Goal: Feedback & Contribution: Leave review/rating

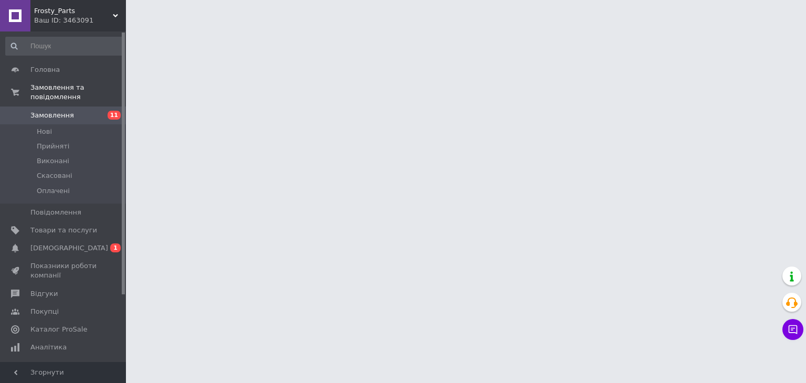
click at [52, 246] on link "Сповіщення 0 1" at bounding box center [64, 248] width 129 height 18
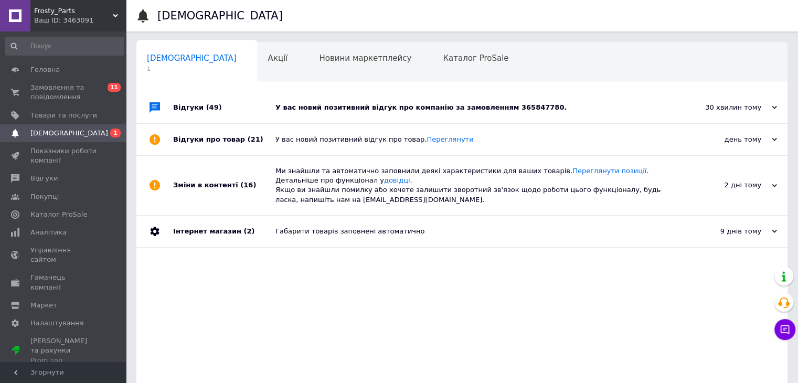
click at [424, 103] on div "У вас новий позитивний відгук про компанію за замовленням 365847780." at bounding box center [474, 107] width 397 height 9
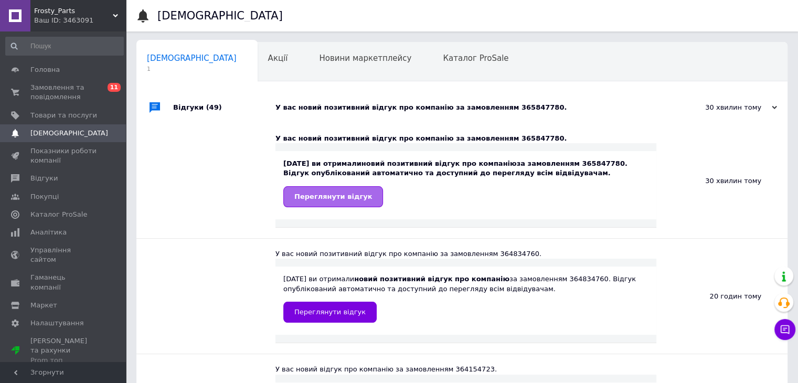
click at [335, 191] on link "Переглянути відгук" at bounding box center [333, 196] width 100 height 21
click at [78, 94] on span "Замовлення та повідомлення" at bounding box center [63, 92] width 67 height 19
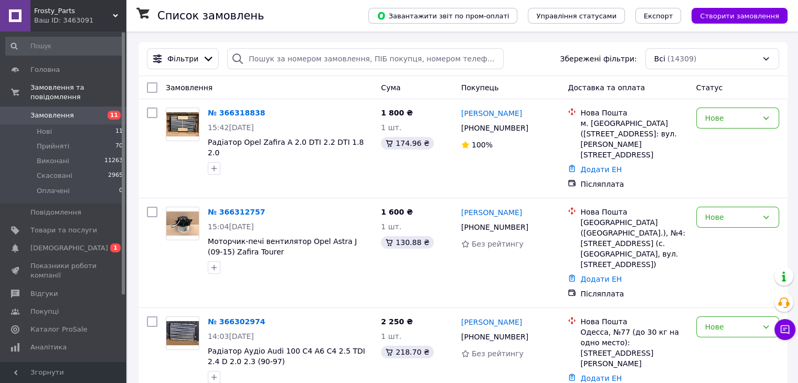
drag, startPoint x: 71, startPoint y: 108, endPoint x: 66, endPoint y: 1, distance: 107.7
click at [71, 111] on span "Замовлення" at bounding box center [63, 115] width 67 height 9
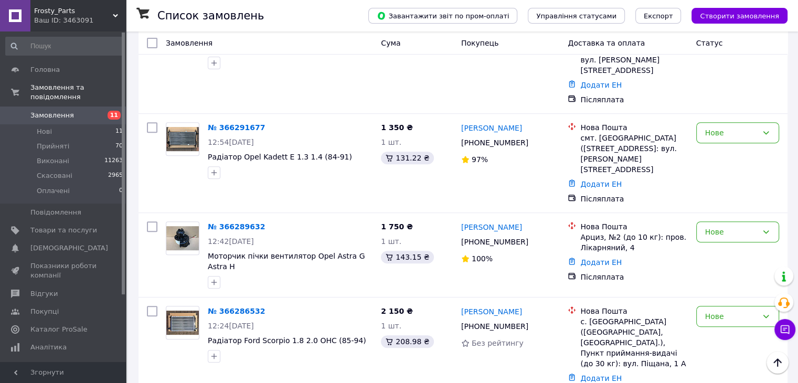
scroll to position [380, 0]
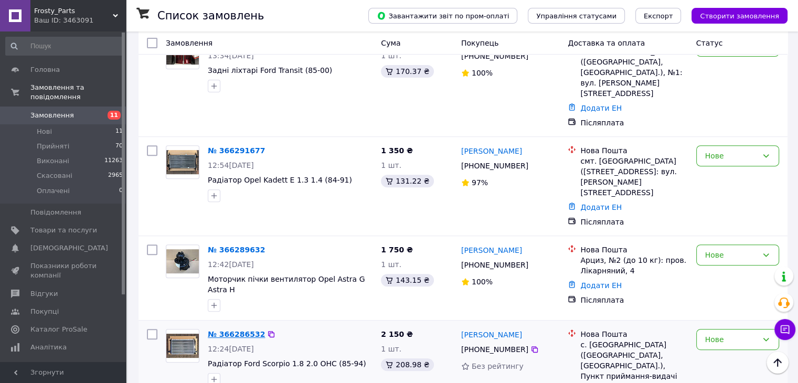
click at [222, 330] on link "№ 366286532" at bounding box center [236, 334] width 57 height 8
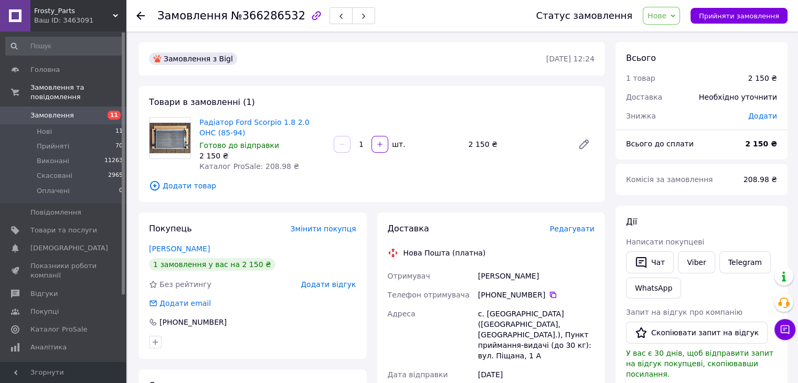
click at [217, 127] on span "Радіатор Ford Scorpio 1.8 2.0 OHC (85-94)" at bounding box center [262, 127] width 126 height 21
click at [220, 121] on link "Радіатор Ford Scorpio 1.8 2.0 OHC (85-94)" at bounding box center [254, 127] width 110 height 19
click at [550, 297] on icon at bounding box center [553, 295] width 8 height 8
drag, startPoint x: 220, startPoint y: 134, endPoint x: 197, endPoint y: 121, distance: 26.6
click at [197, 121] on div "Радіатор Ford Scorpio 1.8 2.0 OHC (85-94) Готово до відправки 2 150 ₴ Каталог P…" at bounding box center [262, 144] width 134 height 59
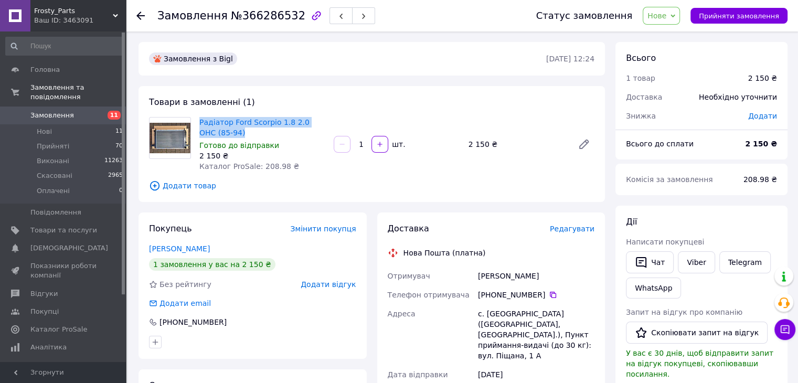
copy link "Радіатор Ford Scorpio 1.8 2.0 OHC (85-94)"
click at [139, 15] on use at bounding box center [140, 16] width 8 height 8
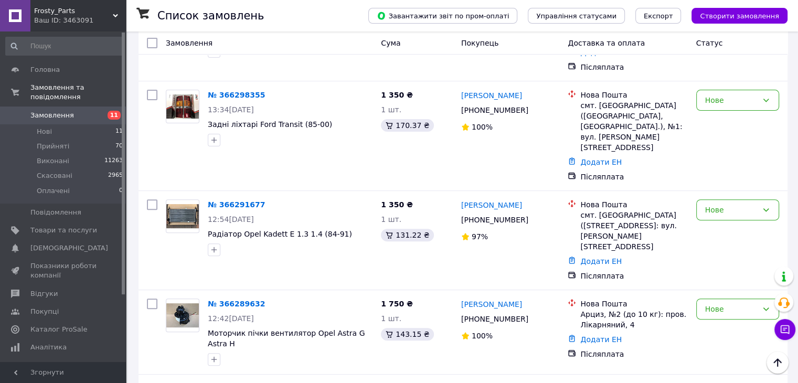
scroll to position [338, 0]
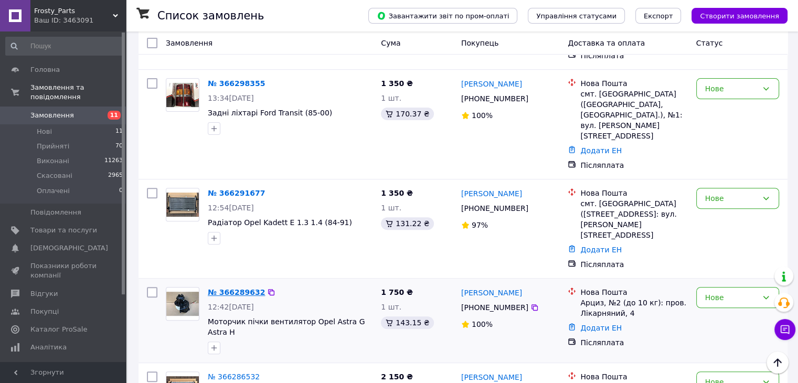
click at [242, 288] on link "№ 366289632" at bounding box center [236, 292] width 57 height 8
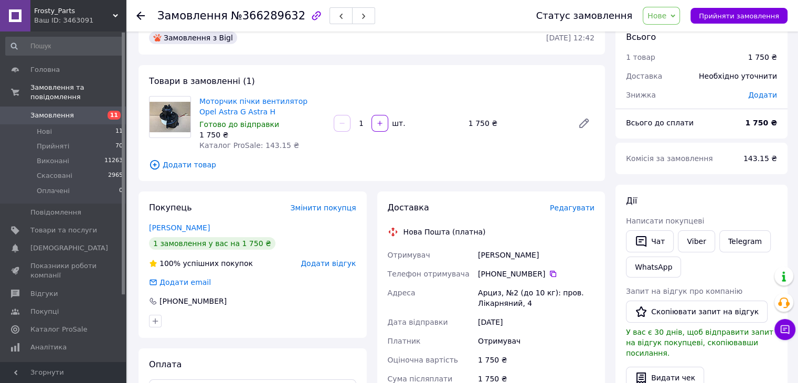
scroll to position [13, 0]
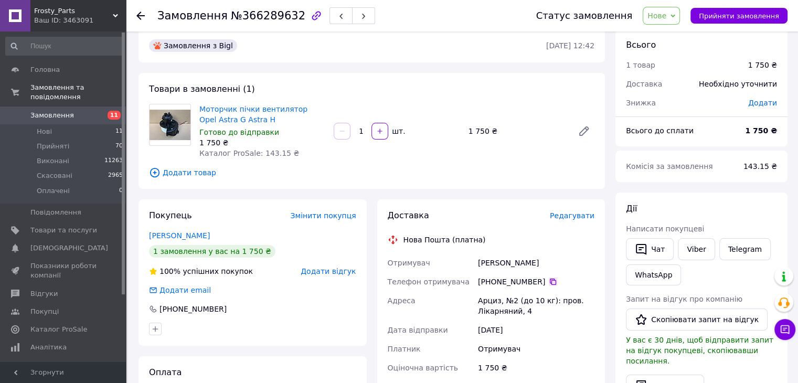
click at [550, 280] on icon at bounding box center [553, 282] width 6 height 6
drag, startPoint x: 480, startPoint y: 261, endPoint x: 544, endPoint y: 261, distance: 64.0
click at [544, 261] on div "Кобан Николай" at bounding box center [536, 263] width 121 height 19
copy div "Кобан Николай"
drag, startPoint x: 479, startPoint y: 298, endPoint x: 498, endPoint y: 299, distance: 19.4
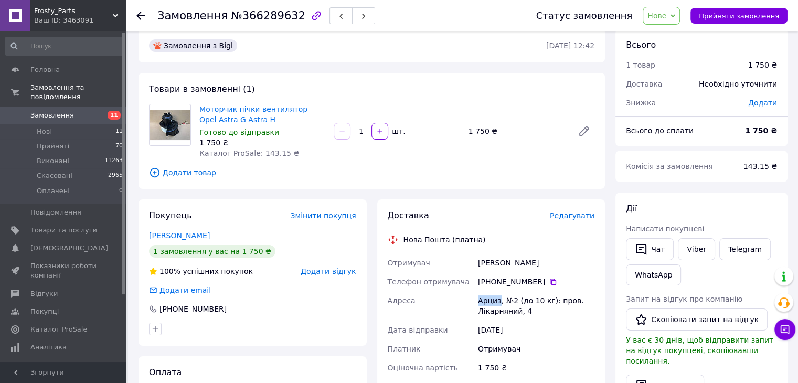
click at [498, 299] on div "Арциз, №2 (до 10 кг): пров. Лікарняний, 4" at bounding box center [536, 305] width 121 height 29
copy div "Арциз"
click at [672, 24] on span "Нове" at bounding box center [661, 16] width 37 height 18
click at [672, 35] on li "Прийнято" at bounding box center [668, 37] width 48 height 16
click at [141, 17] on icon at bounding box center [140, 16] width 8 height 8
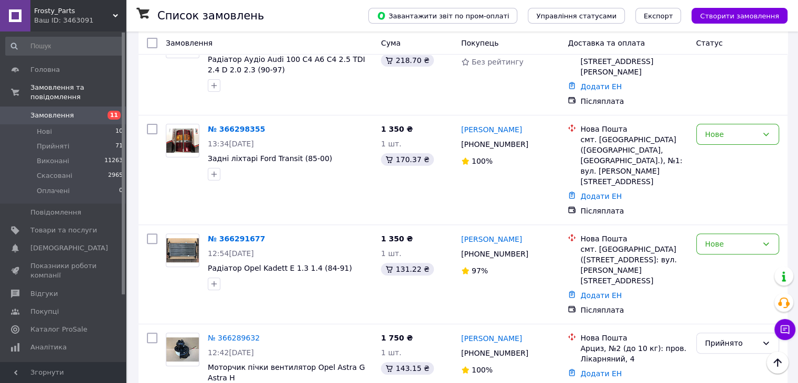
scroll to position [315, 0]
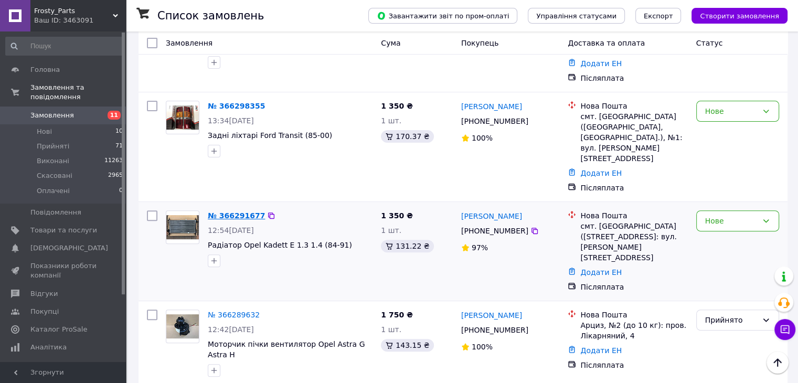
click at [236, 212] on link "№ 366291677" at bounding box center [236, 216] width 57 height 8
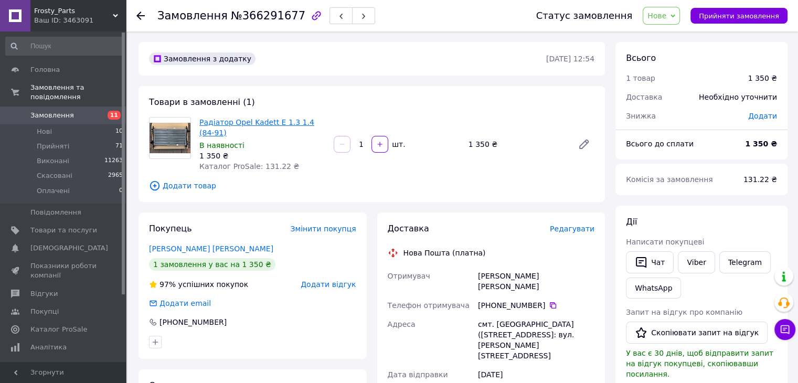
click at [237, 120] on link "Радіатор Opel Kadett E 1.3 1.4 (84-91)" at bounding box center [256, 127] width 115 height 19
click at [141, 17] on icon at bounding box center [140, 16] width 8 height 8
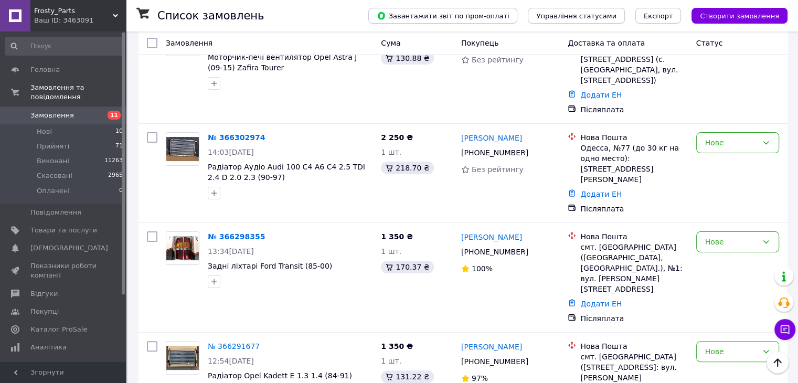
scroll to position [162, 0]
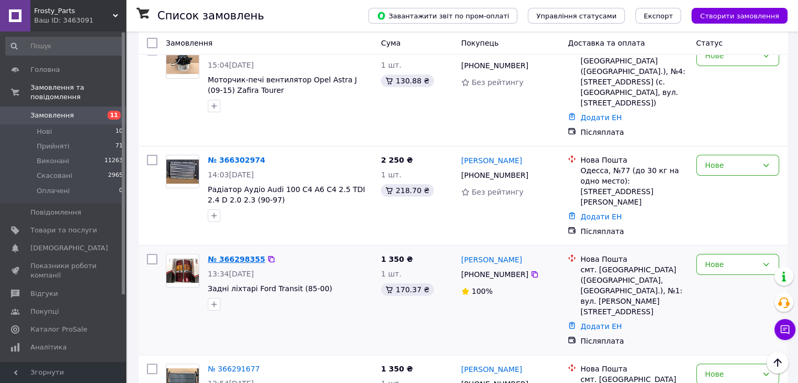
click at [220, 255] on link "№ 366298355" at bounding box center [236, 259] width 57 height 8
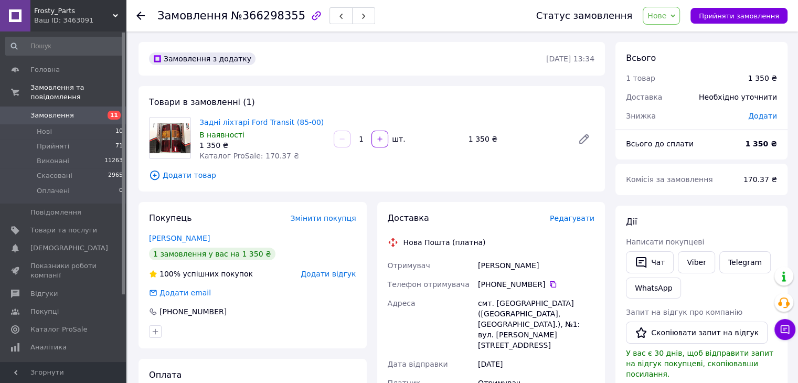
click at [667, 12] on span "Нове" at bounding box center [657, 16] width 19 height 8
click at [692, 43] on li "Прийнято" at bounding box center [668, 37] width 48 height 16
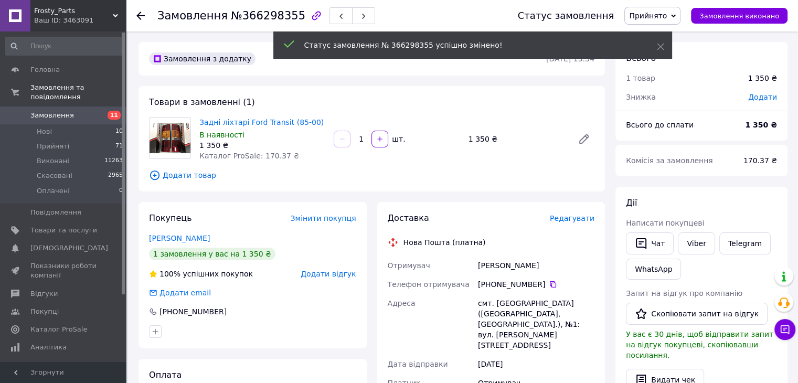
click at [550, 283] on icon at bounding box center [553, 284] width 6 height 6
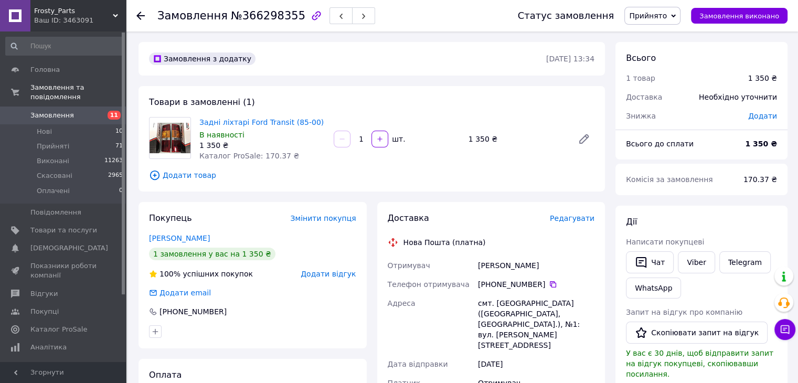
drag, startPoint x: 477, startPoint y: 265, endPoint x: 529, endPoint y: 265, distance: 52.0
click at [529, 265] on div "Ягольнік Ірина" at bounding box center [536, 265] width 121 height 19
copy div "Ягольнік Ірина"
drag, startPoint x: 494, startPoint y: 303, endPoint x: 527, endPoint y: 302, distance: 32.6
click at [527, 302] on div "смт. [GEOGRAPHIC_DATA] ([GEOGRAPHIC_DATA], [GEOGRAPHIC_DATA].), №1: вул. [PERSO…" at bounding box center [536, 324] width 121 height 61
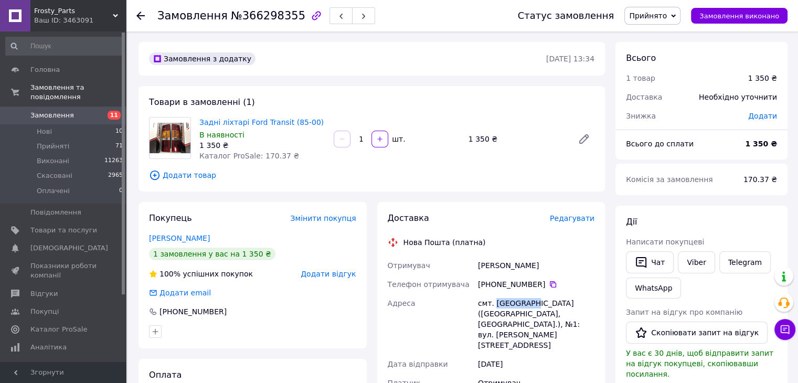
copy div "Томаківка"
click at [139, 13] on icon at bounding box center [140, 16] width 8 height 8
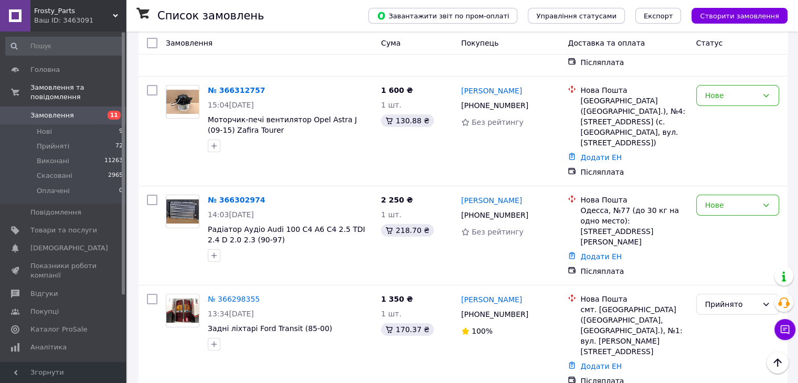
scroll to position [111, 0]
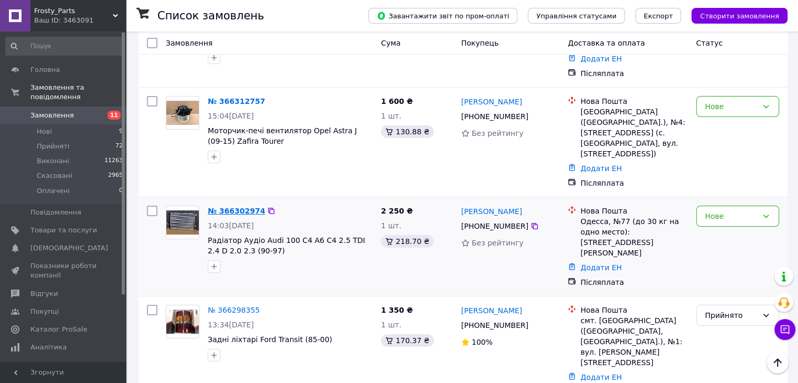
click at [231, 207] on link "№ 366302974" at bounding box center [236, 211] width 57 height 8
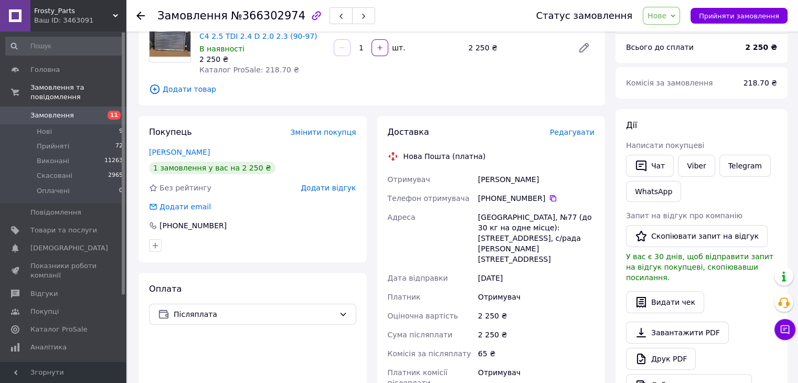
scroll to position [111, 0]
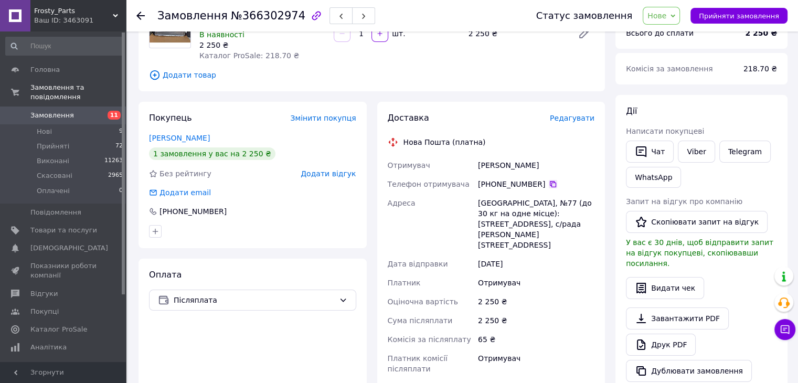
click at [550, 182] on icon at bounding box center [553, 184] width 8 height 8
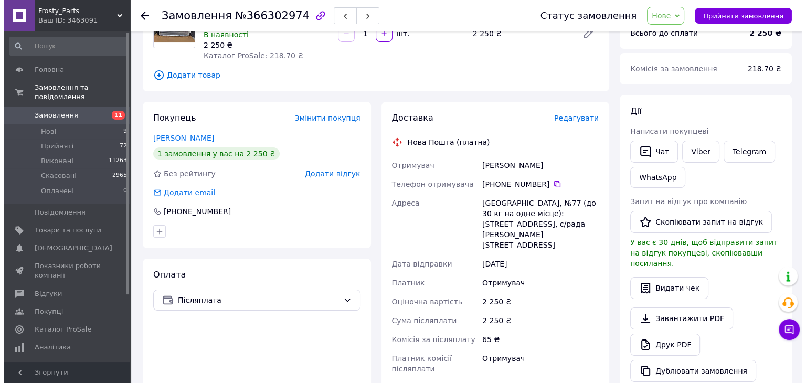
scroll to position [0, 0]
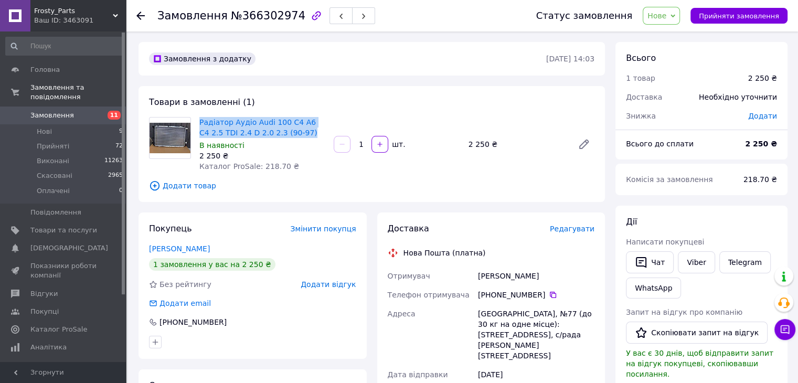
drag, startPoint x: 289, startPoint y: 134, endPoint x: 195, endPoint y: 120, distance: 94.6
click at [195, 120] on div "Радіатор Аудіо Audi 100 C4 A6 C4 2.5 TDI 2.4 D 2.0 2.3 (90-97) В наявності 2 25…" at bounding box center [262, 144] width 134 height 59
copy link "Радіатор Аудіо Audi 100 C4 A6 C4 2.5 TDI 2.4 D 2.0 2.3 (90-97)"
click at [138, 14] on use at bounding box center [140, 16] width 8 height 8
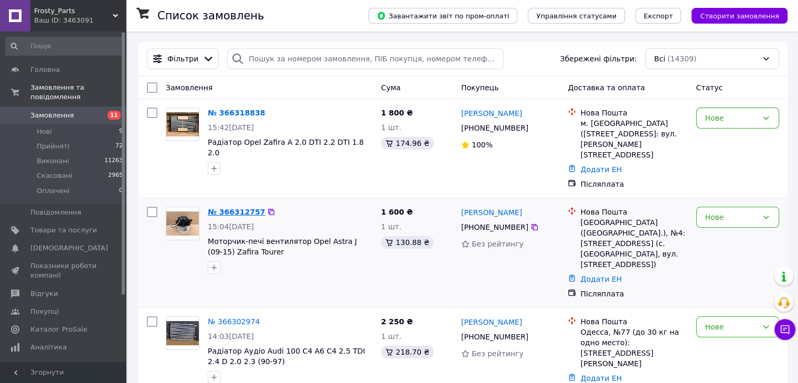
click at [233, 208] on link "№ 366312757" at bounding box center [236, 212] width 57 height 8
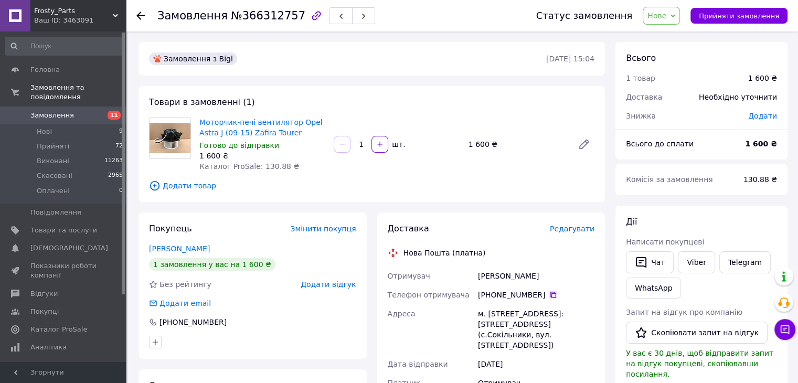
click at [549, 291] on icon at bounding box center [553, 295] width 8 height 8
drag, startPoint x: 478, startPoint y: 276, endPoint x: 512, endPoint y: 273, distance: 33.7
click at [512, 273] on div "Вовк Ігор" at bounding box center [536, 276] width 121 height 19
copy div "Вовк Ігор"
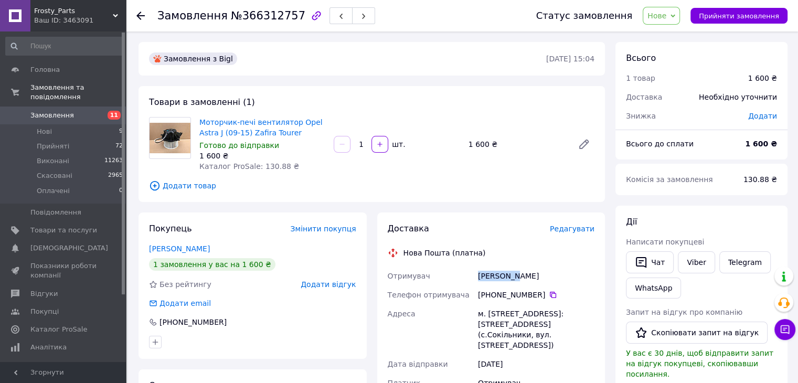
drag, startPoint x: 508, startPoint y: 277, endPoint x: 479, endPoint y: 280, distance: 29.6
click at [479, 280] on div "Вовк Ігор" at bounding box center [536, 276] width 121 height 19
drag, startPoint x: 488, startPoint y: 311, endPoint x: 504, endPoint y: 309, distance: 16.4
click at [504, 309] on div "м. Львів (Львівська обл.), №4: Трускавецька, 15 (с.Сокільники, вул. Львівська б…" at bounding box center [536, 329] width 121 height 50
copy div "Львів"
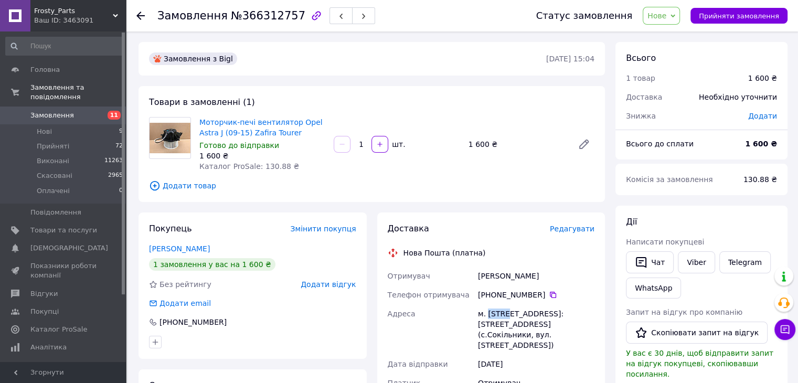
click at [667, 13] on span "Нове" at bounding box center [657, 16] width 19 height 8
click at [678, 33] on li "Прийнято" at bounding box center [668, 37] width 48 height 16
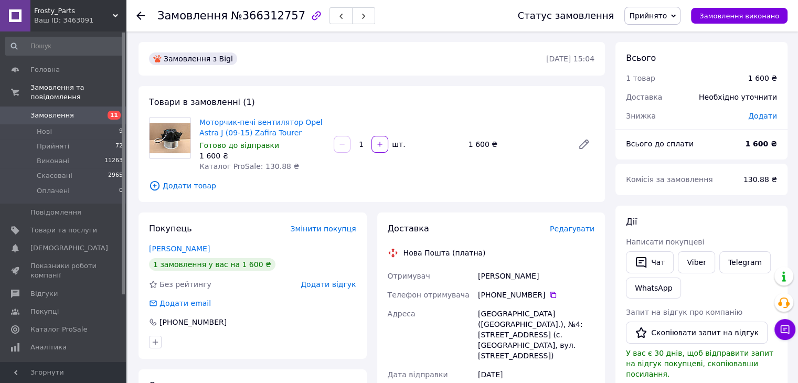
click at [142, 17] on icon at bounding box center [140, 16] width 8 height 8
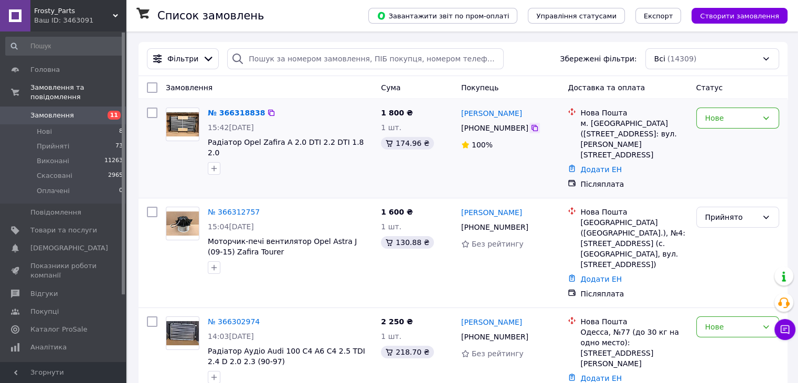
click at [531, 130] on icon at bounding box center [535, 128] width 8 height 8
drag, startPoint x: 359, startPoint y: 147, endPoint x: 208, endPoint y: 139, distance: 151.4
click at [208, 139] on span "Радіатор Opel Zafira A 2.0 DTI 2.2 DTI 1.8 2.0" at bounding box center [290, 147] width 165 height 21
copy span "Радіатор Opel Zafira A 2.0 DTI 2.2 DTI 1.8 2.0"
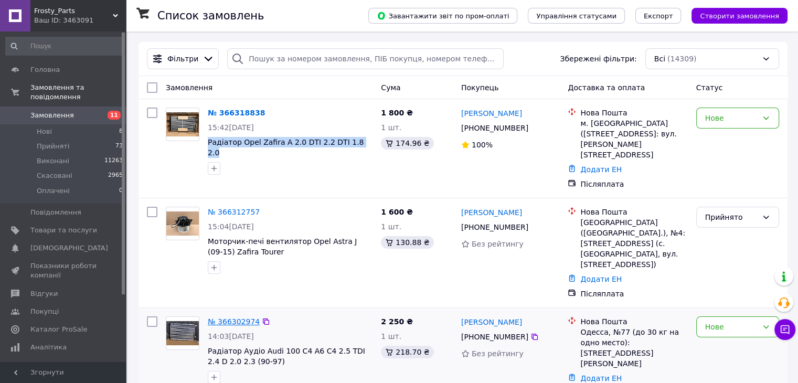
click at [236, 318] on link "№ 366302974" at bounding box center [234, 322] width 52 height 8
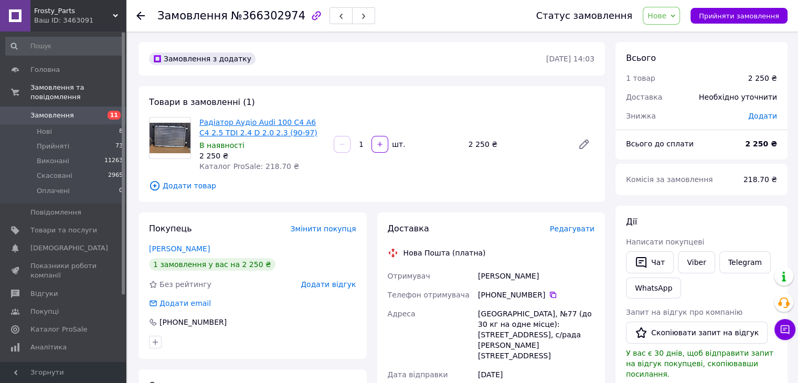
click at [256, 124] on link "Радіатор Аудіо Audi 100 C4 A6 C4 2.5 TDI 2.4 D 2.0 2.3 (90-97)" at bounding box center [258, 127] width 118 height 19
click at [549, 297] on icon at bounding box center [553, 295] width 8 height 8
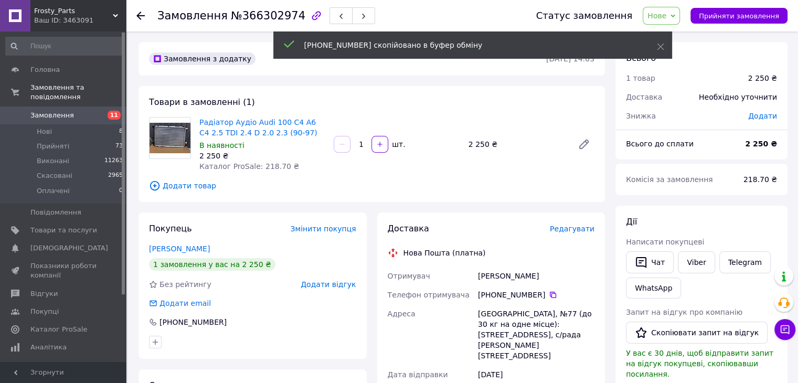
click at [680, 5] on div "Статус замовлення Нове Прийнято Виконано Скасовано Оплачено Прийняти замовлення" at bounding box center [651, 15] width 272 height 31
click at [667, 16] on span "Нове" at bounding box center [657, 16] width 19 height 8
click at [687, 31] on li "Прийнято" at bounding box center [668, 37] width 48 height 16
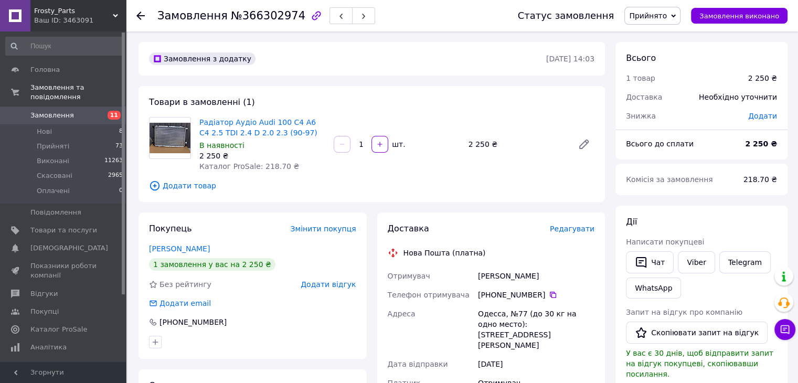
drag, startPoint x: 479, startPoint y: 276, endPoint x: 552, endPoint y: 271, distance: 73.1
click at [552, 271] on div "Петручок Олександр" at bounding box center [536, 276] width 121 height 19
copy div "Петручок Олександр"
drag, startPoint x: 478, startPoint y: 313, endPoint x: 499, endPoint y: 312, distance: 20.5
click at [499, 312] on div "Одесса, №77 (до 30 кг на одно место): [STREET_ADDRESS][PERSON_NAME]" at bounding box center [536, 329] width 121 height 50
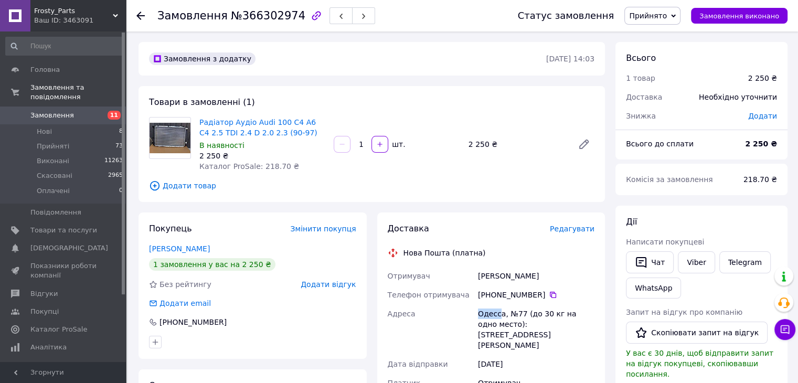
click at [94, 111] on link "Замовлення 11" at bounding box center [64, 116] width 129 height 18
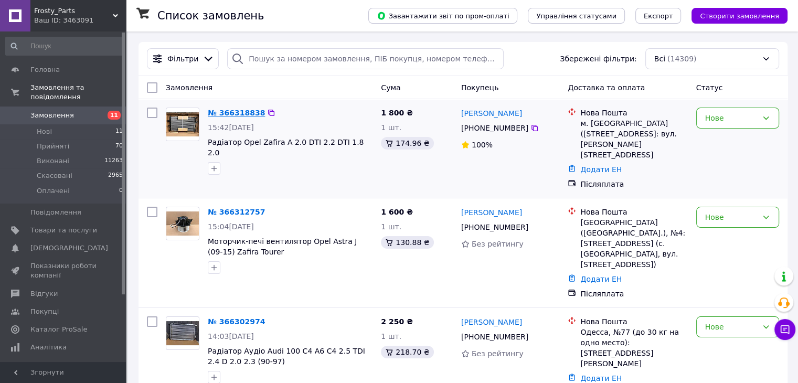
click at [229, 112] on link "№ 366318838" at bounding box center [236, 113] width 57 height 8
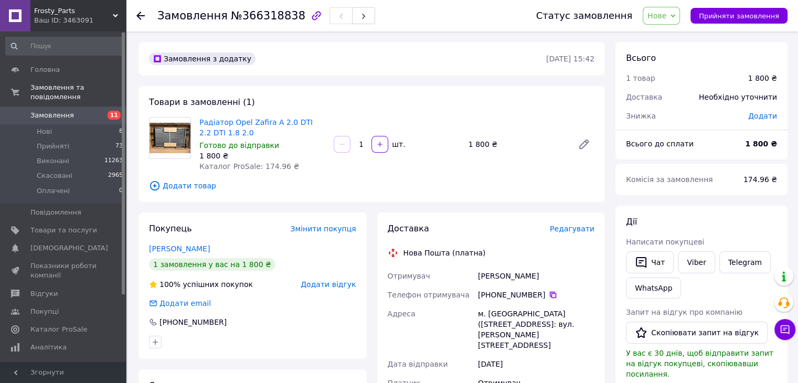
click at [549, 292] on icon at bounding box center [553, 295] width 8 height 8
drag, startPoint x: 479, startPoint y: 271, endPoint x: 534, endPoint y: 270, distance: 55.6
click at [534, 270] on div "Батенчук Андрій" at bounding box center [536, 276] width 121 height 19
copy div "Батенчук Андрій"
drag, startPoint x: 488, startPoint y: 313, endPoint x: 515, endPoint y: 310, distance: 28.0
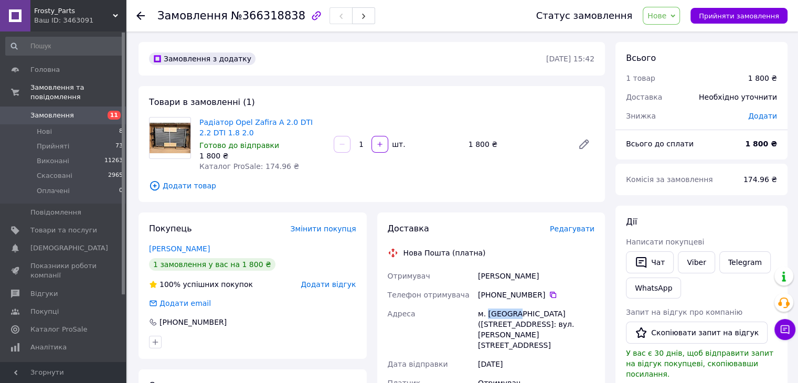
click at [515, 310] on div "м. [GEOGRAPHIC_DATA] ([STREET_ADDRESS]: вул. [PERSON_NAME][STREET_ADDRESS]" at bounding box center [536, 329] width 121 height 50
copy div "Винники"
click at [667, 15] on span "Нове" at bounding box center [657, 16] width 19 height 8
click at [680, 39] on li "Прийнято" at bounding box center [668, 37] width 48 height 16
drag, startPoint x: 87, startPoint y: 106, endPoint x: 56, endPoint y: 24, distance: 87.5
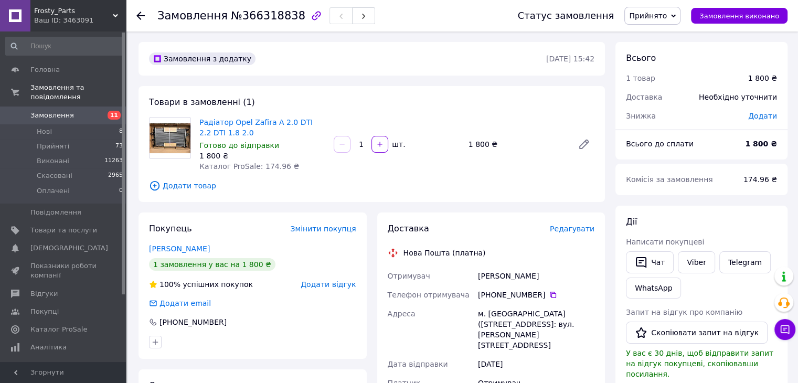
click at [87, 111] on span "Замовлення" at bounding box center [63, 115] width 67 height 9
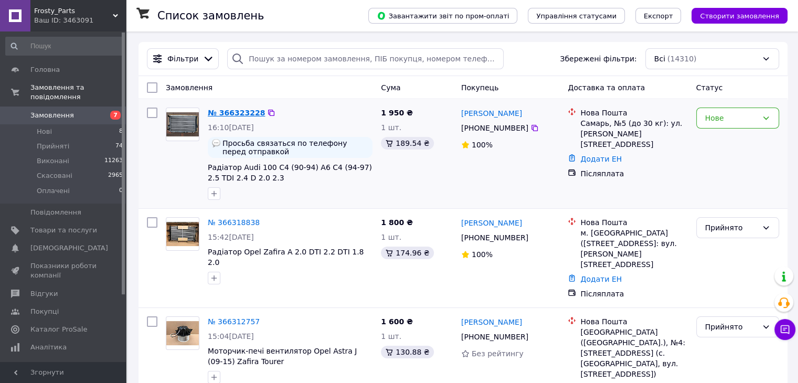
click at [236, 117] on link "№ 366323228" at bounding box center [236, 113] width 57 height 8
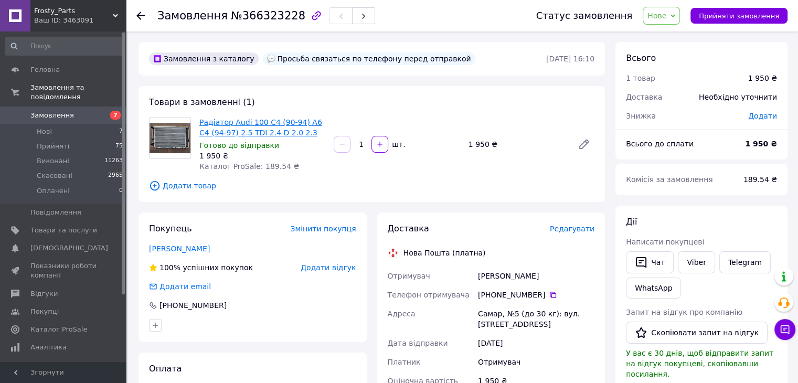
click at [231, 137] on link "Радіатор Audi 100 C4 (90-94) A6 C4 (94-97) 2.5 TDI 2.4 D 2.0 2.3" at bounding box center [260, 127] width 123 height 19
click at [661, 14] on span "Нове" at bounding box center [657, 16] width 19 height 8
click at [678, 37] on li "Прийнято" at bounding box center [668, 37] width 48 height 16
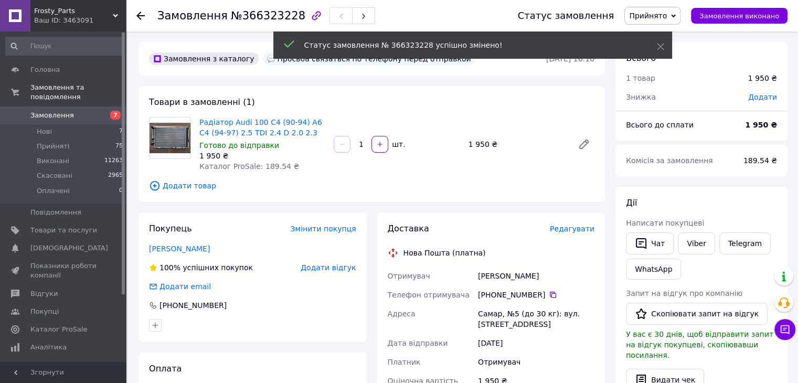
click at [549, 296] on icon at bounding box center [553, 295] width 8 height 8
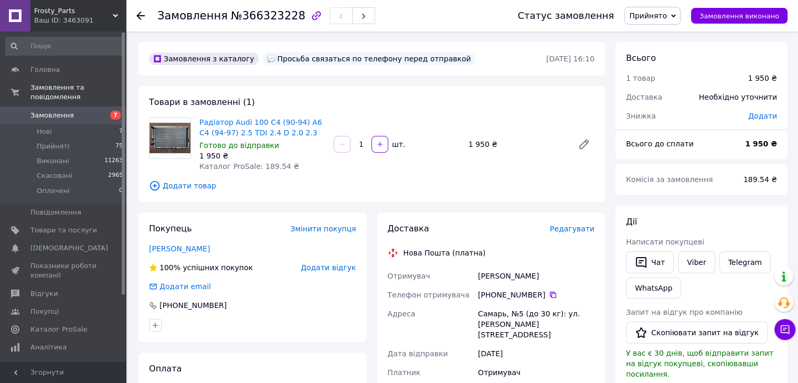
drag, startPoint x: 479, startPoint y: 276, endPoint x: 552, endPoint y: 285, distance: 73.6
click at [552, 285] on div "Малишко Дмитро" at bounding box center [536, 276] width 121 height 19
copy div "Малишко Дмитро"
drag, startPoint x: 477, startPoint y: 314, endPoint x: 503, endPoint y: 316, distance: 26.3
click at [503, 316] on div "Самарь, №5 (до 30 кг): ул. [PERSON_NAME][STREET_ADDRESS]" at bounding box center [536, 324] width 121 height 40
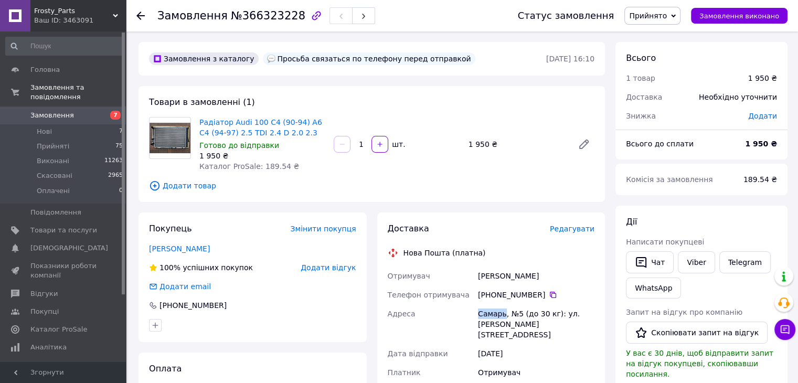
copy div "Самарь"
drag, startPoint x: 71, startPoint y: 100, endPoint x: 60, endPoint y: 2, distance: 99.3
click at [71, 107] on link "Замовлення 7" at bounding box center [64, 116] width 129 height 18
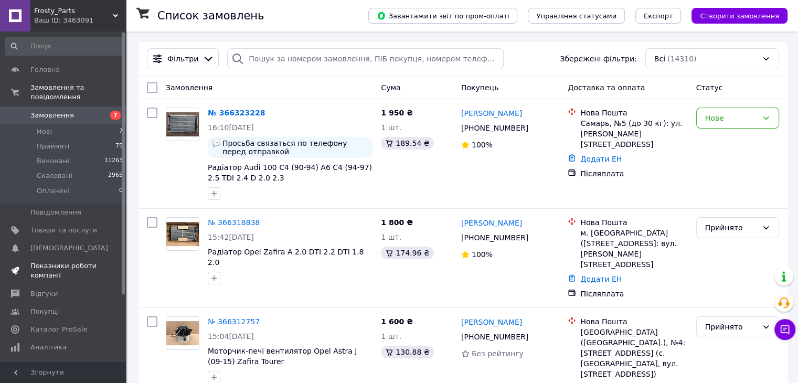
click at [73, 261] on span "Показники роботи компанії" at bounding box center [63, 270] width 67 height 19
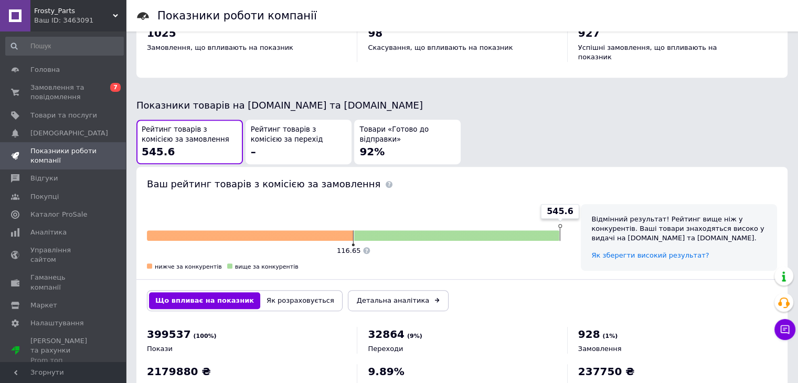
scroll to position [545, 0]
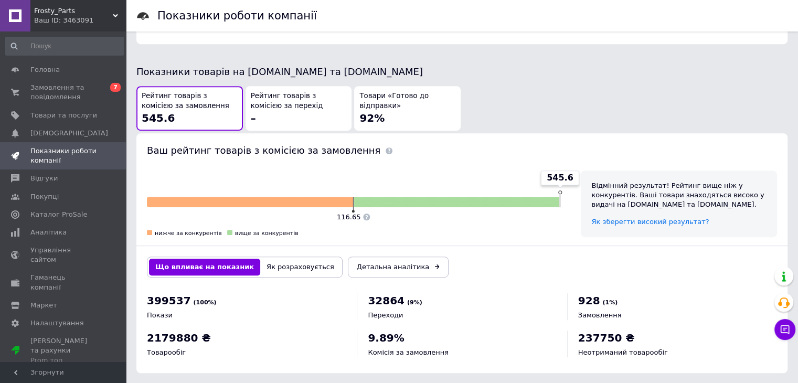
click at [395, 94] on span "Товари «Готово до відправки»" at bounding box center [408, 100] width 96 height 19
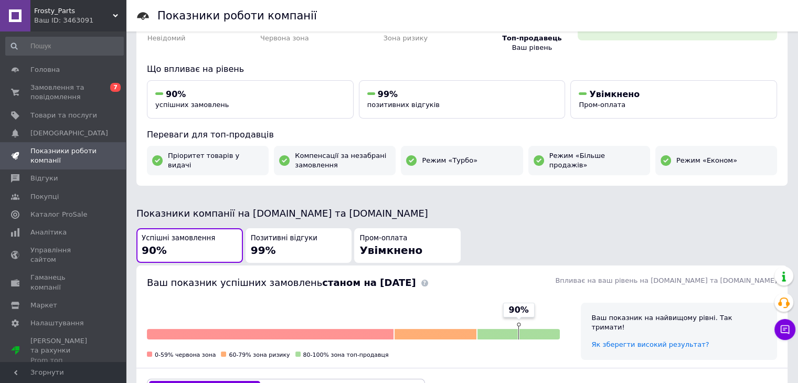
scroll to position [47, 0]
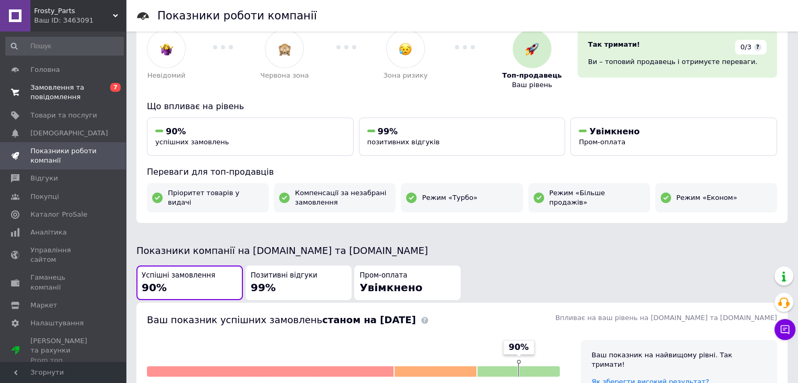
drag, startPoint x: 64, startPoint y: 97, endPoint x: 64, endPoint y: 91, distance: 5.8
click at [64, 97] on span "Замовлення та повідомлення" at bounding box center [63, 92] width 67 height 19
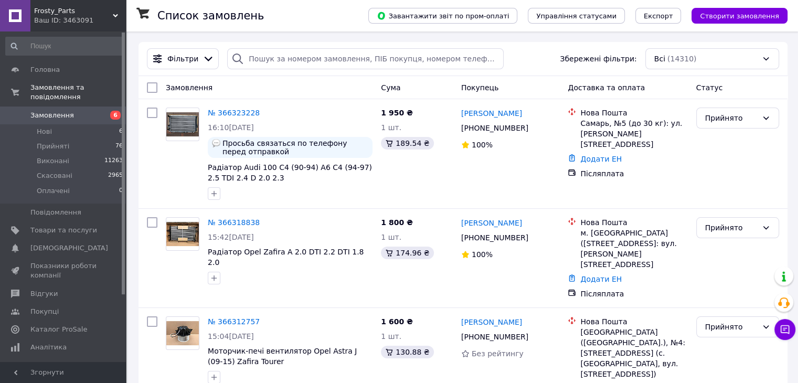
click at [68, 111] on span "Замовлення" at bounding box center [52, 115] width 44 height 9
click at [88, 124] on li "Нові 6" at bounding box center [64, 131] width 129 height 15
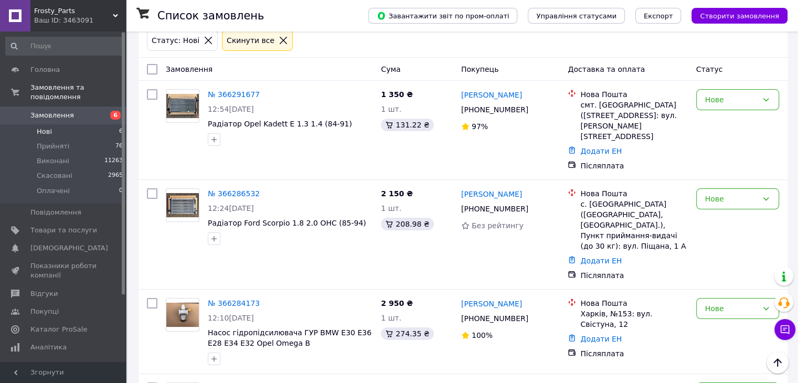
scroll to position [50, 0]
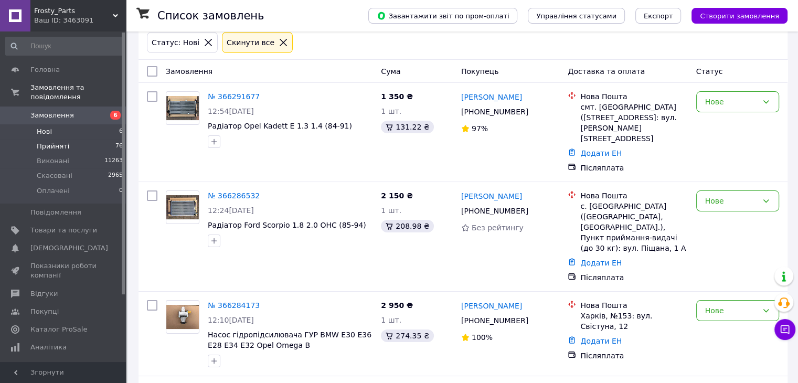
click at [55, 142] on span "Прийняті" at bounding box center [53, 146] width 33 height 9
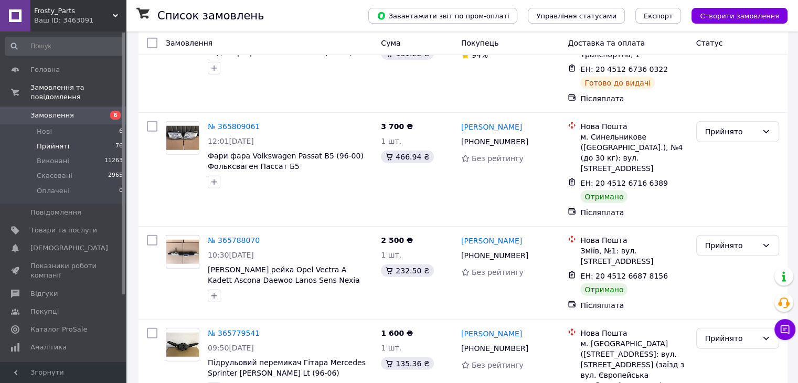
scroll to position [7343, 0]
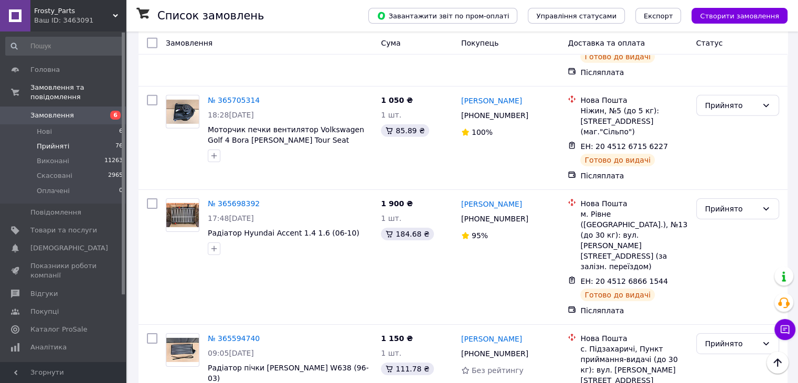
click at [725, 159] on li "Виконано" at bounding box center [738, 154] width 82 height 19
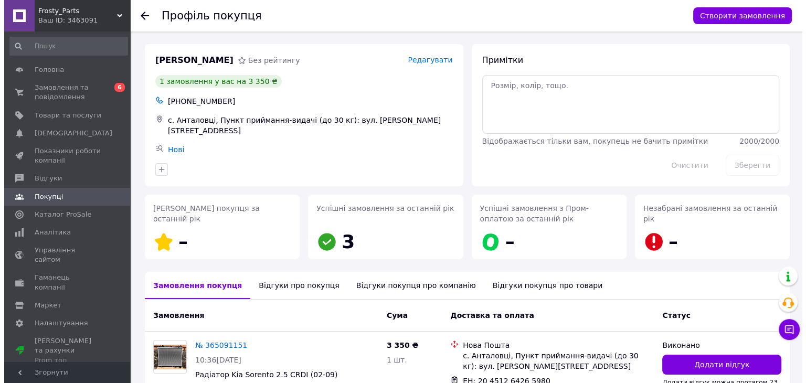
scroll to position [84, 0]
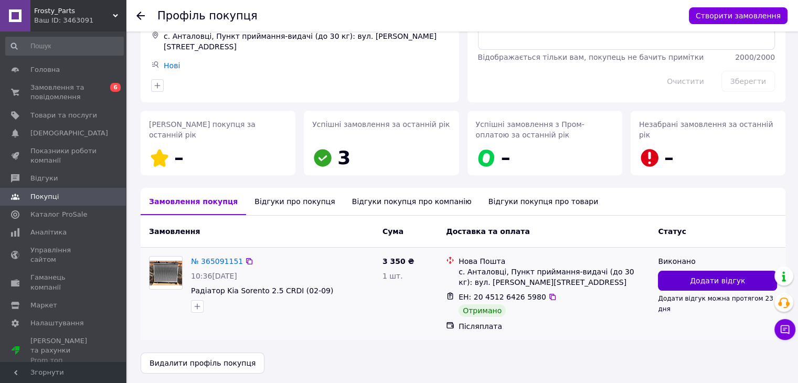
click at [698, 276] on span "Додати відгук" at bounding box center [717, 281] width 55 height 10
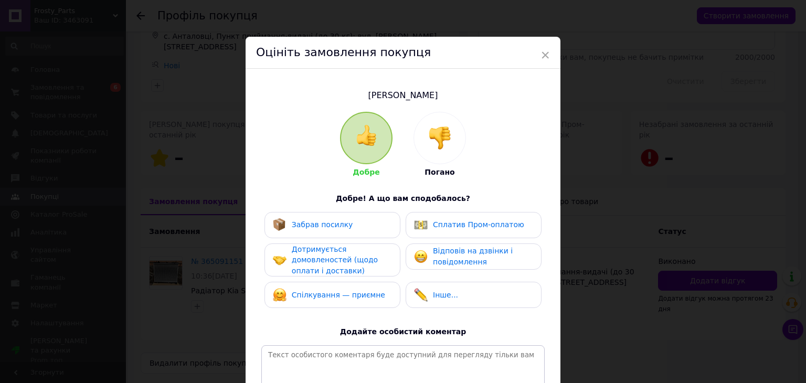
click at [337, 220] on span "Забрав посилку" at bounding box center [322, 224] width 61 height 8
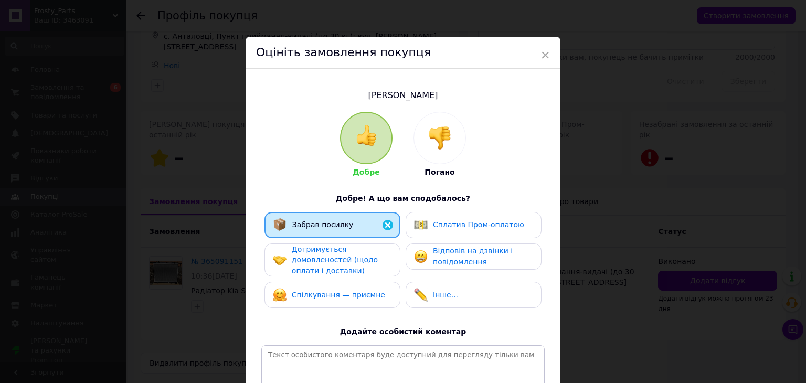
click at [345, 250] on div "Дотримується домовленостей (щодо оплати і доставки)" at bounding box center [342, 260] width 100 height 33
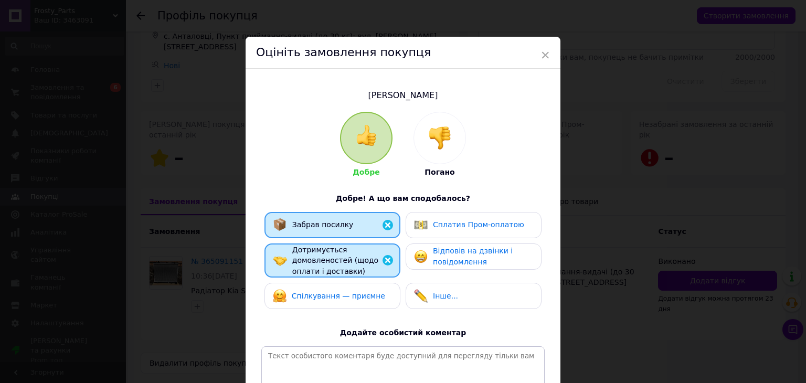
drag, startPoint x: 354, startPoint y: 290, endPoint x: 430, endPoint y: 271, distance: 78.5
click at [354, 292] on span "Спілкування — приємне" at bounding box center [338, 296] width 93 height 8
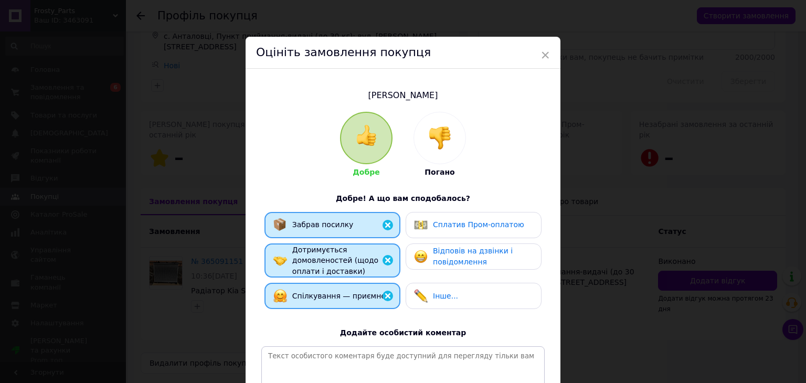
drag, startPoint x: 452, startPoint y: 259, endPoint x: 701, endPoint y: 170, distance: 264.8
click at [452, 258] on span "Відповів на дзвінки і повідомлення" at bounding box center [473, 256] width 80 height 19
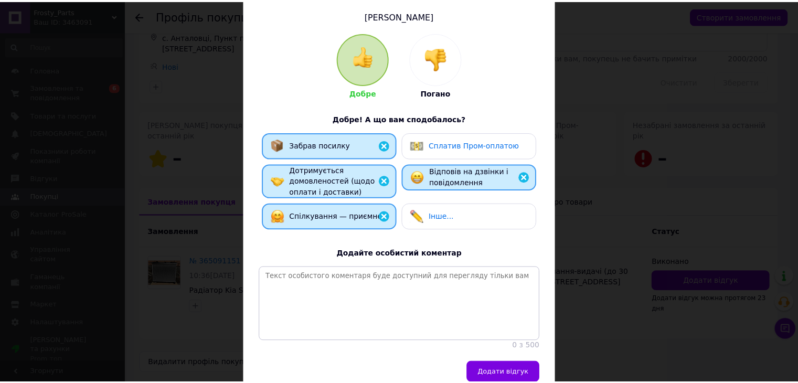
scroll to position [136, 0]
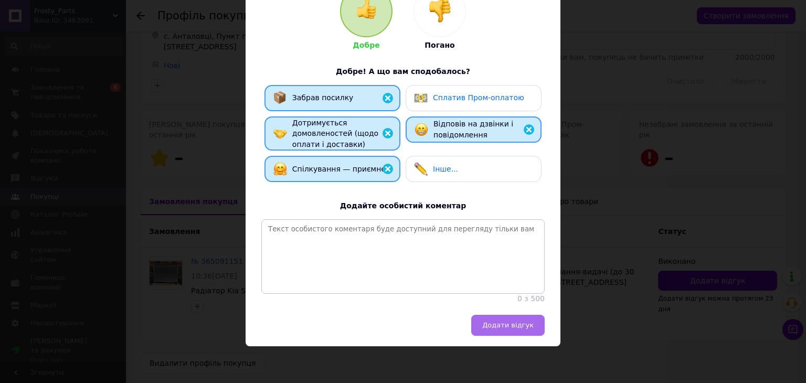
click at [520, 322] on span "Додати відгук" at bounding box center [507, 325] width 51 height 8
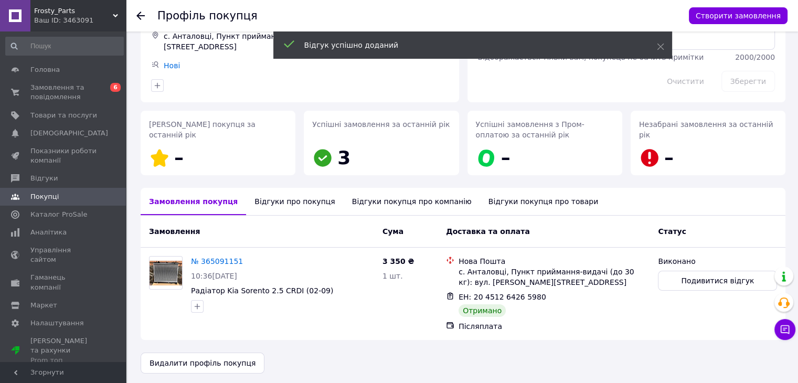
click at [143, 20] on div at bounding box center [140, 15] width 8 height 10
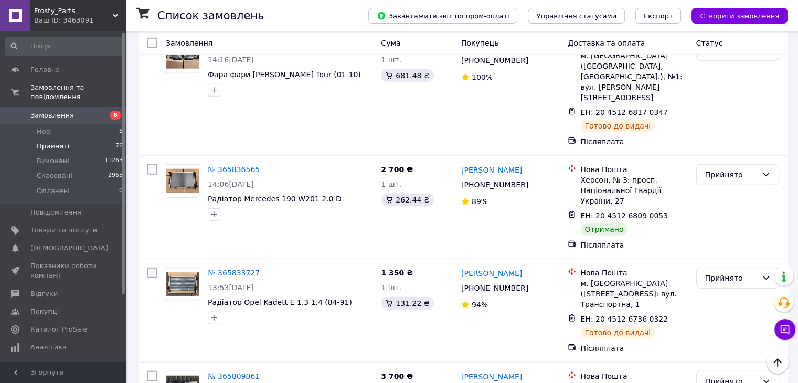
scroll to position [6556, 0]
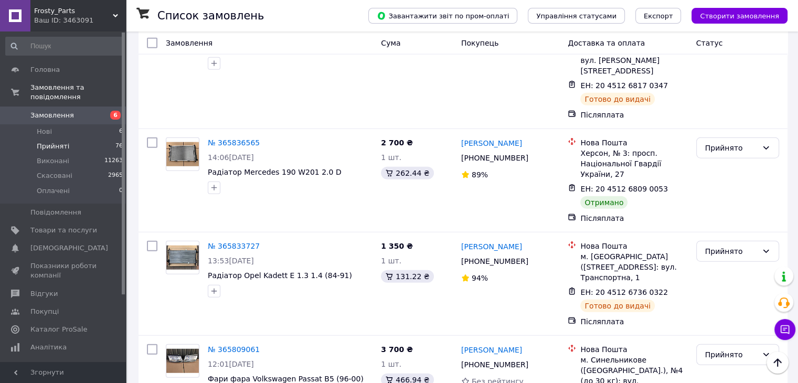
click at [731, 231] on li "Виконано" at bounding box center [738, 238] width 82 height 19
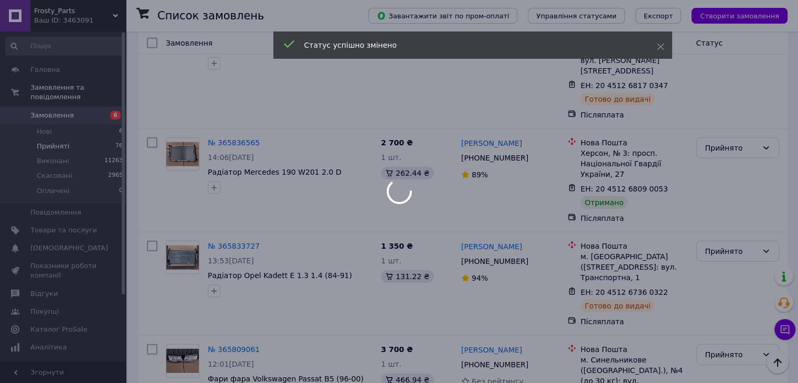
click at [508, 208] on div at bounding box center [399, 191] width 798 height 383
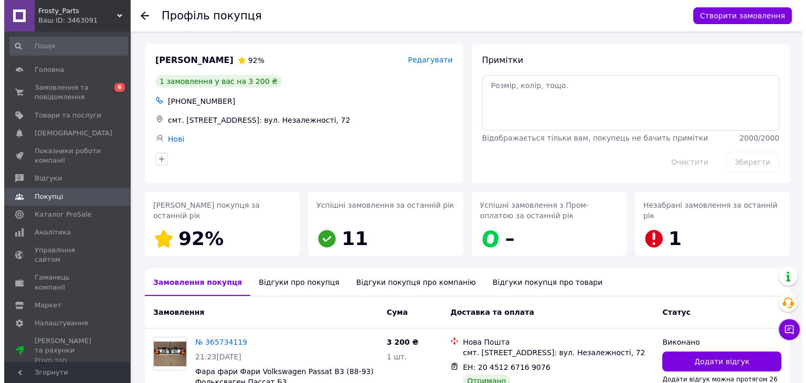
scroll to position [76, 0]
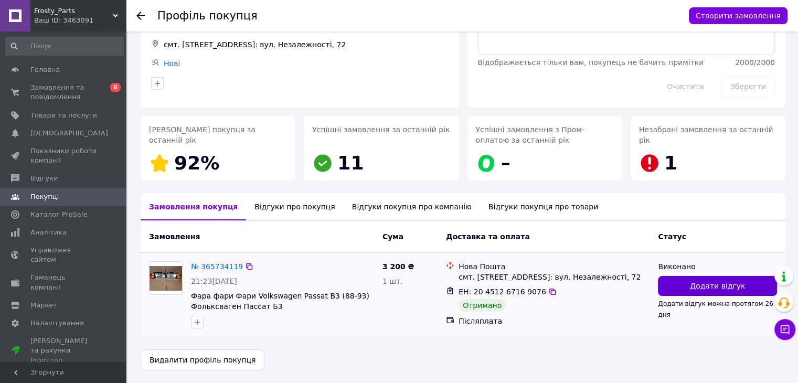
click at [708, 294] on button "Додати відгук" at bounding box center [717, 286] width 119 height 20
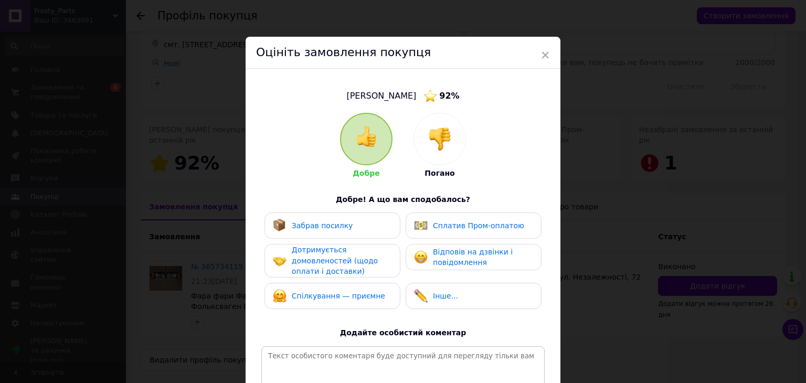
click at [336, 237] on div "Забрав посилку" at bounding box center [333, 226] width 136 height 26
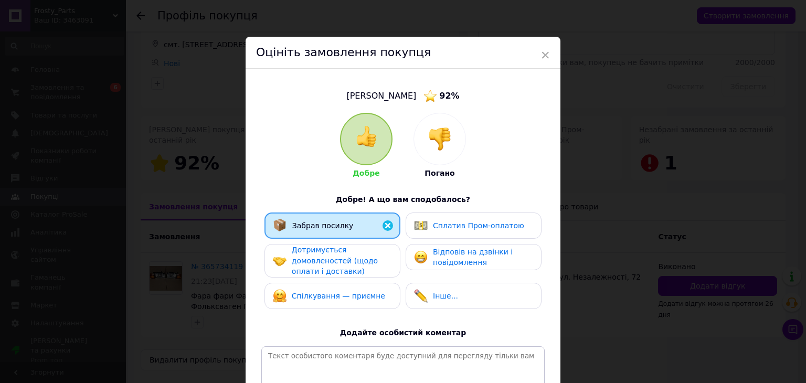
click at [338, 251] on div "Дотримується домовленостей (щодо оплати і доставки)" at bounding box center [342, 261] width 100 height 33
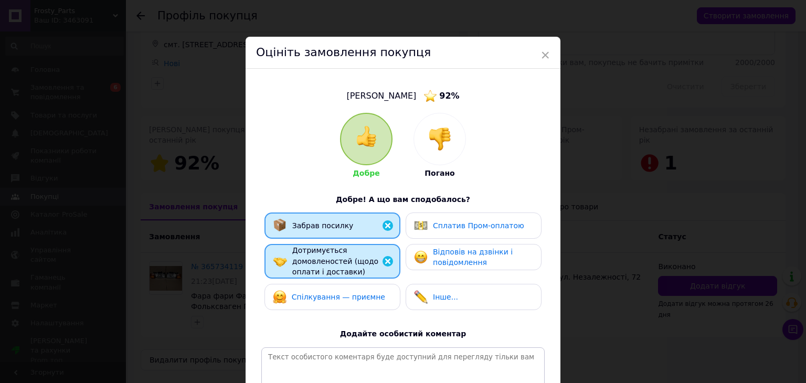
click at [344, 285] on div "Спілкування — приємне" at bounding box center [333, 297] width 136 height 26
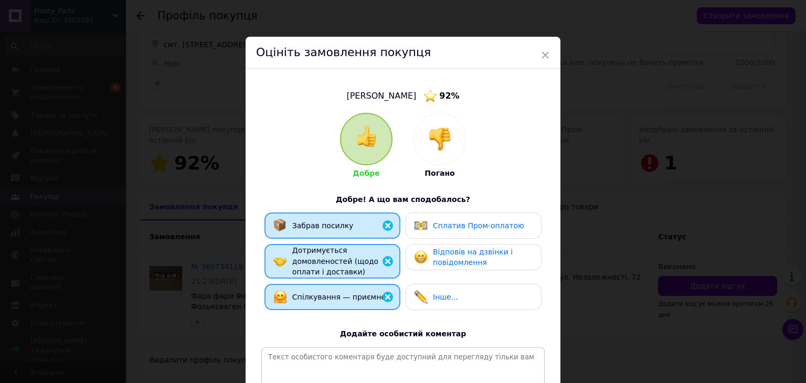
click at [406, 262] on div "Відповів на дзвінки і повідомлення" at bounding box center [474, 257] width 136 height 26
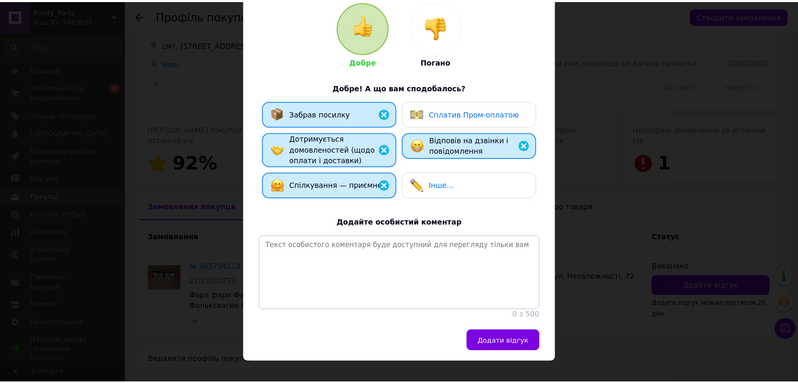
scroll to position [136, 0]
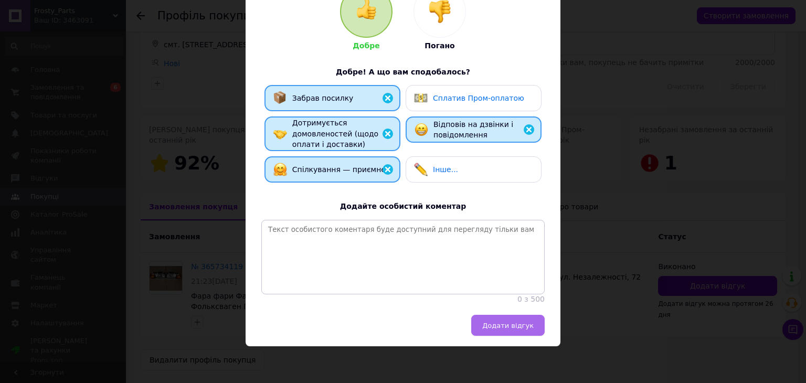
click at [495, 324] on span "Додати відгук" at bounding box center [507, 326] width 51 height 8
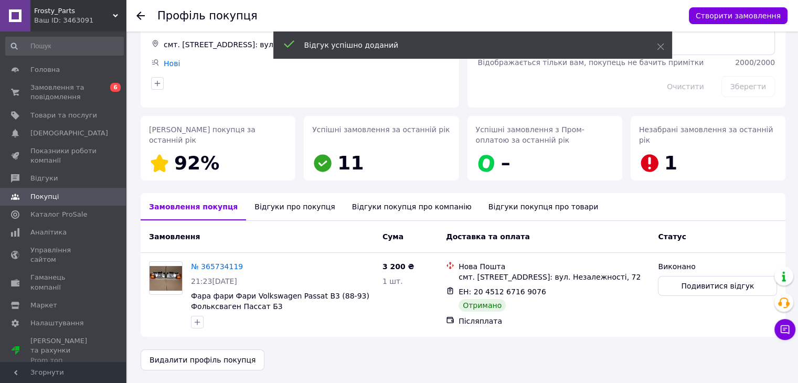
click at [139, 15] on use at bounding box center [140, 16] width 8 height 8
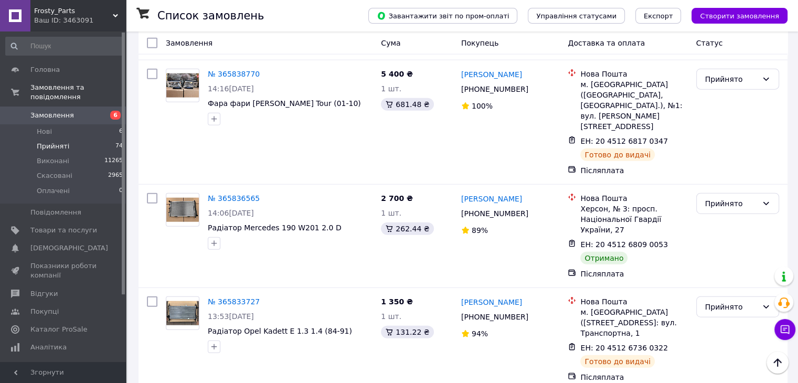
scroll to position [6509, 0]
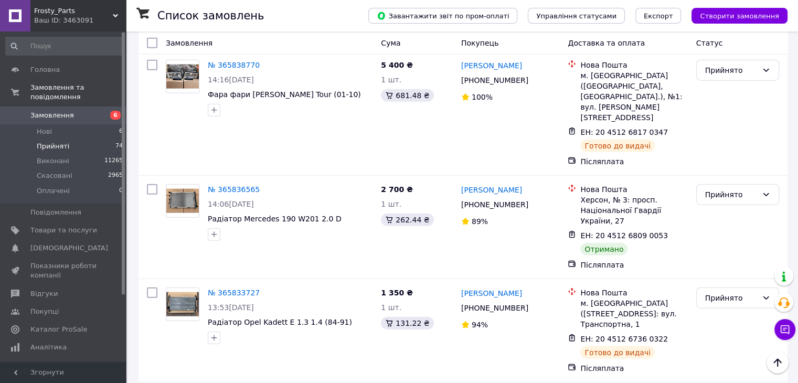
click at [730, 166] on li "Виконано" at bounding box center [738, 170] width 82 height 19
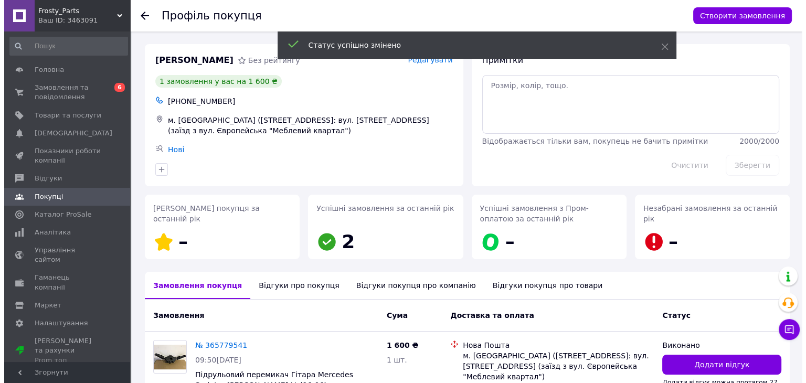
scroll to position [88, 0]
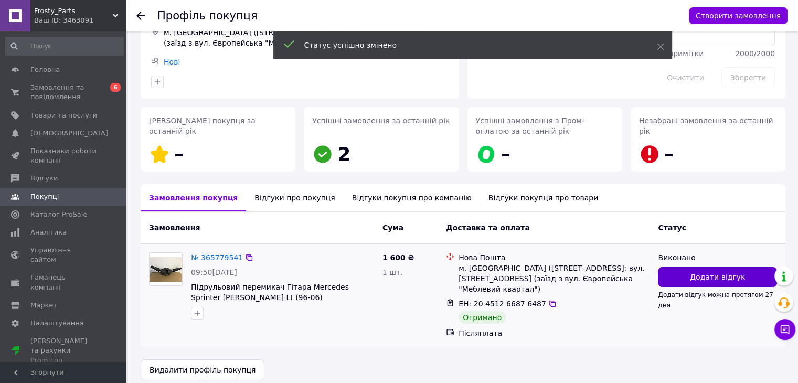
click at [727, 276] on span "Додати відгук" at bounding box center [717, 277] width 55 height 10
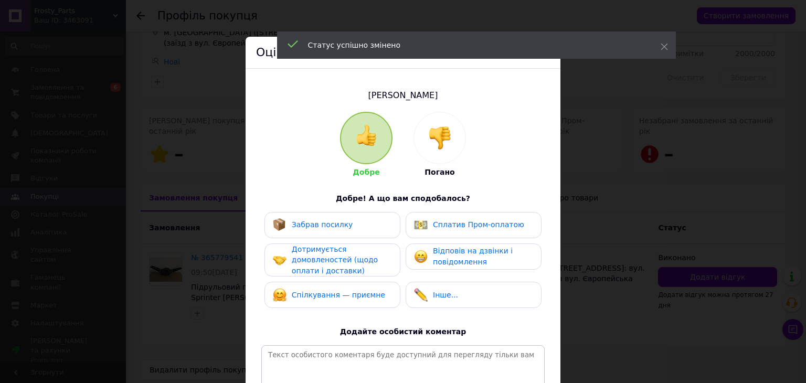
click at [391, 224] on div "Забрав посилку" at bounding box center [333, 225] width 136 height 26
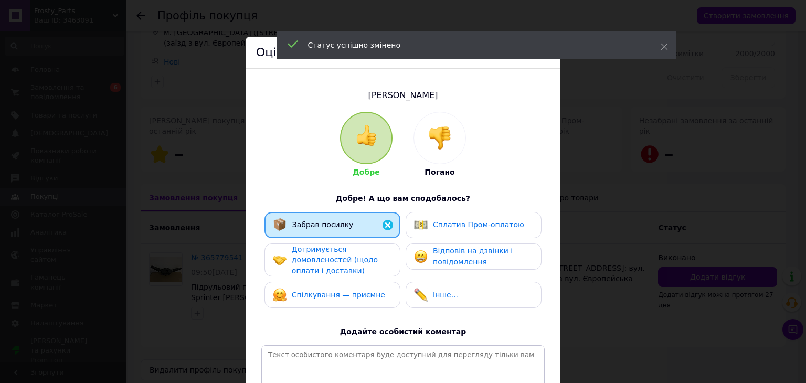
click at [390, 254] on div "Дотримується домовленостей (щодо оплати і доставки)" at bounding box center [332, 260] width 119 height 33
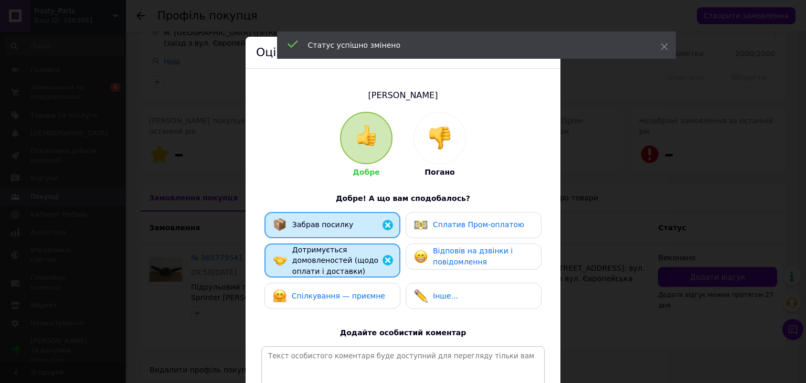
click at [388, 294] on div "Спілкування — приємне" at bounding box center [332, 296] width 119 height 14
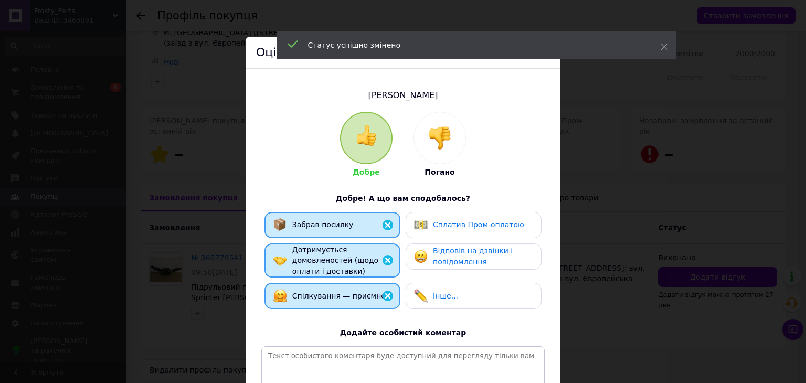
click at [429, 255] on div "Відповів на дзвінки і повідомлення" at bounding box center [473, 257] width 119 height 22
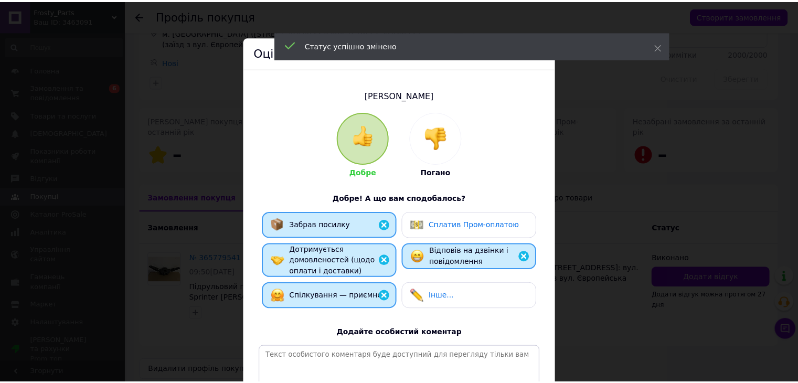
scroll to position [136, 0]
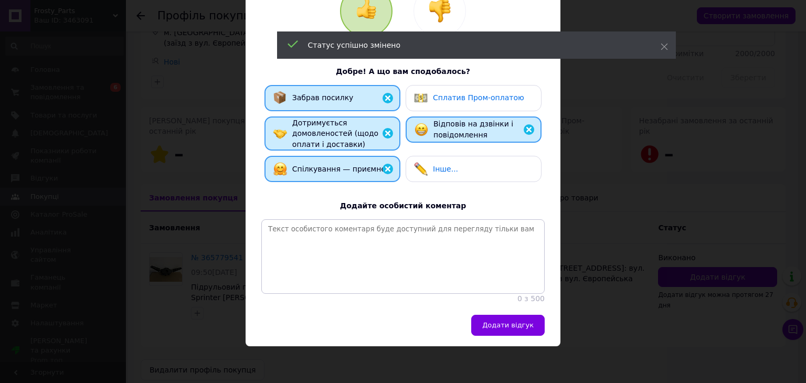
click at [512, 317] on button "Додати відгук" at bounding box center [507, 325] width 73 height 21
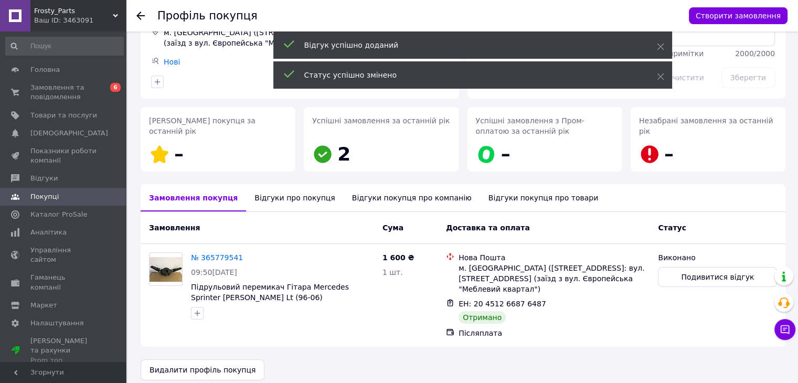
click at [141, 15] on use at bounding box center [140, 16] width 8 height 8
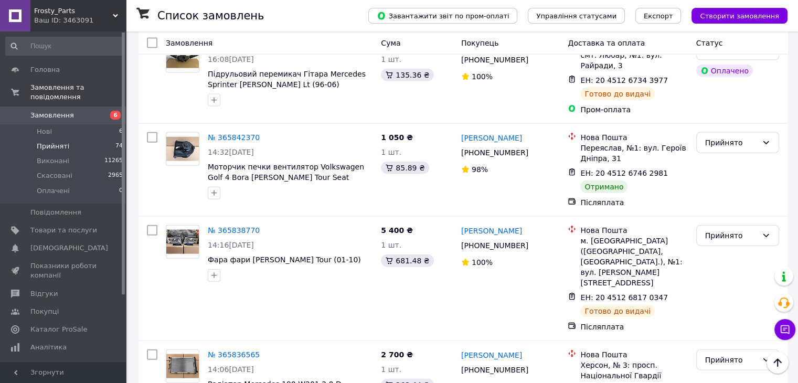
scroll to position [6369, 0]
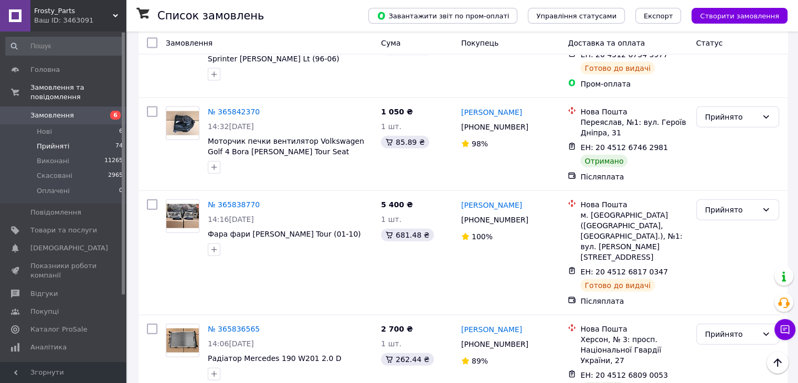
click at [738, 223] on li "Виконано" at bounding box center [738, 225] width 82 height 19
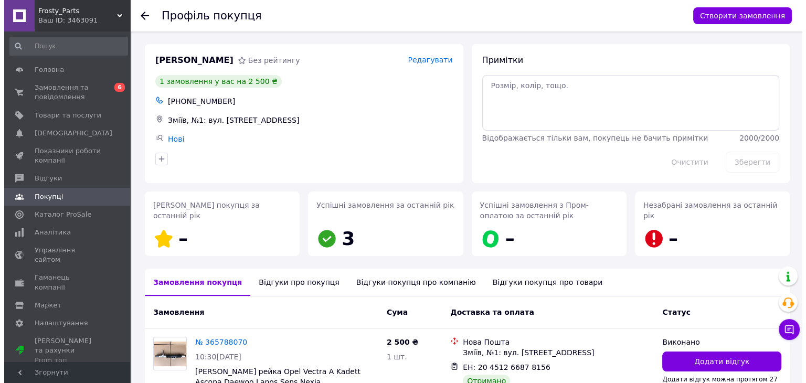
scroll to position [76, 0]
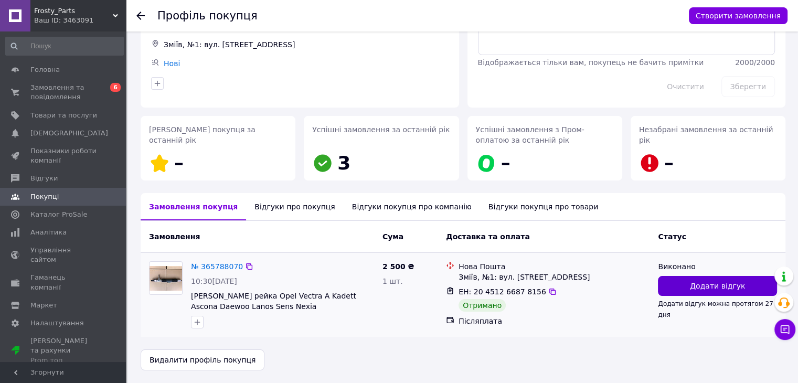
click at [708, 291] on button "Додати відгук" at bounding box center [717, 286] width 119 height 20
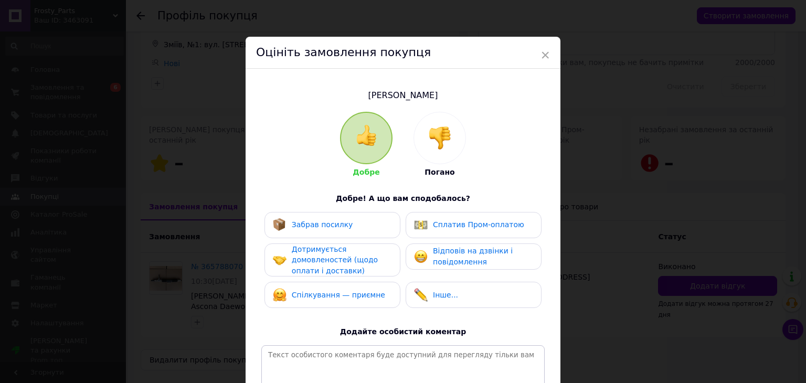
click at [386, 224] on div "Забрав посилку" at bounding box center [332, 225] width 119 height 14
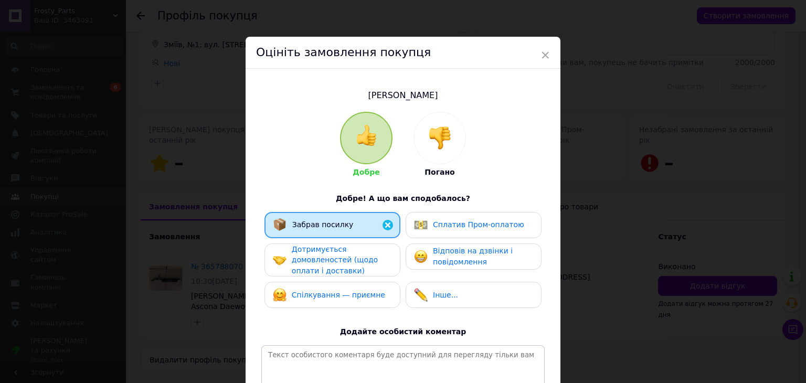
click at [384, 269] on div "Дотримується домовленостей (щодо оплати і доставки)" at bounding box center [342, 260] width 100 height 33
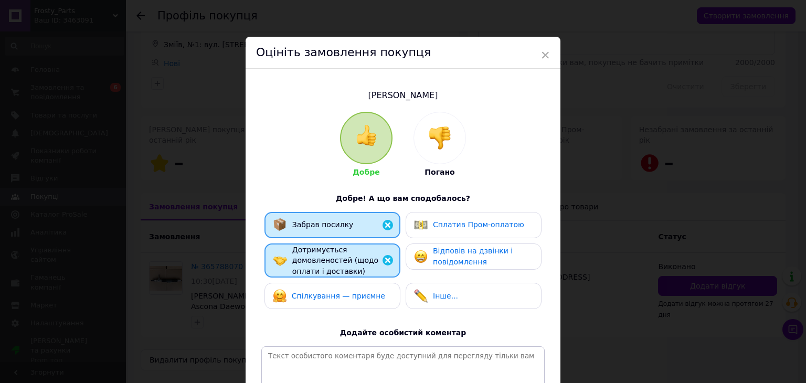
drag, startPoint x: 384, startPoint y: 302, endPoint x: 386, endPoint y: 288, distance: 13.8
click at [385, 302] on div "Спілкування — приємне" at bounding box center [332, 296] width 119 height 14
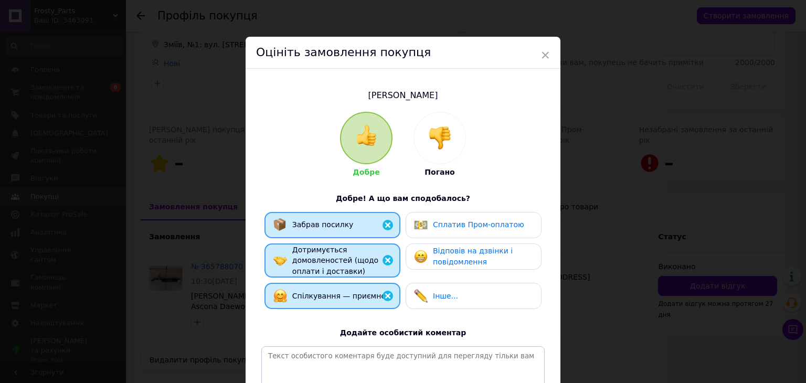
click at [444, 261] on span "Відповів на дзвінки і повідомлення" at bounding box center [473, 256] width 80 height 19
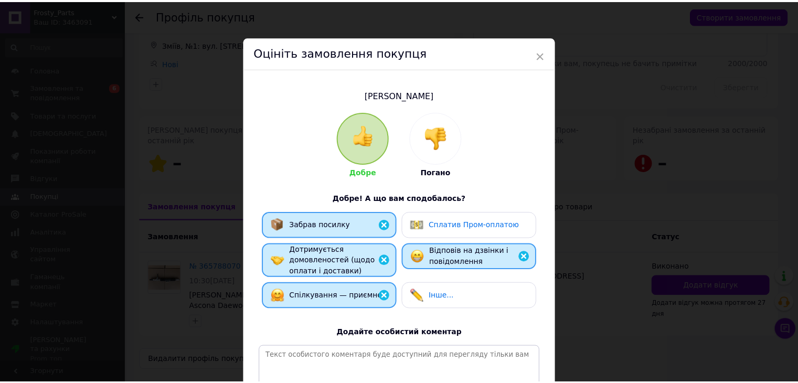
scroll to position [136, 0]
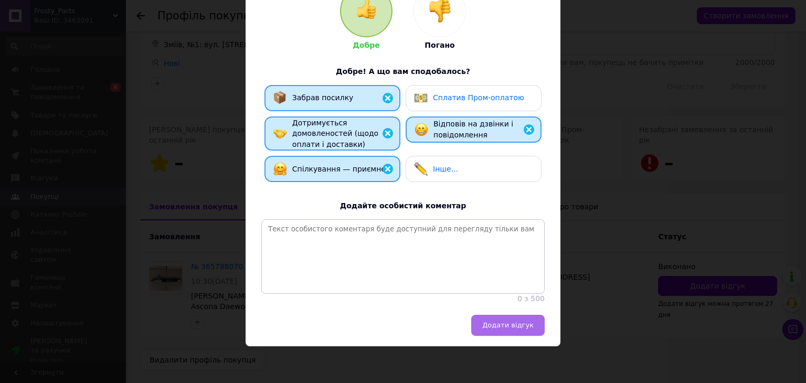
click at [515, 329] on span "Додати відгук" at bounding box center [507, 325] width 51 height 8
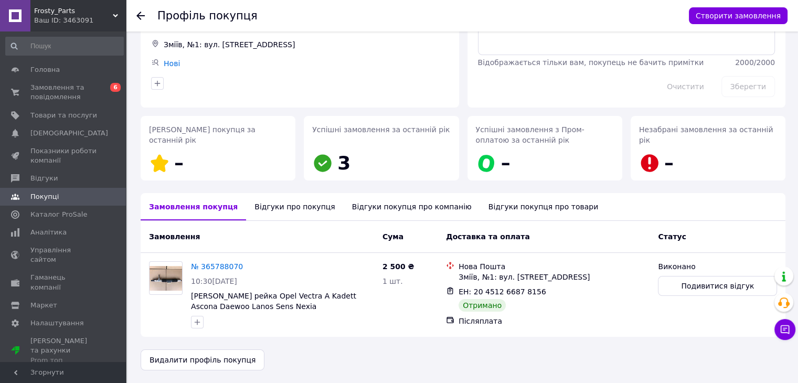
click at [141, 18] on icon at bounding box center [140, 16] width 8 height 8
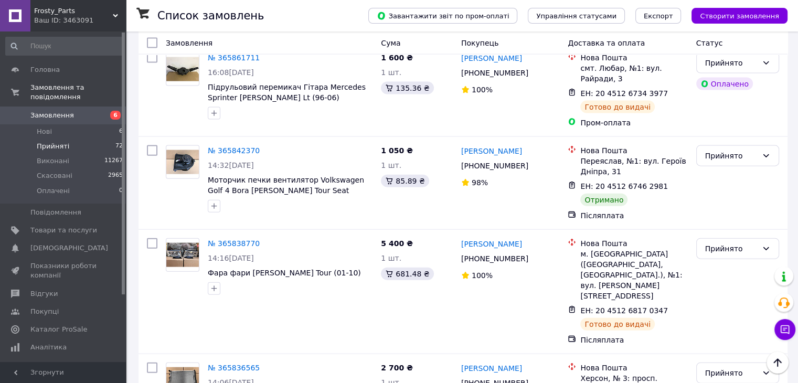
scroll to position [6313, 0]
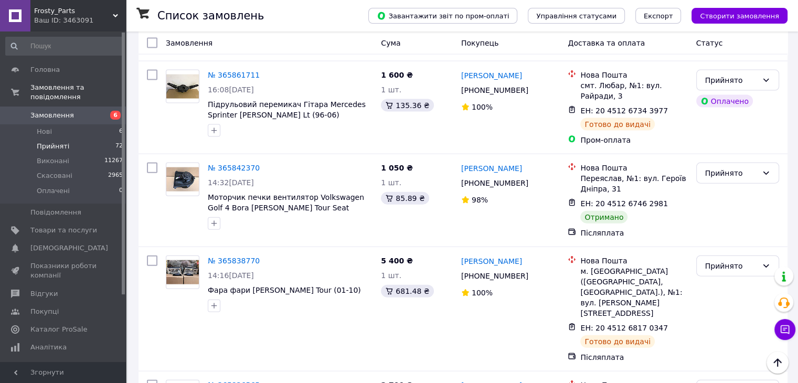
click at [719, 175] on li "Виконано" at bounding box center [738, 177] width 82 height 19
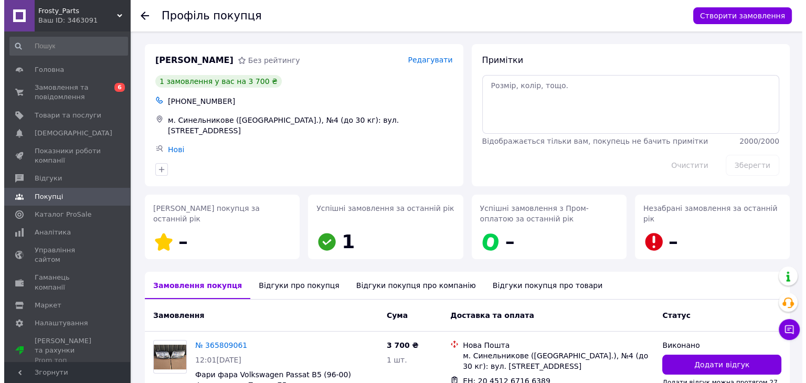
scroll to position [84, 0]
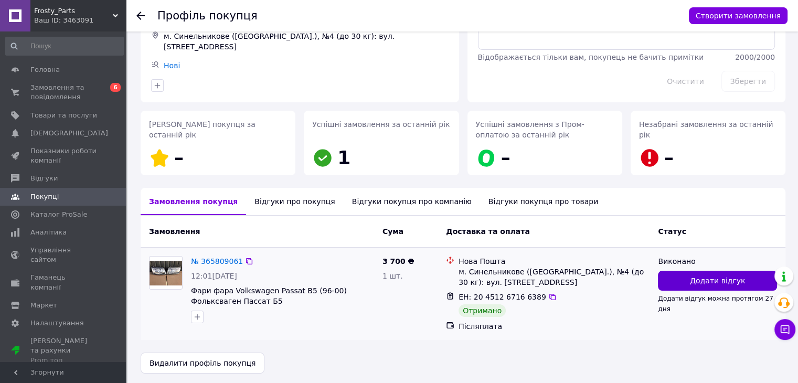
click at [695, 276] on span "Додати відгук" at bounding box center [717, 281] width 55 height 10
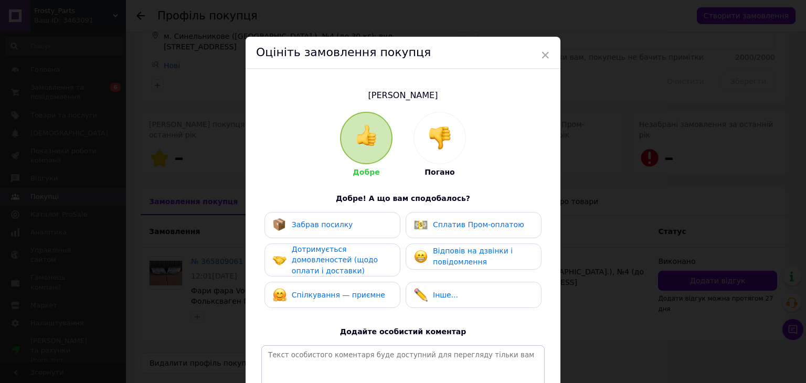
click at [378, 238] on div "Забрав посилку Сплатив Пром-оплатою Дотримується домовленостей (щодо оплати і д…" at bounding box center [402, 263] width 283 height 102
click at [378, 236] on div "Забрав посилку" at bounding box center [333, 225] width 136 height 26
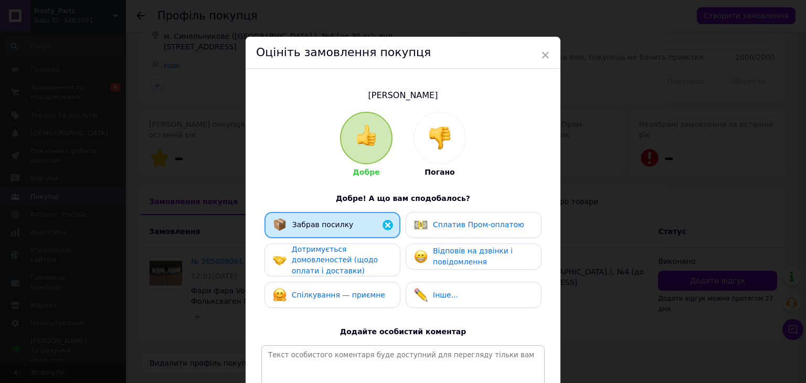
click at [382, 250] on div "Дотримується домовленостей (щодо оплати і доставки)" at bounding box center [342, 260] width 100 height 33
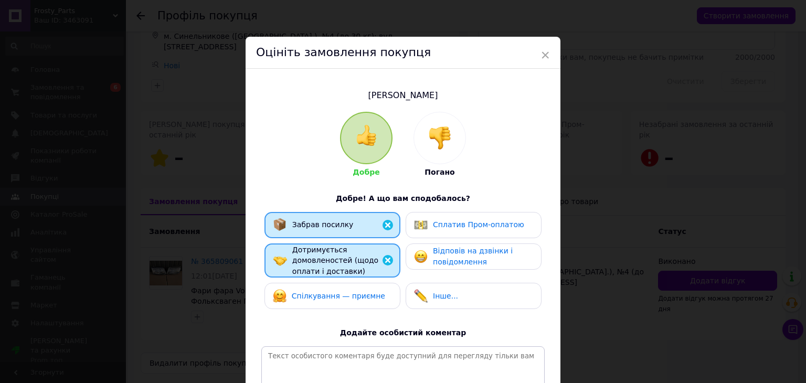
drag, startPoint x: 384, startPoint y: 290, endPoint x: 427, endPoint y: 275, distance: 46.0
click at [384, 290] on div "Спілкування — приємне" at bounding box center [332, 296] width 119 height 14
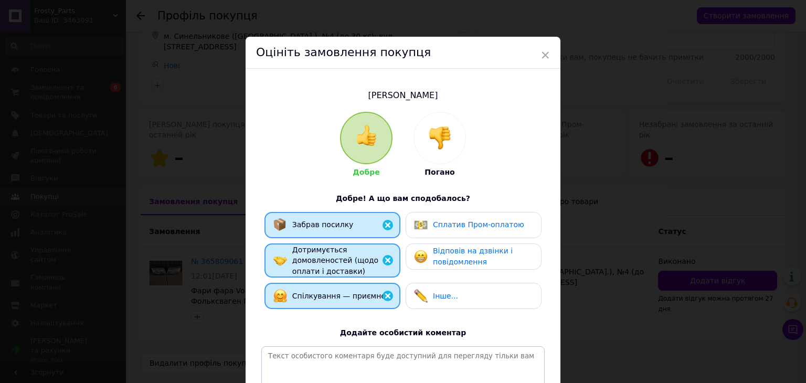
drag, startPoint x: 446, startPoint y: 262, endPoint x: 472, endPoint y: 248, distance: 29.8
click at [447, 262] on span "Відповів на дзвінки і повідомлення" at bounding box center [473, 256] width 80 height 19
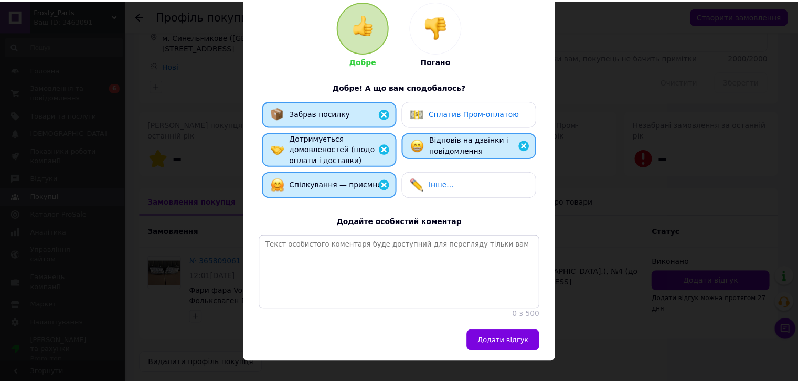
scroll to position [136, 0]
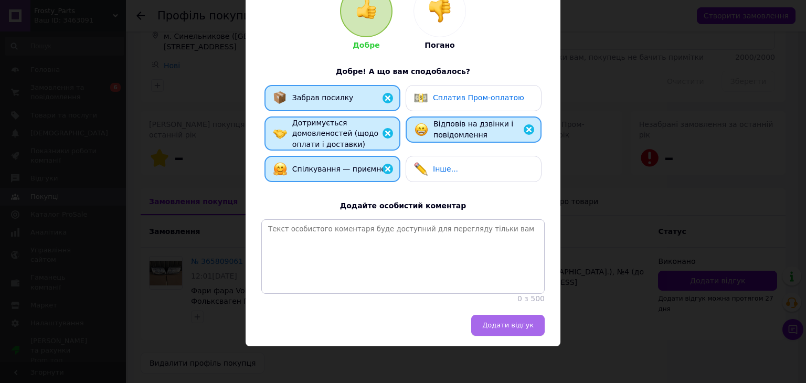
click at [497, 325] on span "Додати відгук" at bounding box center [507, 325] width 51 height 8
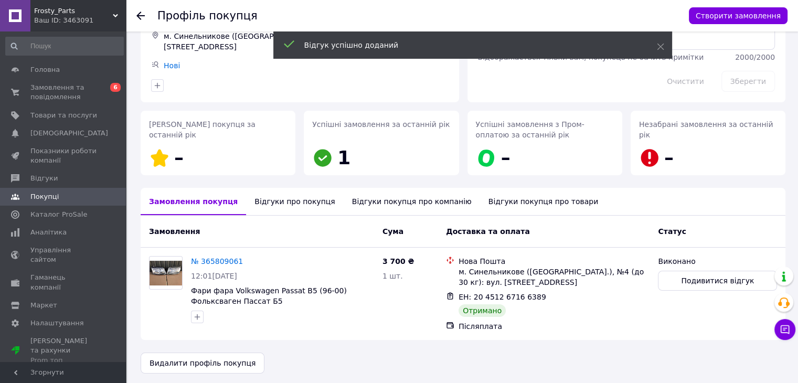
click at [139, 16] on use at bounding box center [140, 16] width 8 height 8
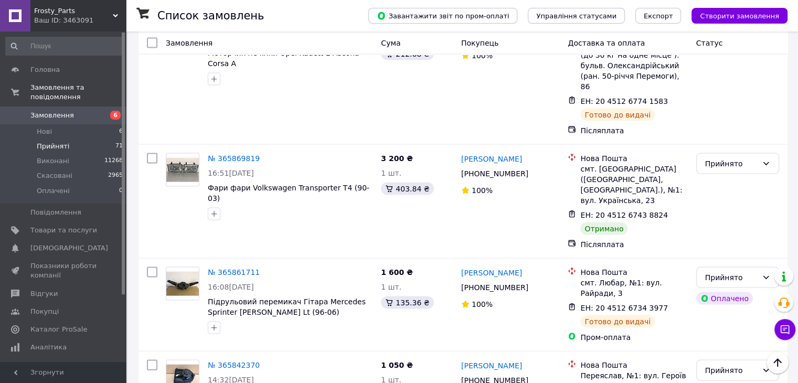
scroll to position [6099, 0]
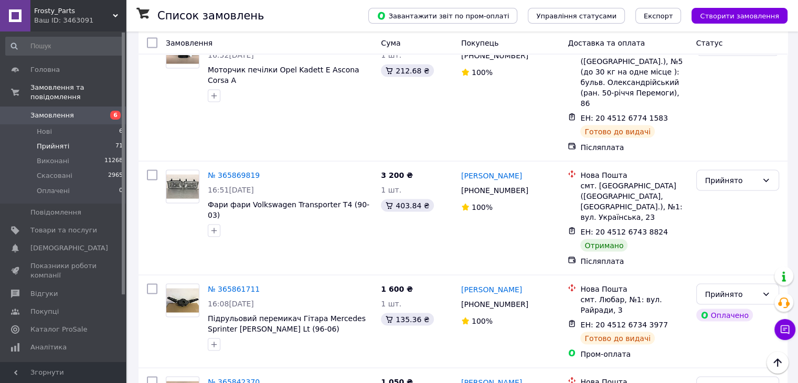
click at [727, 187] on li "Виконано" at bounding box center [738, 185] width 82 height 19
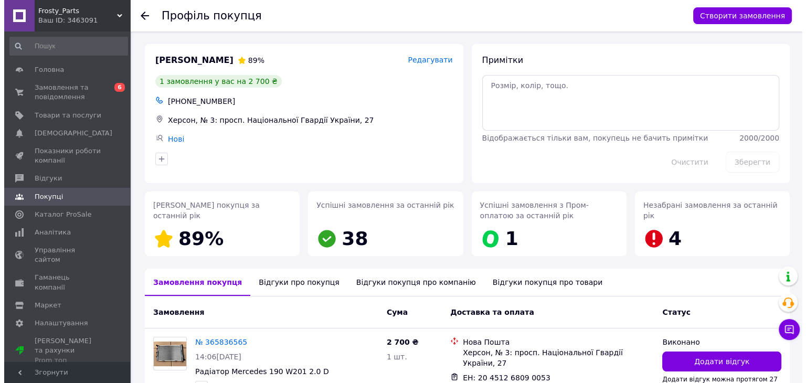
scroll to position [73, 0]
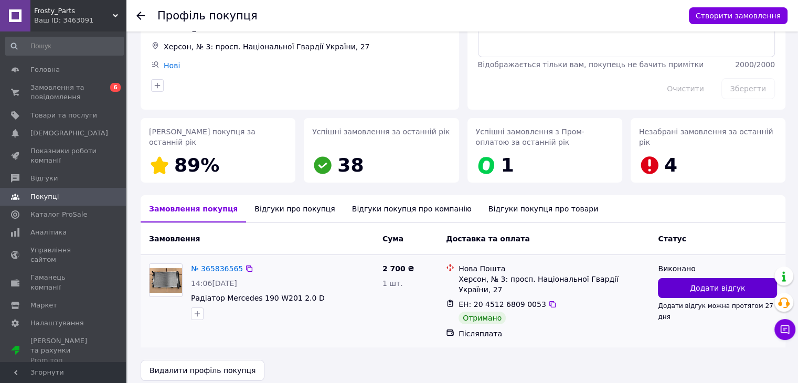
click at [704, 286] on span "Додати відгук" at bounding box center [717, 288] width 55 height 10
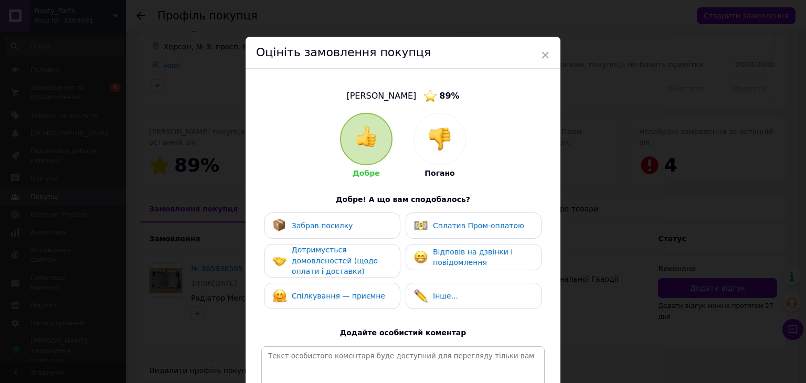
click at [355, 218] on div "Забрав посилку" at bounding box center [333, 226] width 136 height 26
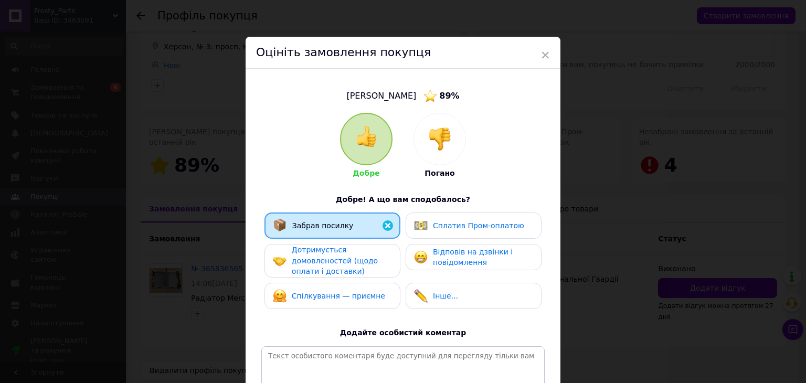
drag, startPoint x: 361, startPoint y: 264, endPoint x: 363, endPoint y: 275, distance: 11.1
click at [363, 265] on span "Дотримується домовленостей (щодо оплати і доставки)" at bounding box center [335, 261] width 86 height 30
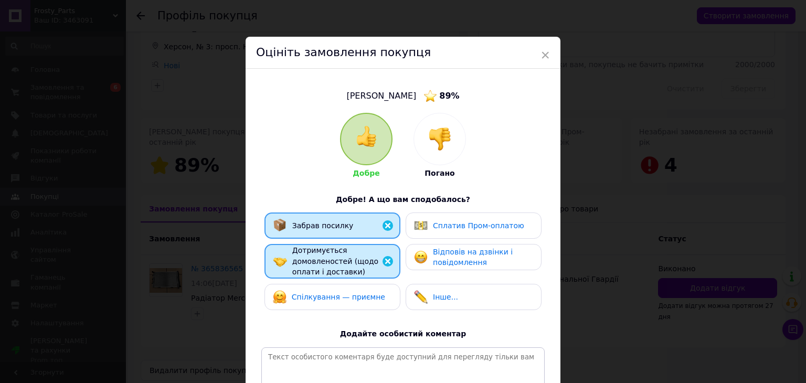
drag, startPoint x: 364, startPoint y: 302, endPoint x: 382, endPoint y: 288, distance: 22.8
click at [364, 302] on div "Спілкування — приємне" at bounding box center [329, 297] width 112 height 14
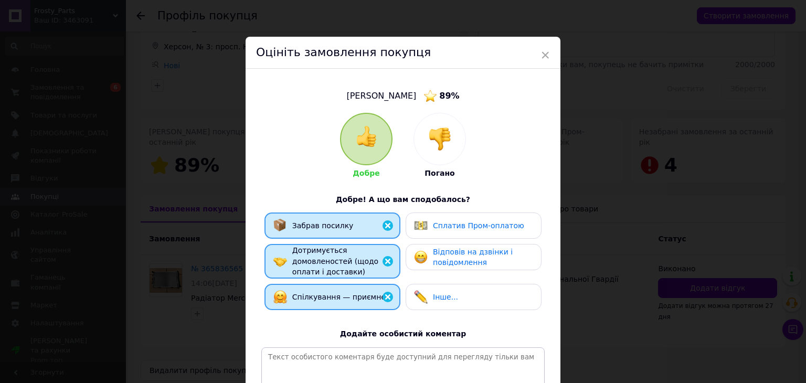
click at [434, 266] on span "Відповів на дзвінки і повідомлення" at bounding box center [473, 257] width 80 height 19
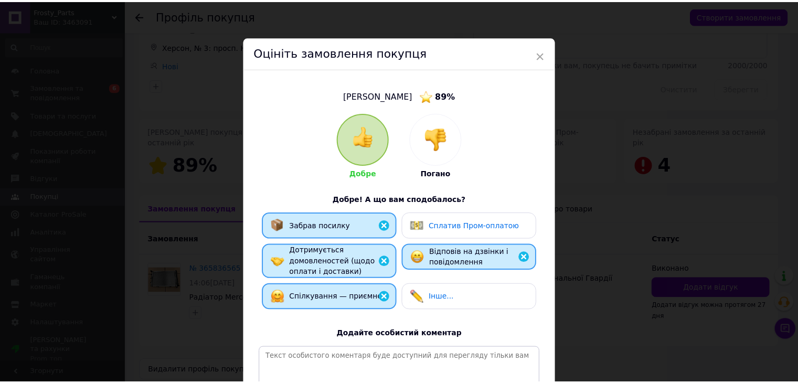
scroll to position [138, 0]
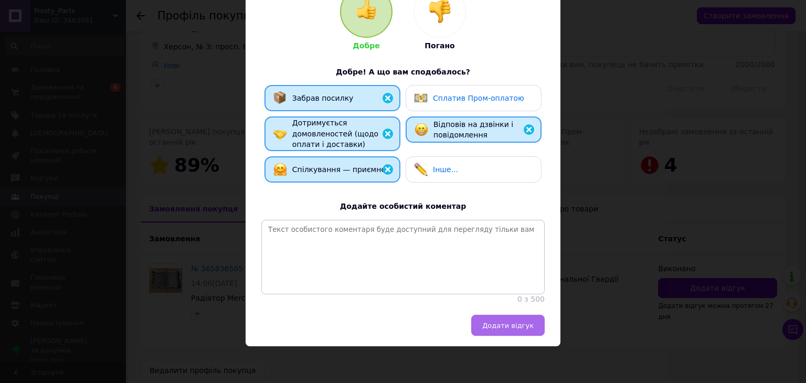
click at [528, 324] on span "Додати відгук" at bounding box center [507, 326] width 51 height 8
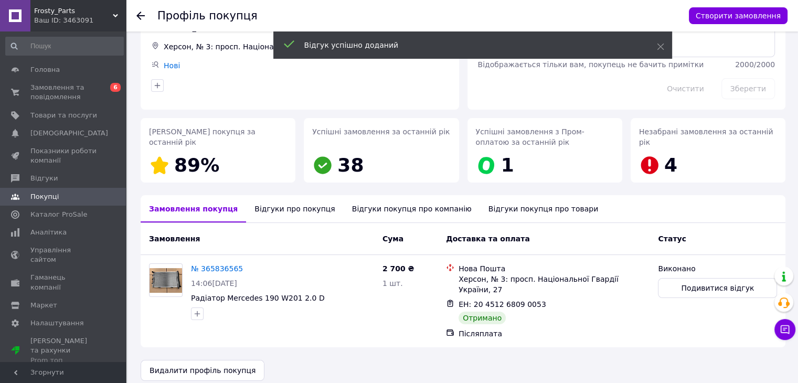
click at [140, 17] on icon at bounding box center [140, 16] width 8 height 8
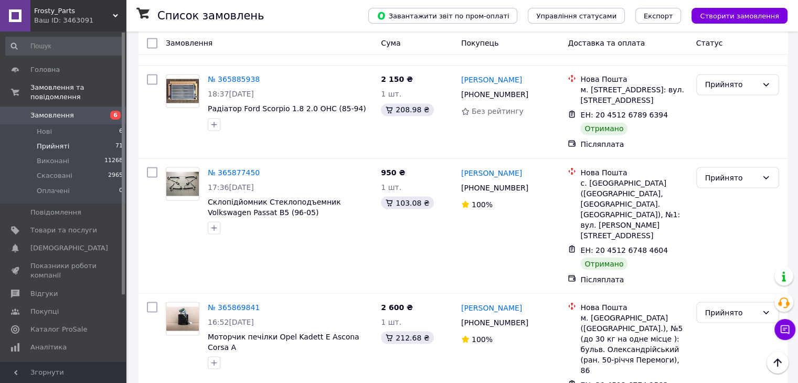
scroll to position [5824, 0]
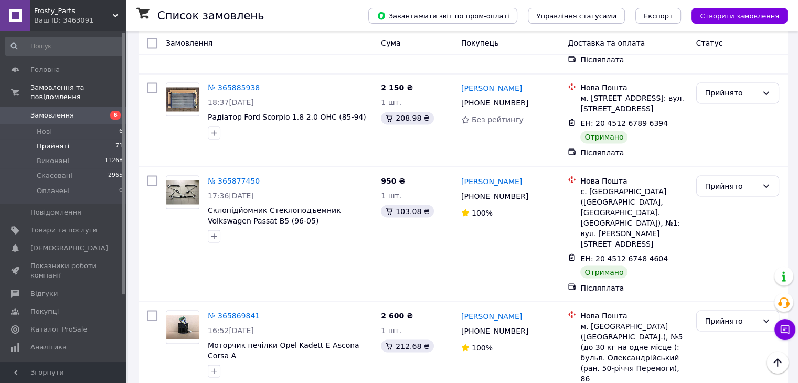
click at [737, 248] on li "Виконано" at bounding box center [738, 253] width 82 height 19
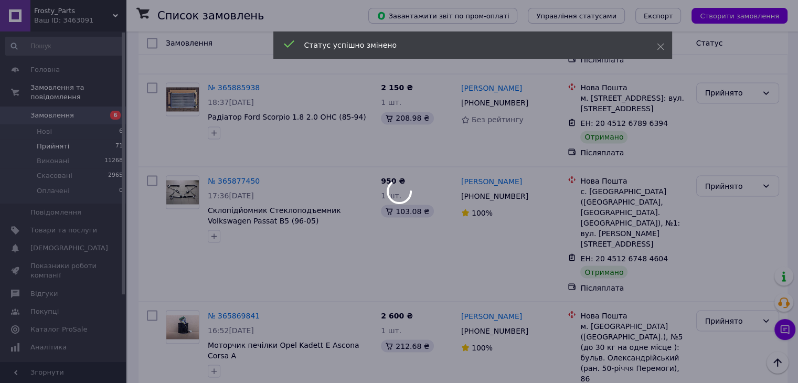
click at [474, 229] on div at bounding box center [399, 191] width 798 height 383
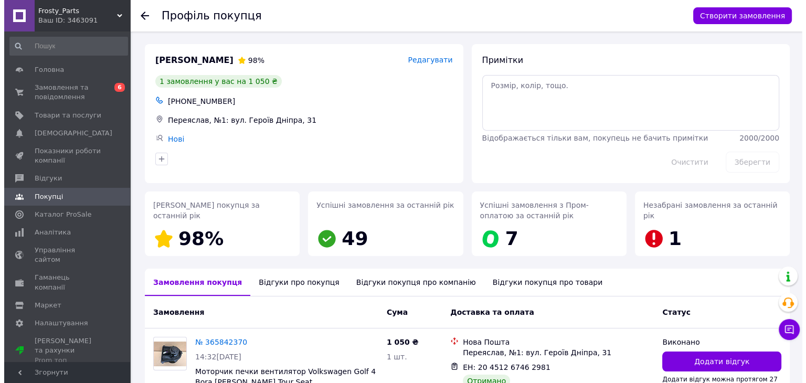
scroll to position [76, 0]
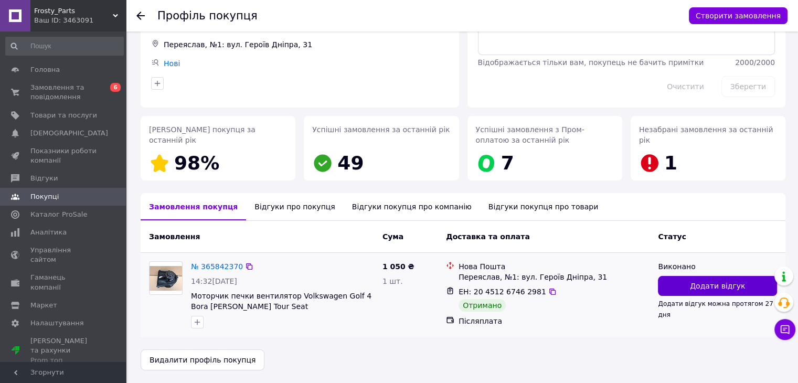
click at [703, 284] on span "Додати відгук" at bounding box center [717, 286] width 55 height 10
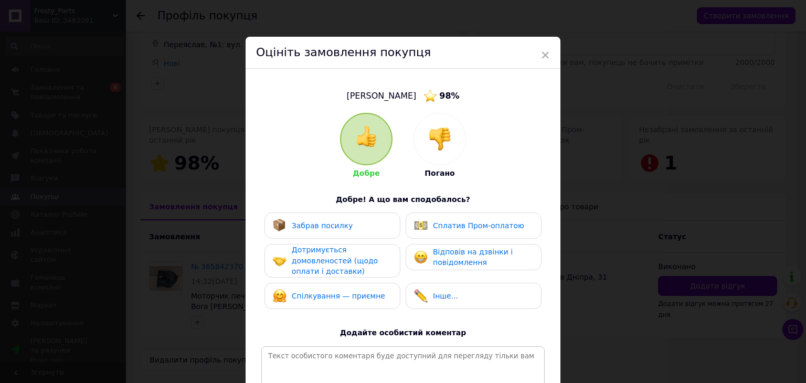
click at [334, 229] on span "Забрав посилку" at bounding box center [322, 226] width 61 height 8
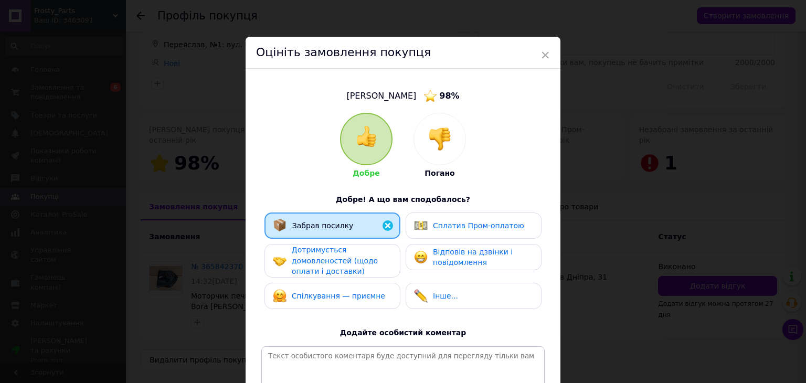
drag, startPoint x: 336, startPoint y: 245, endPoint x: 337, endPoint y: 260, distance: 15.3
click at [336, 245] on div "Дотримується домовленостей (щодо оплати і доставки)" at bounding box center [342, 261] width 100 height 33
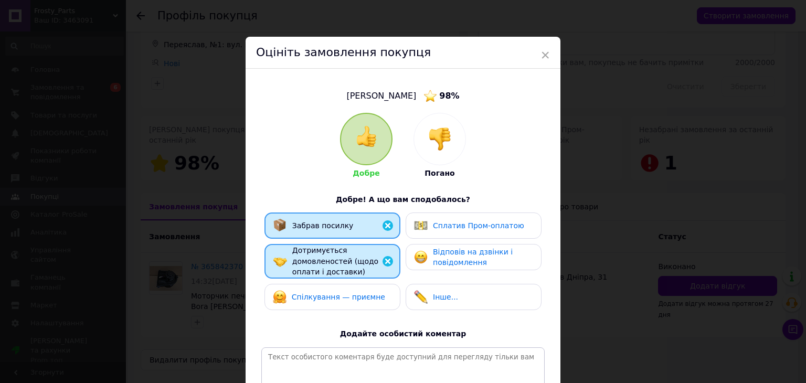
click at [337, 299] on span "Спілкування — приємне" at bounding box center [338, 297] width 93 height 8
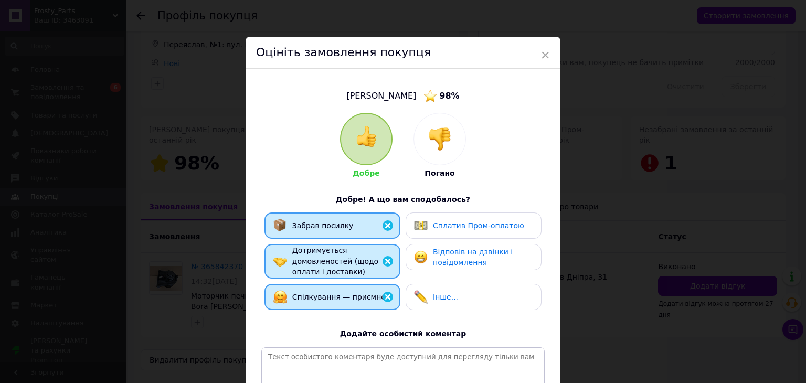
click at [439, 263] on span "Відповів на дзвінки і повідомлення" at bounding box center [473, 257] width 80 height 19
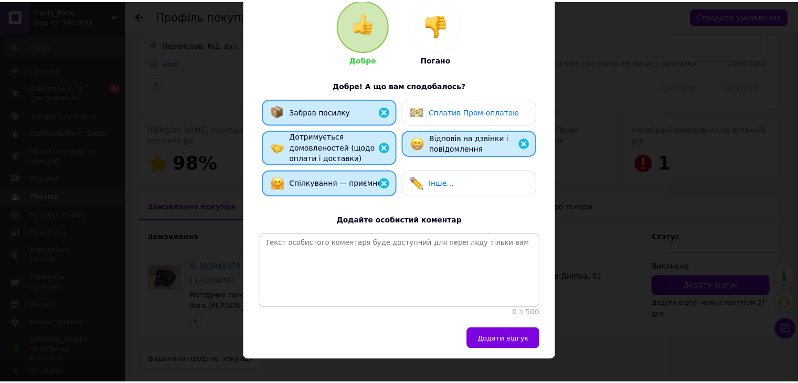
scroll to position [138, 0]
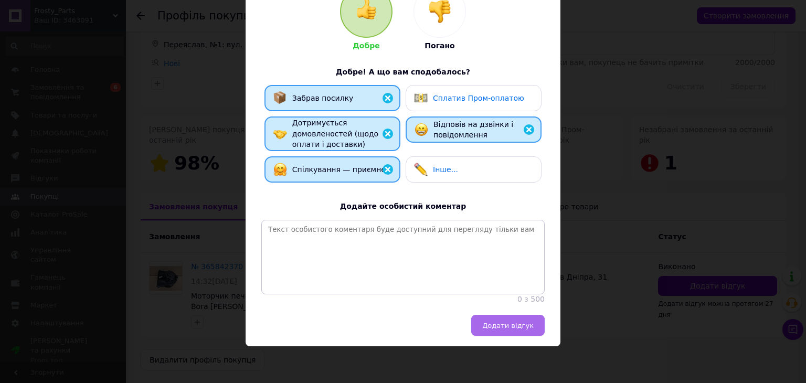
click at [510, 324] on span "Додати відгук" at bounding box center [507, 326] width 51 height 8
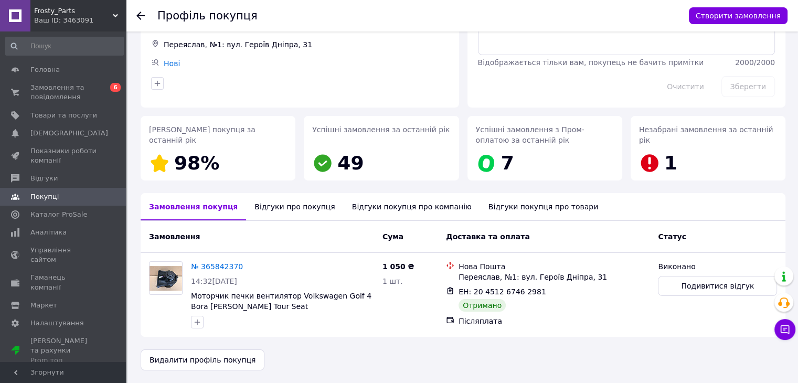
click at [140, 17] on icon at bounding box center [140, 16] width 8 height 8
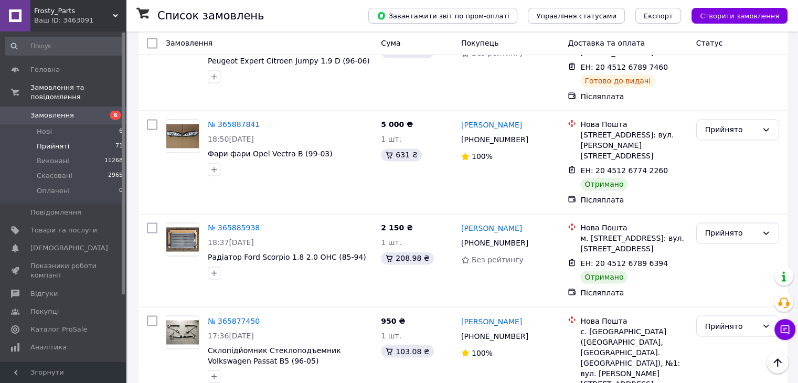
scroll to position [5676, 0]
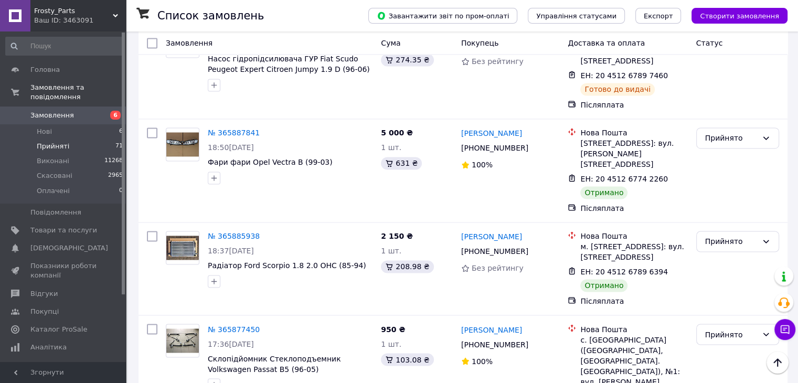
click at [725, 202] on li "Виконано" at bounding box center [738, 205] width 82 height 19
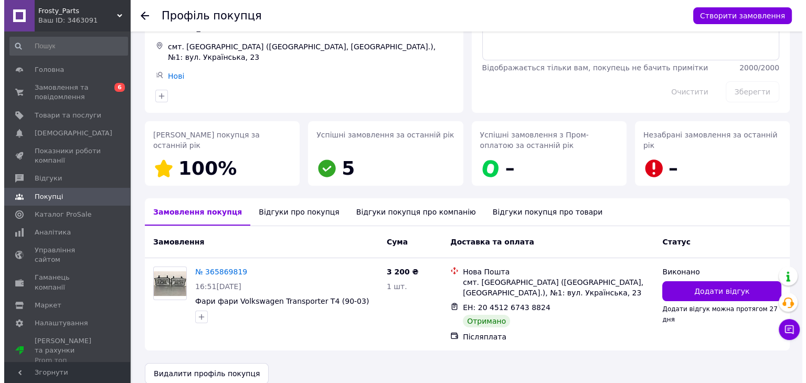
scroll to position [84, 0]
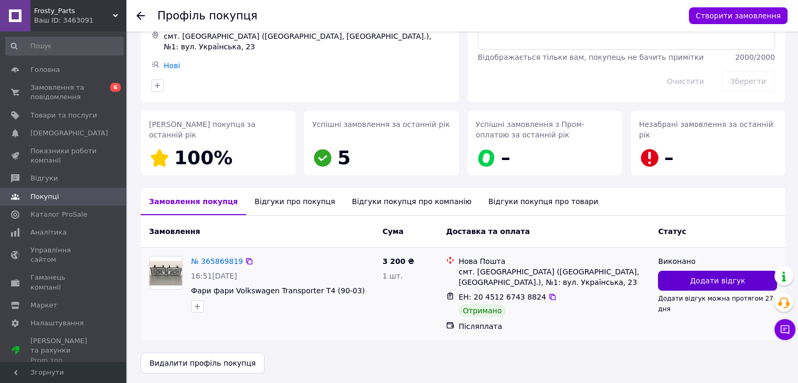
click at [703, 278] on span "Додати відгук" at bounding box center [717, 281] width 55 height 10
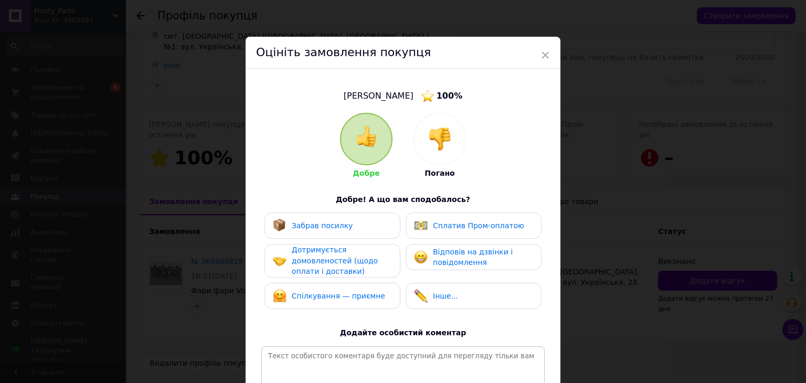
click at [357, 237] on div "Забрав посилку" at bounding box center [333, 226] width 136 height 26
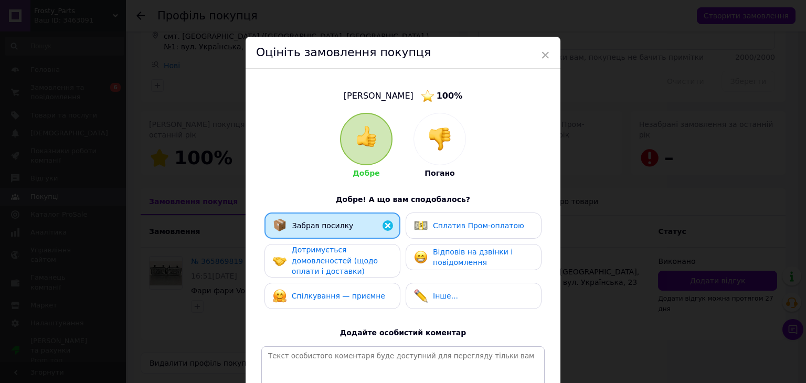
click at [354, 259] on span "Дотримується домовленостей (щодо оплати і доставки)" at bounding box center [335, 261] width 86 height 30
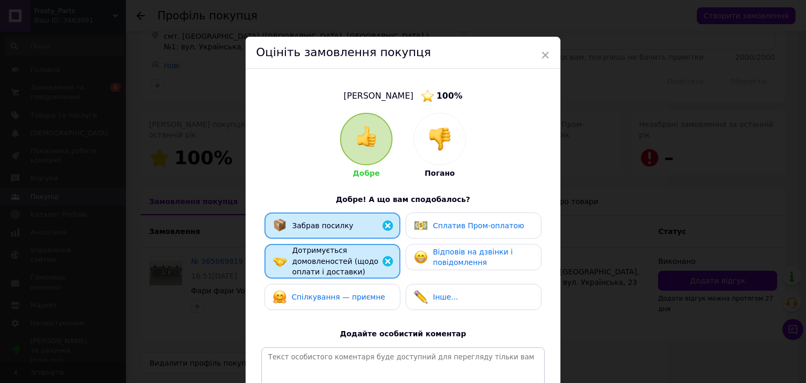
click at [357, 290] on div "Спілкування — приємне" at bounding box center [329, 297] width 112 height 14
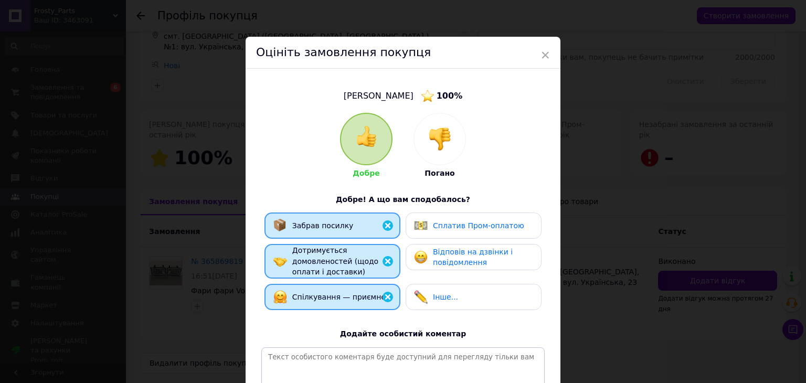
click at [467, 264] on span "Відповів на дзвінки і повідомлення" at bounding box center [473, 257] width 80 height 19
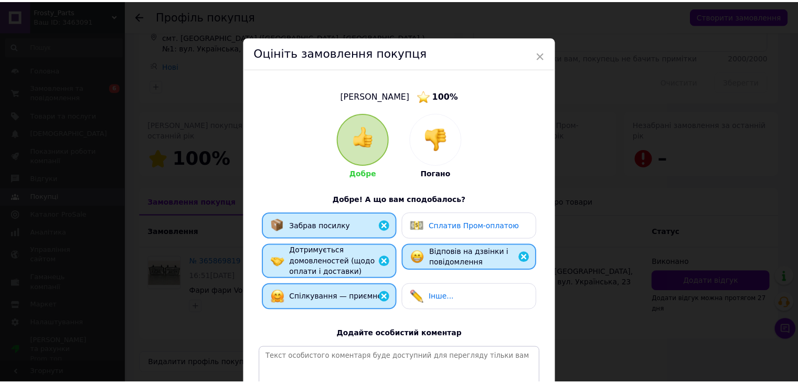
scroll to position [138, 0]
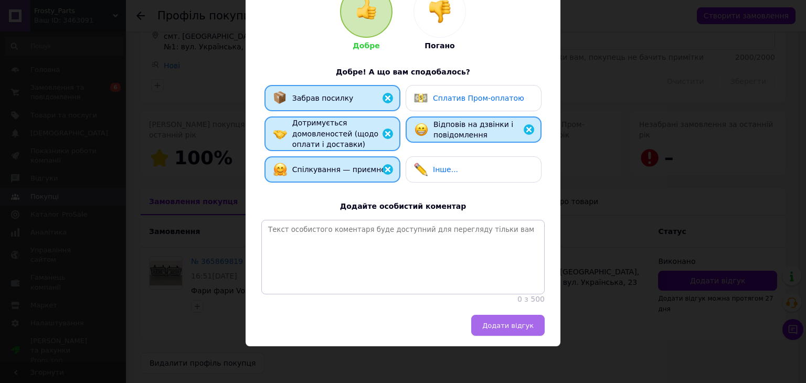
click at [504, 324] on span "Додати відгук" at bounding box center [507, 326] width 51 height 8
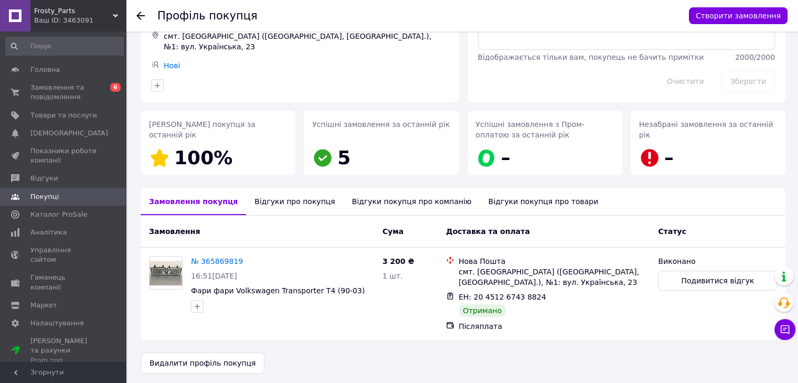
click at [141, 15] on icon at bounding box center [140, 16] width 8 height 8
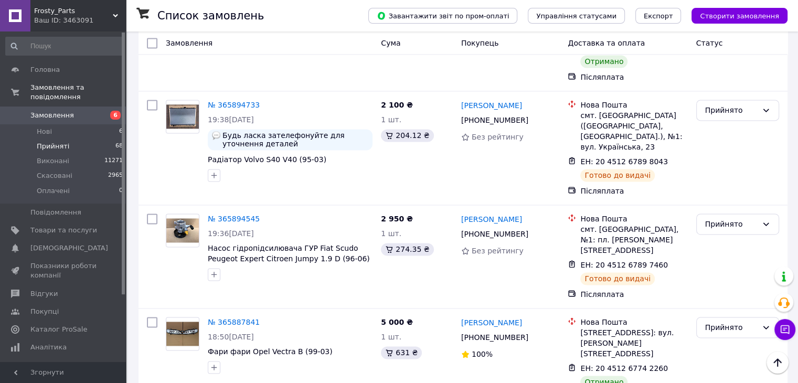
scroll to position [5518, 0]
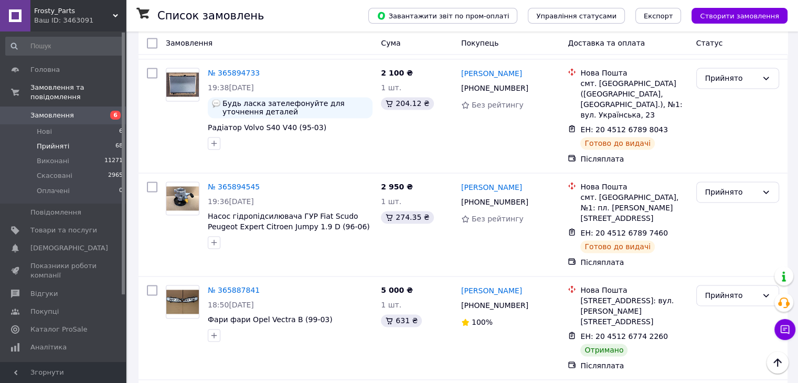
click at [725, 126] on li "Виконано" at bounding box center [738, 123] width 82 height 19
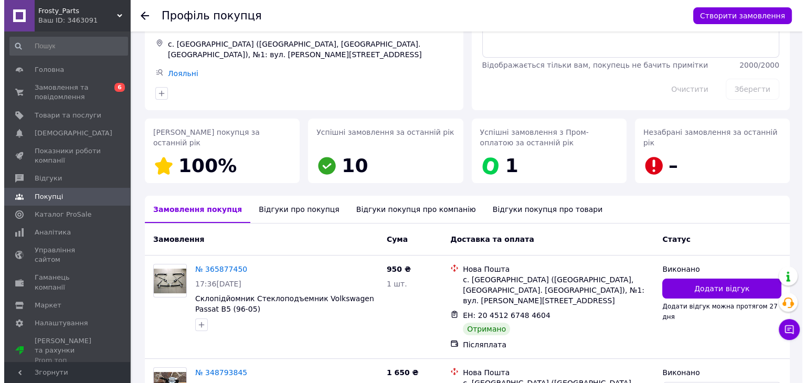
scroll to position [199, 0]
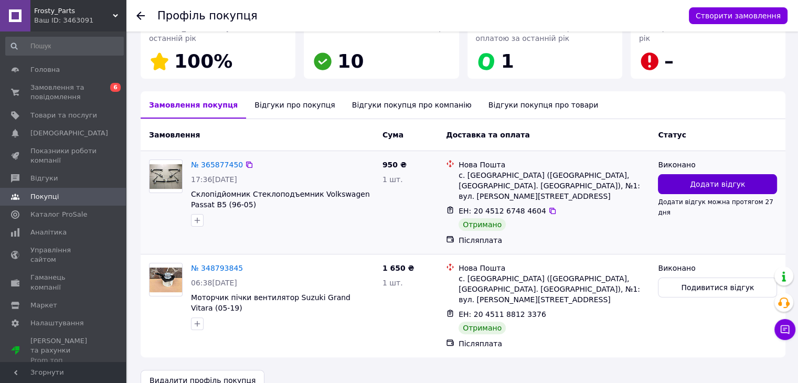
click at [716, 189] on button "Додати відгук" at bounding box center [717, 184] width 119 height 20
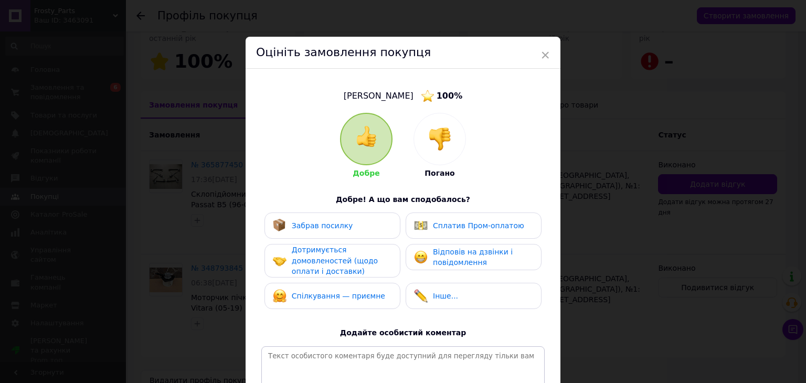
click at [329, 228] on span "Забрав посилку" at bounding box center [322, 226] width 61 height 8
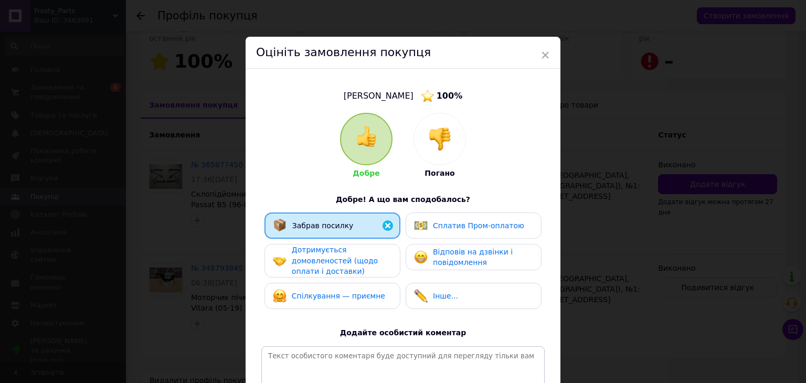
click at [333, 254] on span "Дотримується домовленостей (щодо оплати і доставки)" at bounding box center [335, 261] width 86 height 30
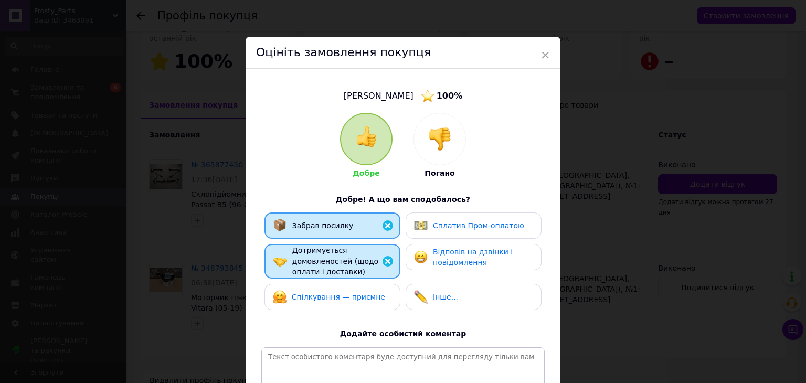
click at [336, 294] on span "Спілкування — приємне" at bounding box center [338, 297] width 93 height 8
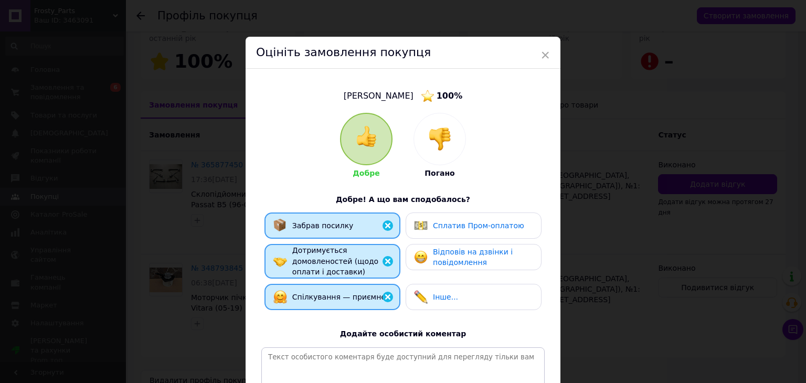
click at [442, 259] on span "Відповів на дзвінки і повідомлення" at bounding box center [473, 257] width 80 height 19
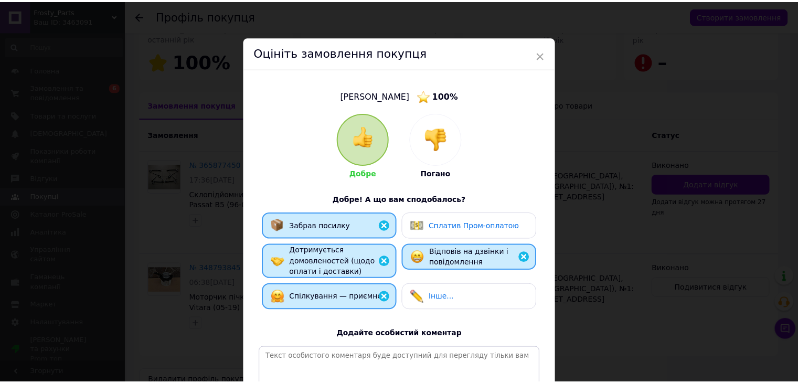
scroll to position [138, 0]
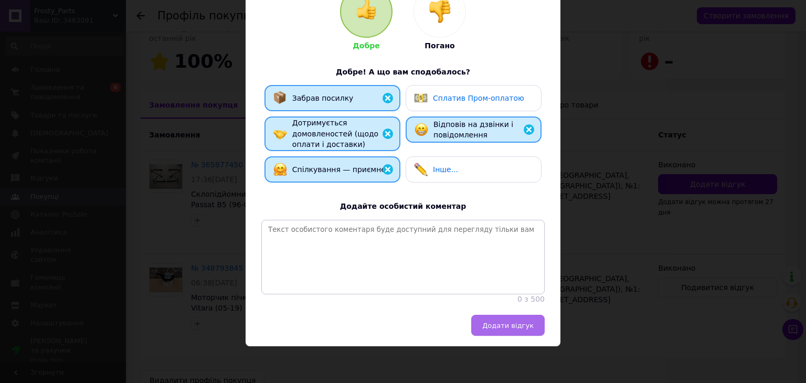
click at [493, 326] on span "Додати відгук" at bounding box center [507, 326] width 51 height 8
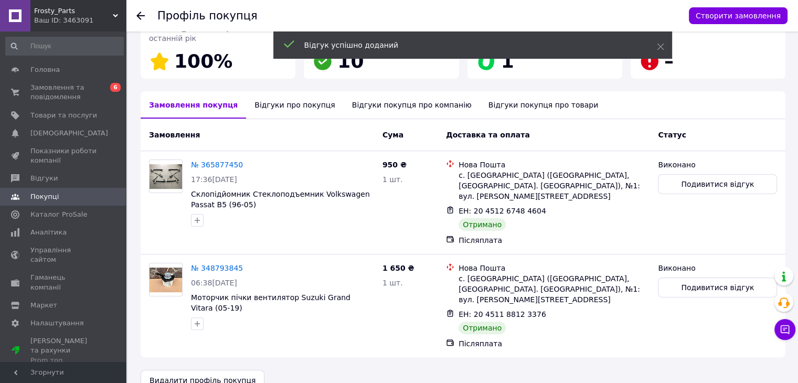
click at [141, 15] on use at bounding box center [140, 16] width 8 height 8
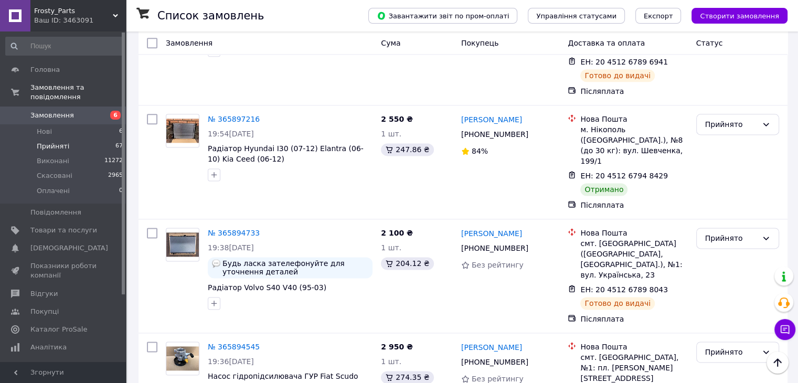
scroll to position [5382, 0]
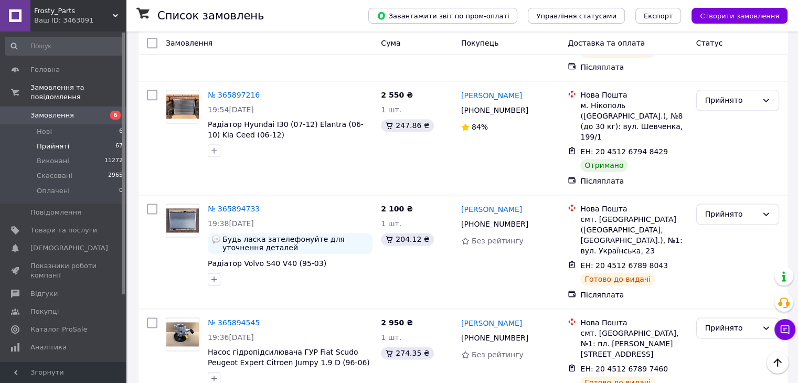
click at [722, 153] on li "Виконано" at bounding box center [738, 156] width 82 height 19
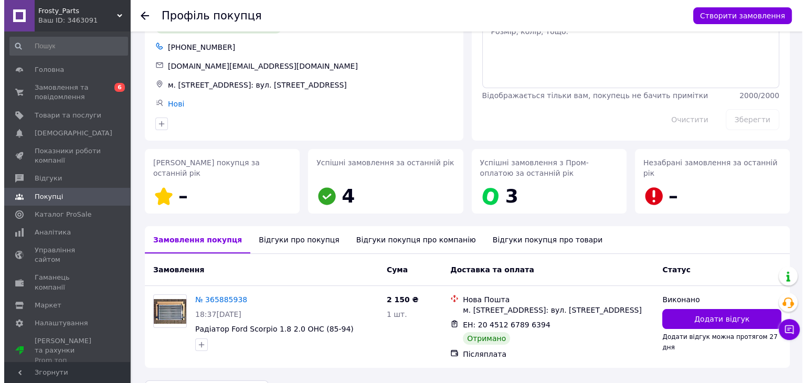
scroll to position [96, 0]
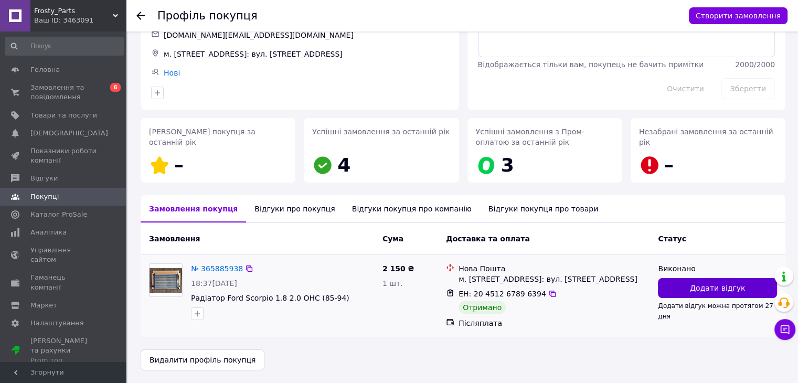
click at [712, 283] on span "Додати відгук" at bounding box center [717, 288] width 55 height 10
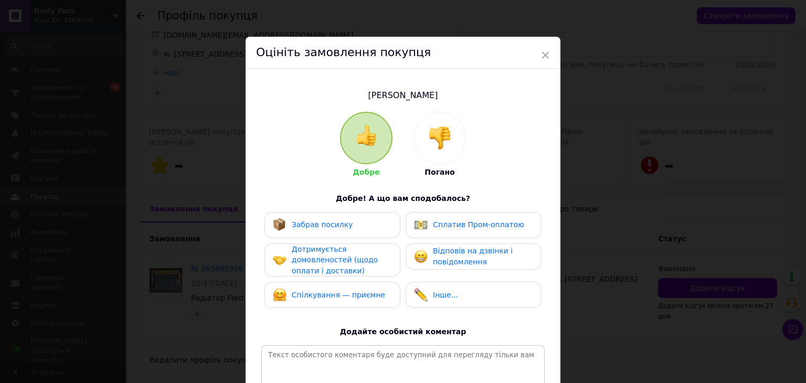
click at [358, 227] on div "Забрав посилку" at bounding box center [332, 225] width 119 height 14
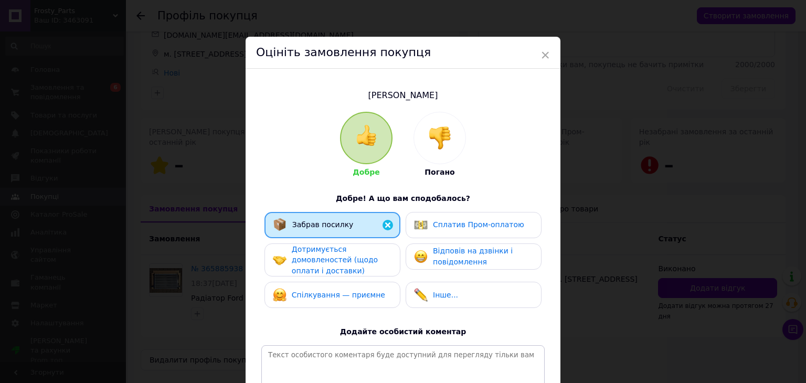
click at [359, 255] on div "Дотримується домовленостей (щодо оплати і доставки)" at bounding box center [342, 260] width 100 height 33
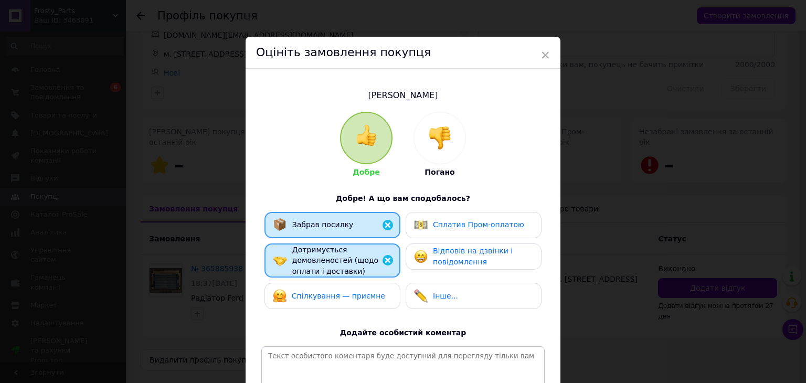
click at [361, 289] on div "Спілкування — приємне" at bounding box center [329, 296] width 112 height 14
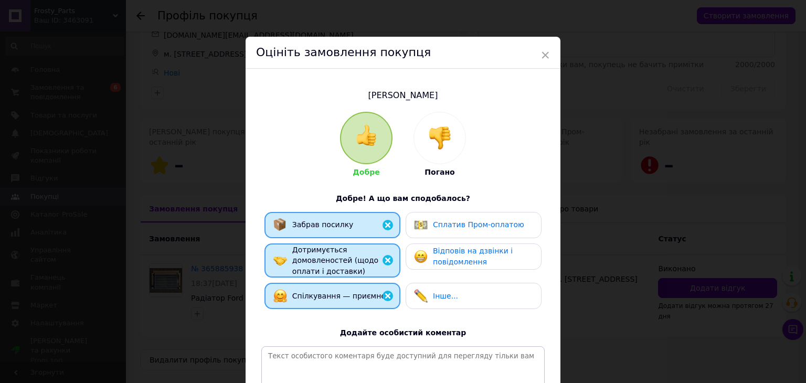
click at [440, 259] on span "Відповів на дзвінки і повідомлення" at bounding box center [473, 256] width 80 height 19
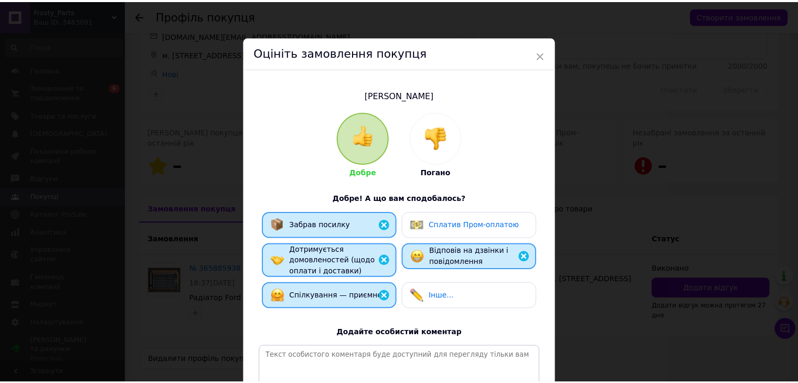
scroll to position [136, 0]
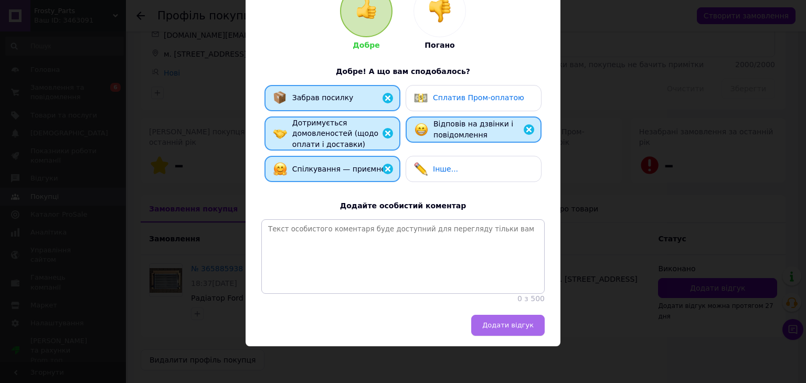
click at [531, 329] on span "Додати відгук" at bounding box center [507, 325] width 51 height 8
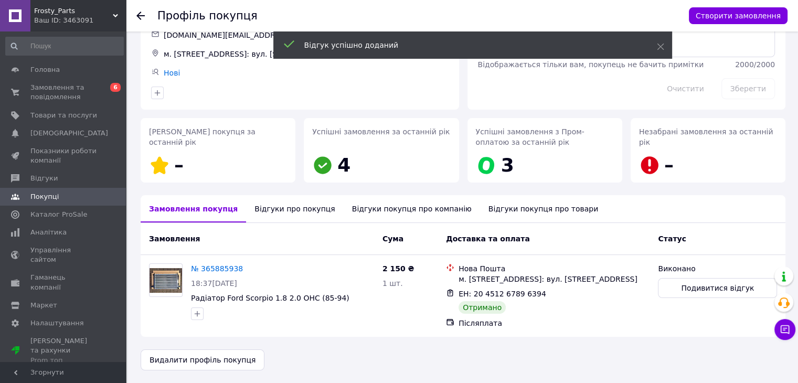
click at [140, 16] on icon at bounding box center [140, 16] width 8 height 8
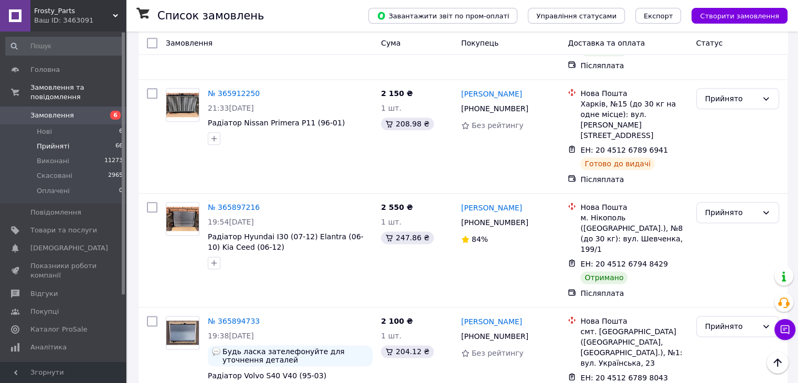
scroll to position [5254, 0]
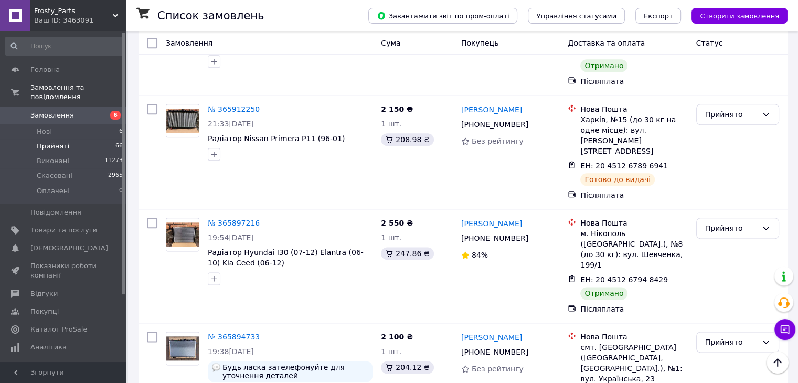
click at [725, 189] on li "Виконано" at bounding box center [738, 191] width 82 height 19
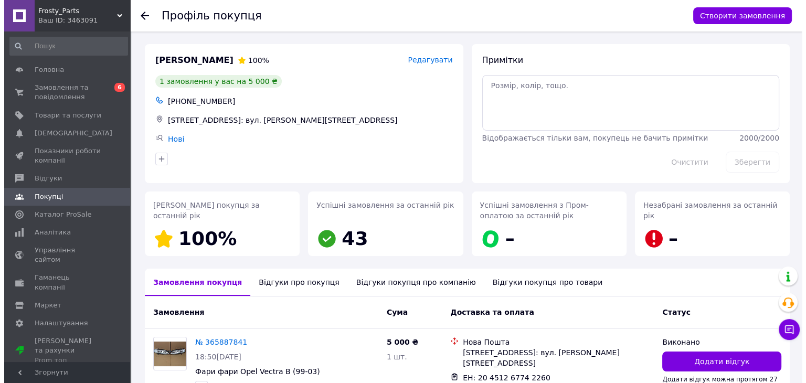
scroll to position [73, 0]
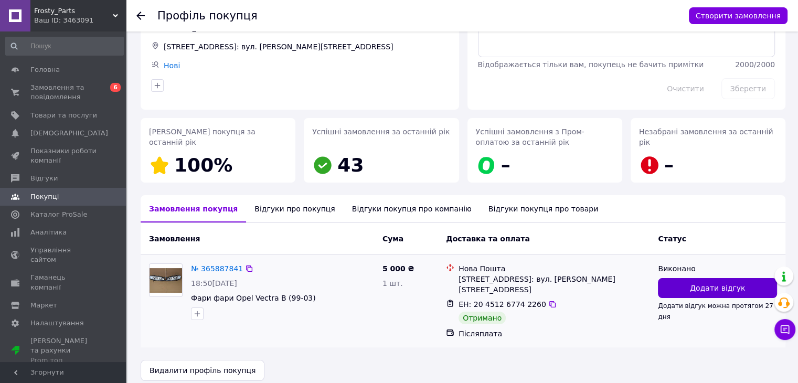
click at [706, 284] on span "Додати відгук" at bounding box center [717, 288] width 55 height 10
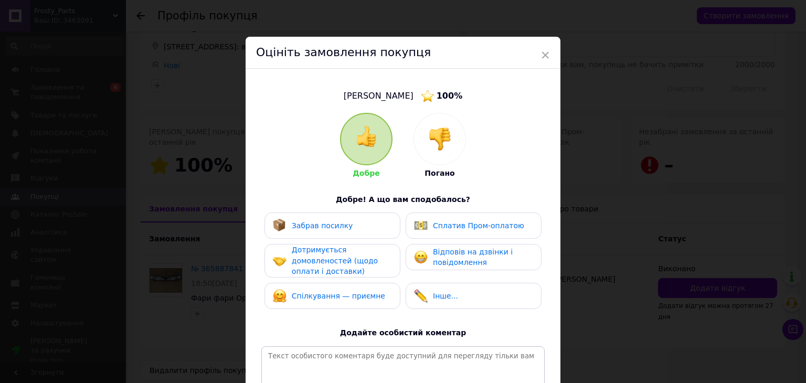
click at [375, 233] on div "Забрав посилку" at bounding box center [333, 226] width 136 height 26
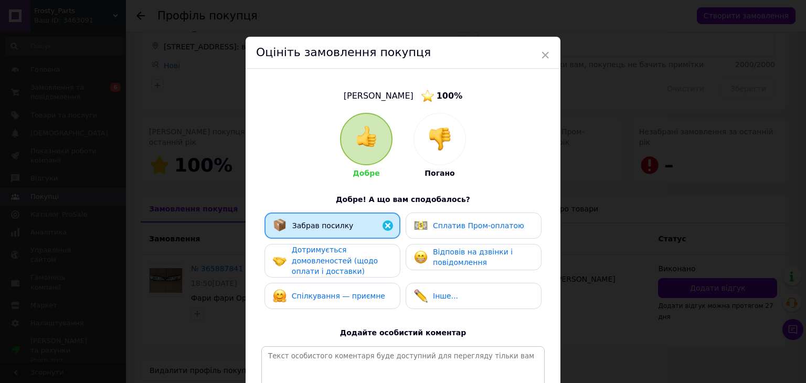
drag, startPoint x: 374, startPoint y: 251, endPoint x: 375, endPoint y: 263, distance: 12.1
click at [374, 251] on div "Дотримується домовленостей (щодо оплати і доставки)" at bounding box center [342, 261] width 100 height 33
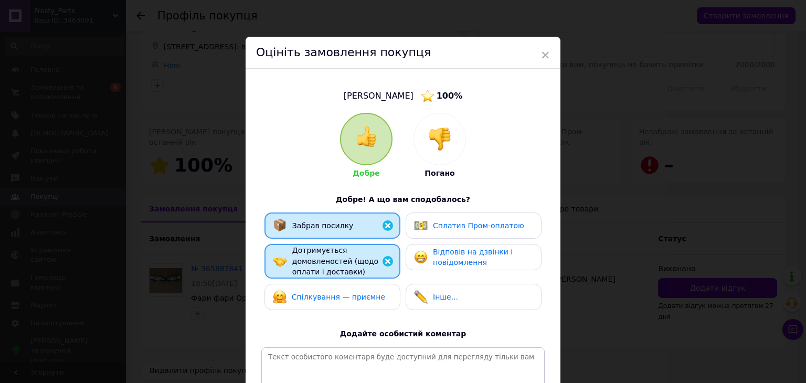
drag, startPoint x: 374, startPoint y: 294, endPoint x: 389, endPoint y: 281, distance: 20.1
click at [375, 296] on div "Спілкування — приємне" at bounding box center [332, 297] width 119 height 14
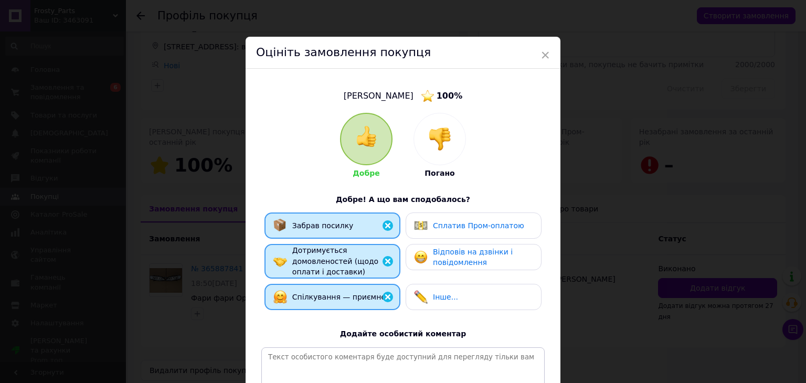
click at [445, 256] on span "Відповів на дзвінки і повідомлення" at bounding box center [473, 257] width 80 height 19
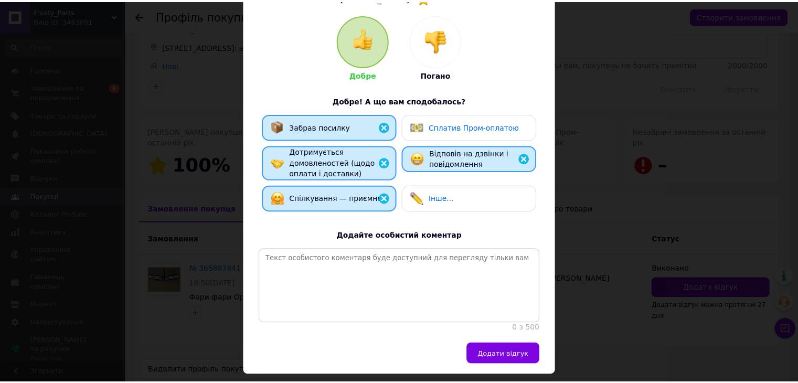
scroll to position [138, 0]
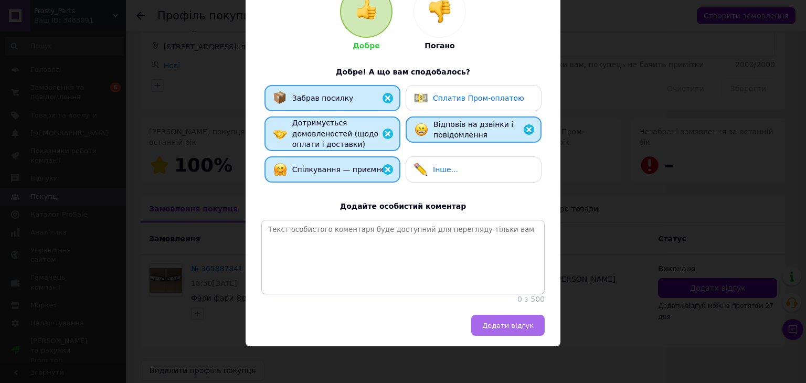
click at [510, 322] on span "Додати відгук" at bounding box center [507, 326] width 51 height 8
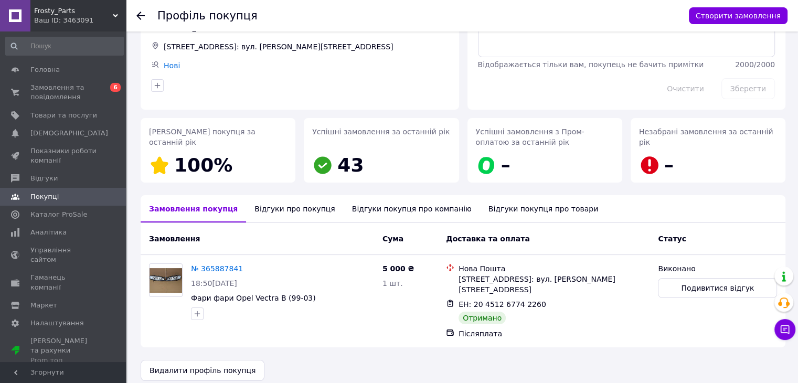
click at [139, 17] on use at bounding box center [140, 16] width 8 height 8
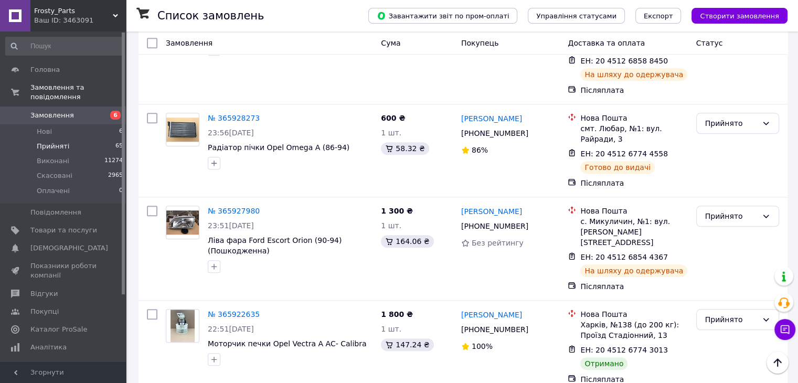
scroll to position [4932, 0]
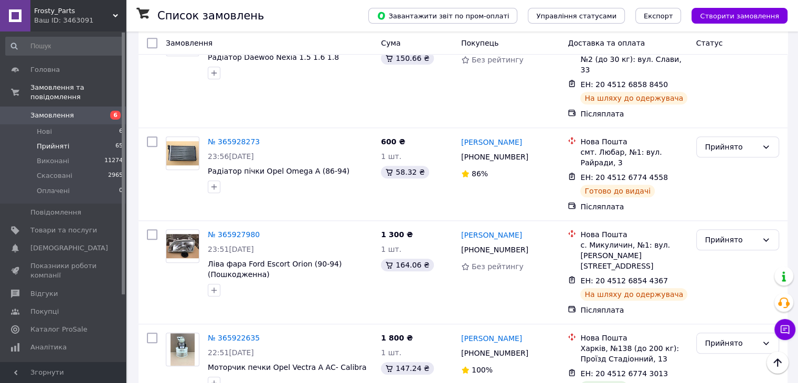
click at [721, 207] on li "Виконано" at bounding box center [738, 213] width 82 height 19
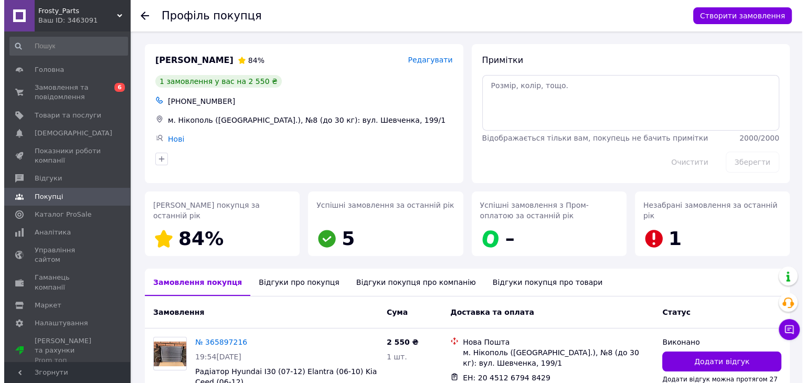
scroll to position [84, 0]
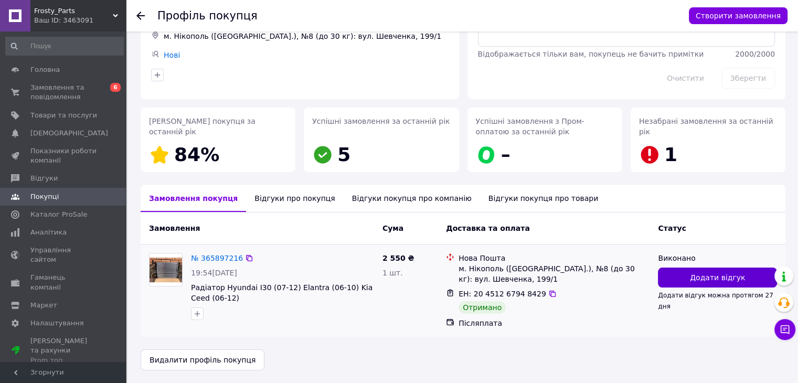
click at [710, 276] on span "Додати відгук" at bounding box center [717, 277] width 55 height 10
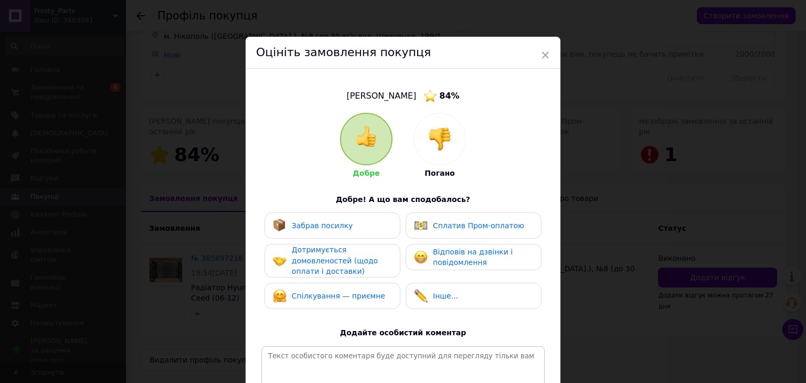
click at [375, 217] on div "Забрав посилку" at bounding box center [333, 226] width 136 height 26
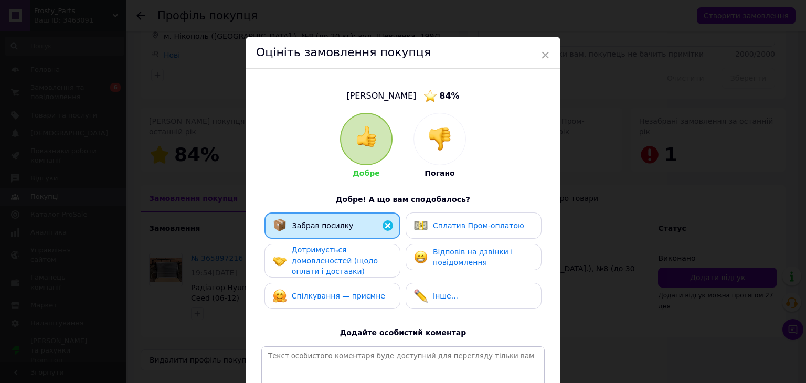
click at [372, 251] on div "Дотримується домовленостей (щодо оплати і доставки)" at bounding box center [342, 261] width 100 height 33
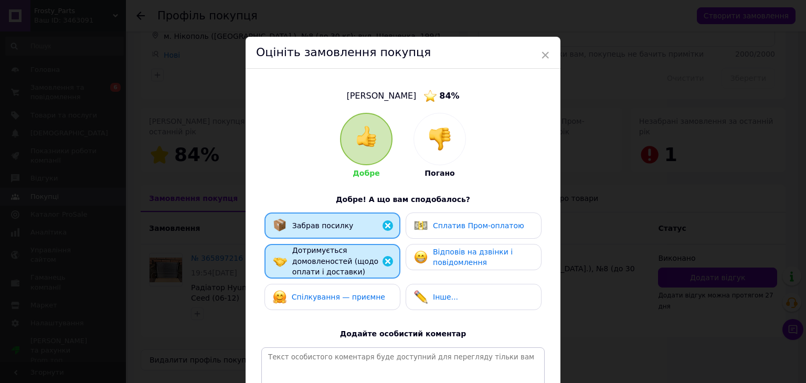
click at [375, 288] on div "Спілкування — приємне" at bounding box center [333, 297] width 136 height 26
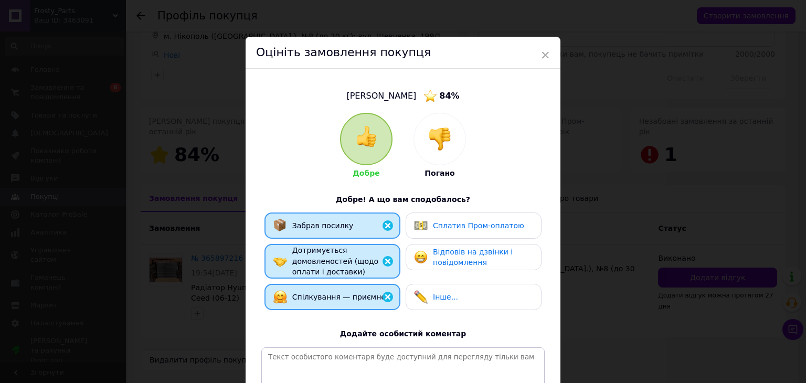
click at [461, 261] on span "Відповів на дзвінки і повідомлення" at bounding box center [473, 257] width 80 height 19
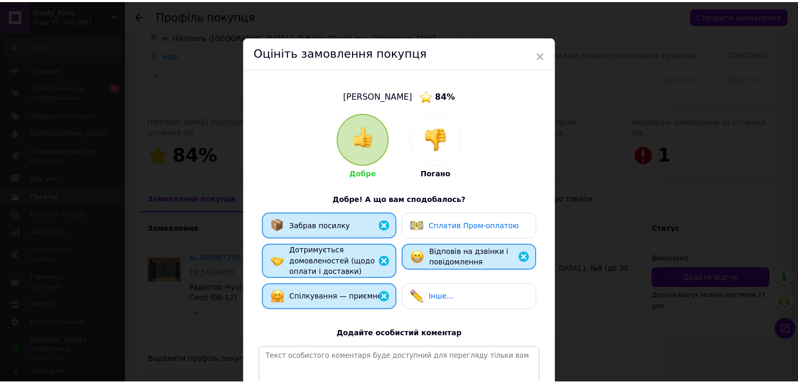
scroll to position [138, 0]
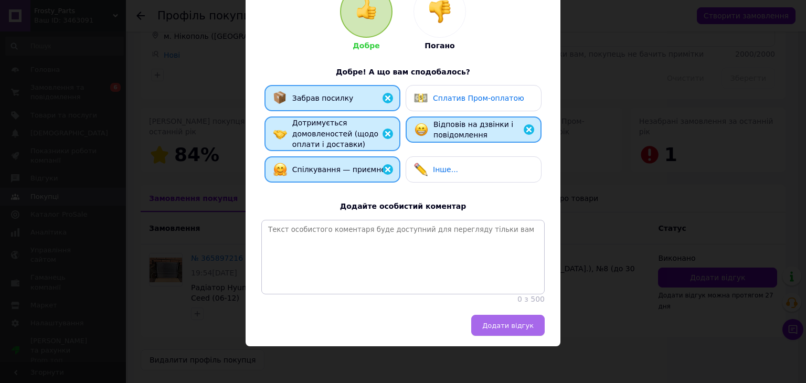
click at [530, 322] on span "Додати відгук" at bounding box center [507, 326] width 51 height 8
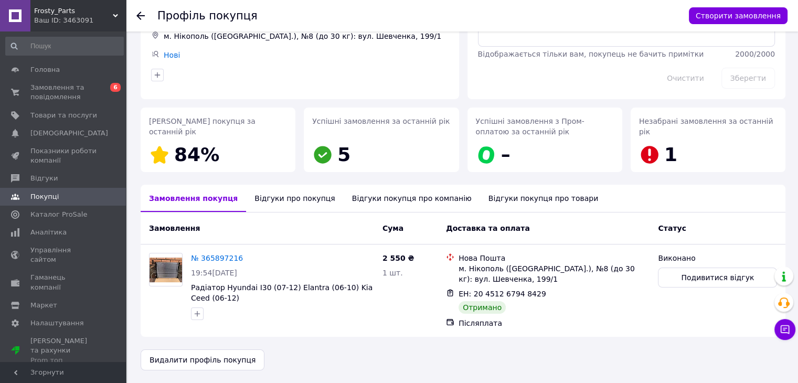
click at [139, 17] on use at bounding box center [140, 16] width 8 height 8
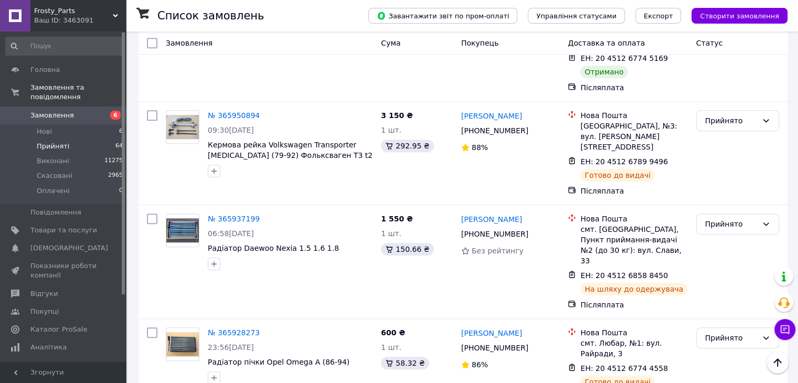
scroll to position [4726, 0]
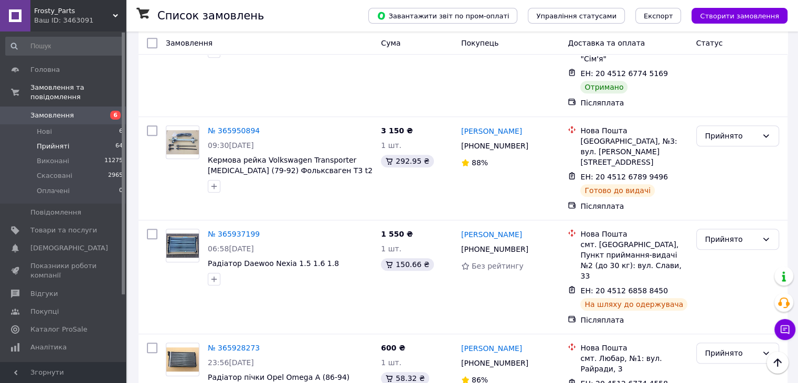
click at [736, 215] on li "Виконано" at bounding box center [738, 222] width 82 height 19
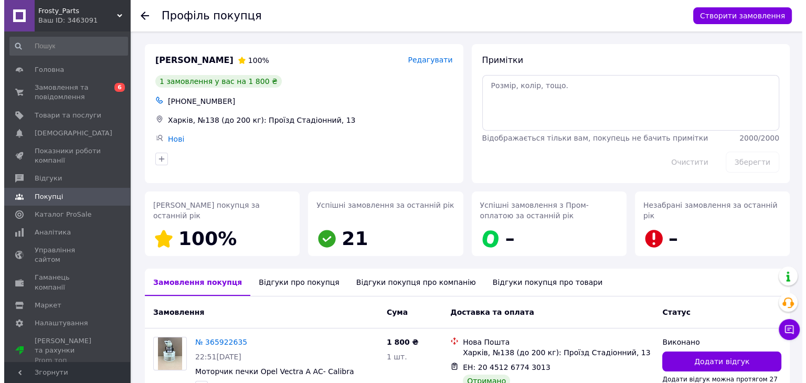
scroll to position [73, 0]
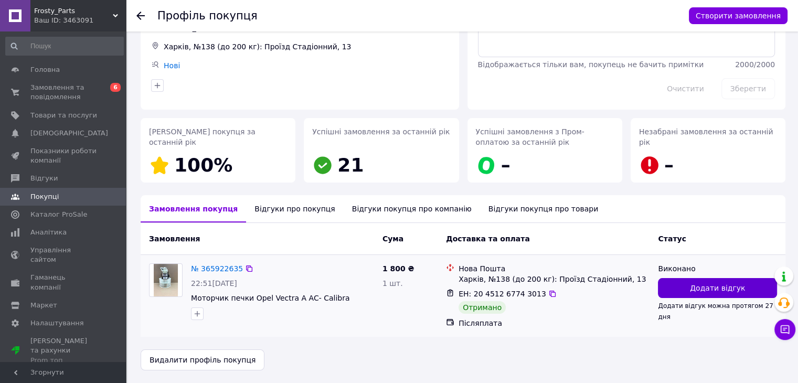
click at [726, 284] on span "Додати відгук" at bounding box center [717, 288] width 55 height 10
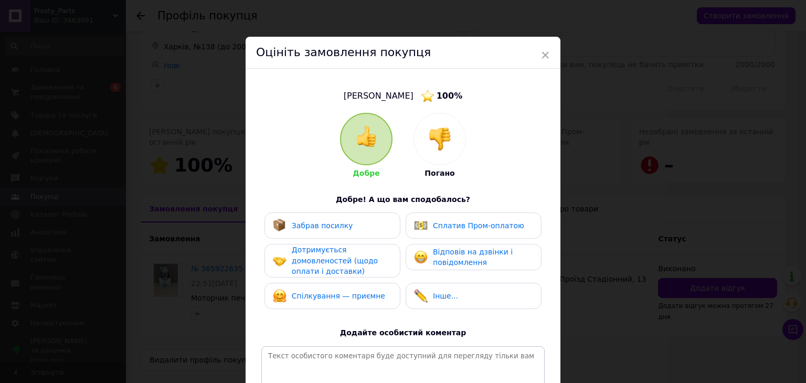
click at [380, 233] on div "Забрав посилку" at bounding box center [333, 226] width 136 height 26
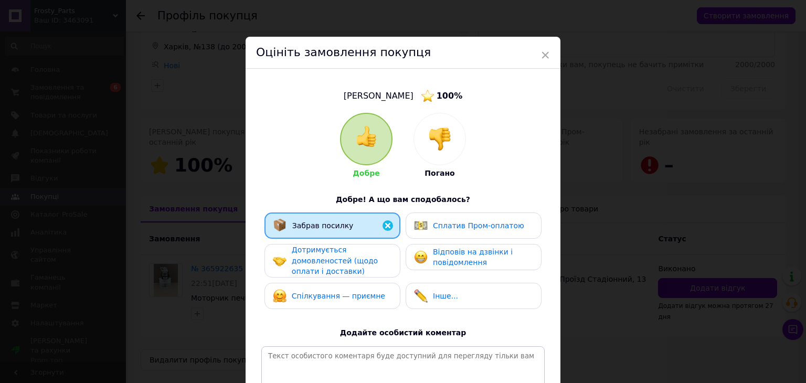
click at [380, 259] on div "Дотримується домовленостей (щодо оплати і доставки)" at bounding box center [342, 261] width 100 height 33
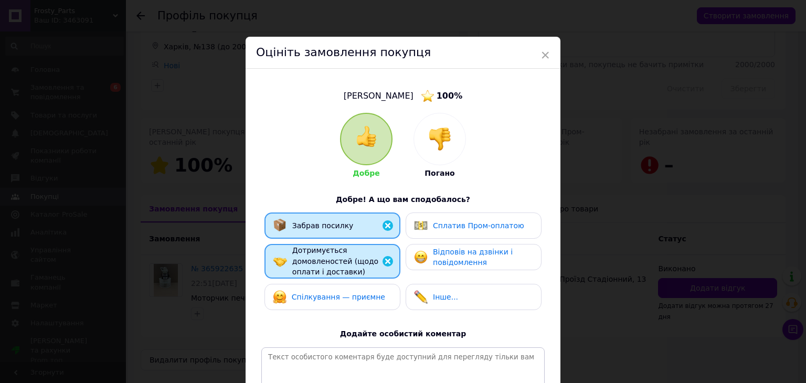
click at [377, 290] on div "Спілкування — приємне" at bounding box center [332, 297] width 119 height 14
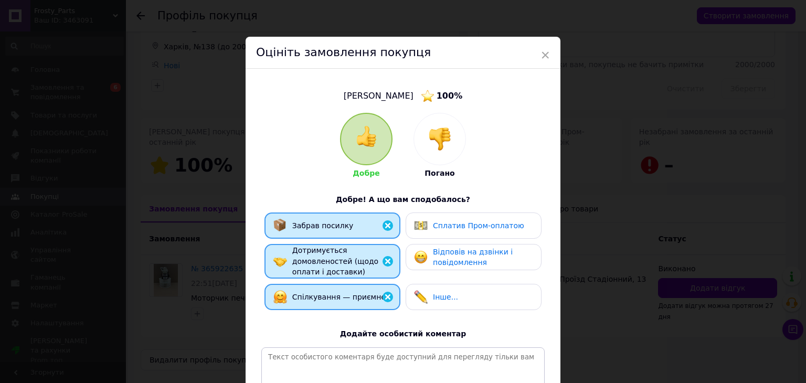
click at [455, 261] on span "Відповів на дзвінки і повідомлення" at bounding box center [473, 257] width 80 height 19
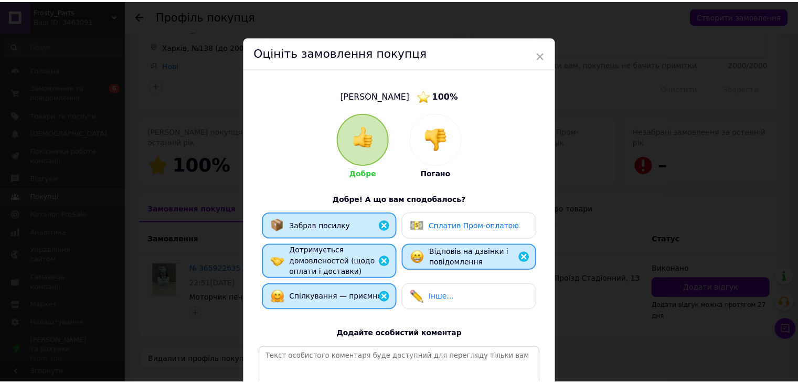
scroll to position [138, 0]
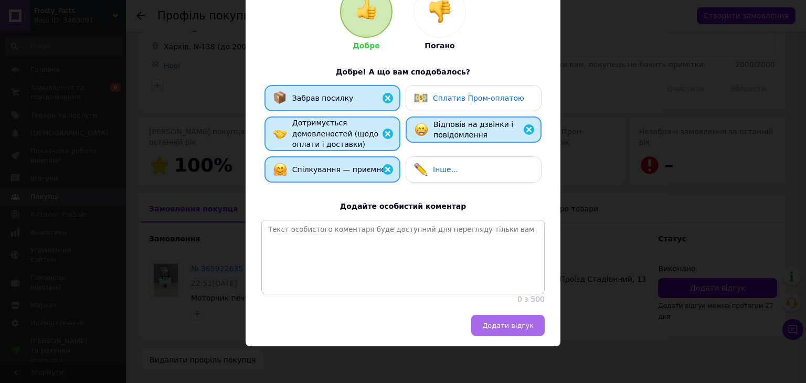
click at [505, 326] on span "Додати відгук" at bounding box center [507, 326] width 51 height 8
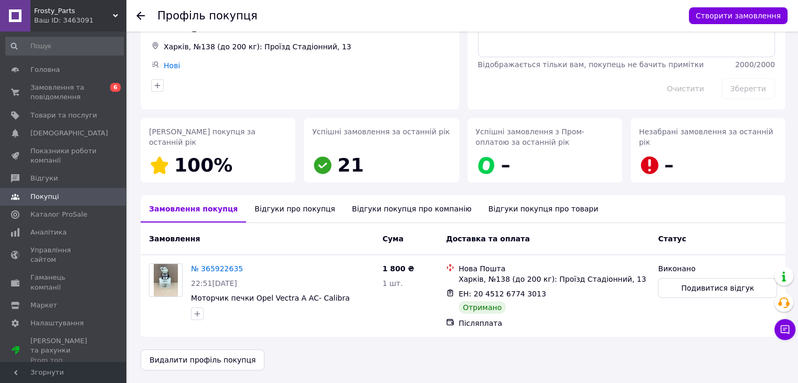
click at [139, 14] on use at bounding box center [140, 16] width 8 height 8
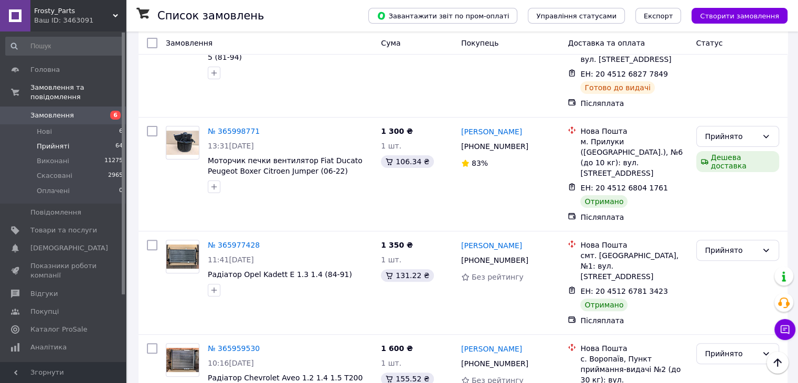
scroll to position [4299, 0]
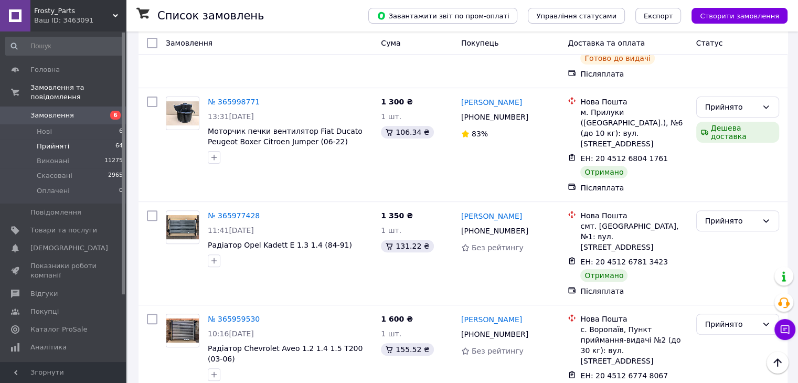
click at [718, 148] on li "Виконано" at bounding box center [738, 152] width 82 height 19
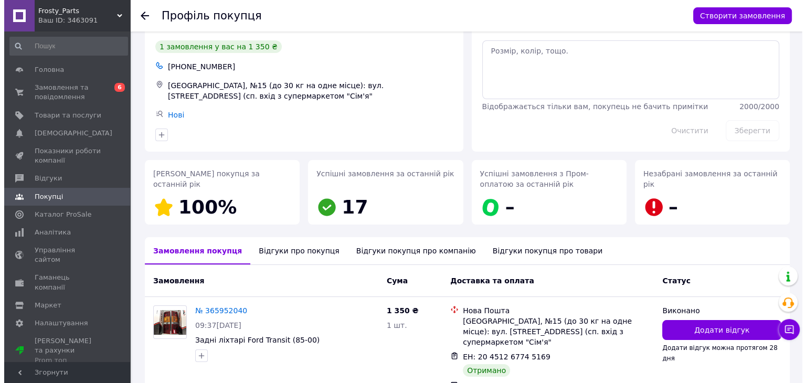
scroll to position [88, 0]
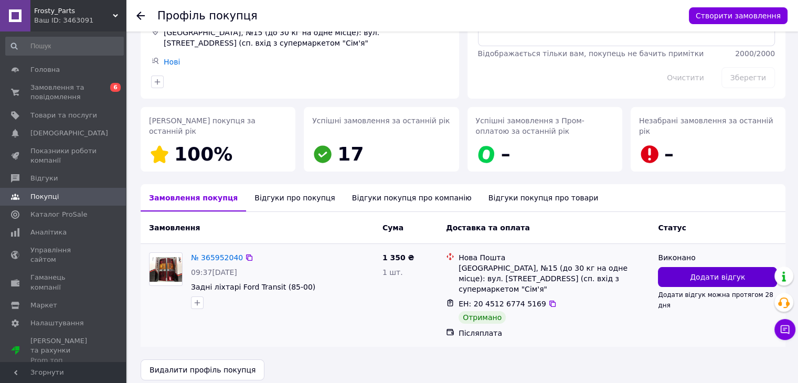
click at [714, 276] on span "Додати відгук" at bounding box center [717, 277] width 55 height 10
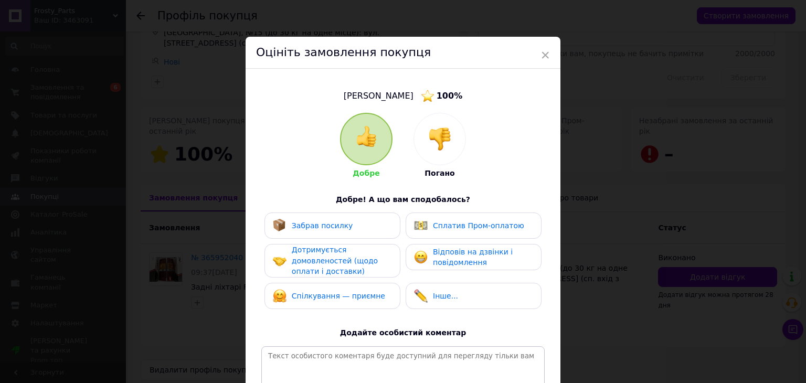
click at [389, 228] on div "Забрав посилку" at bounding box center [332, 226] width 119 height 14
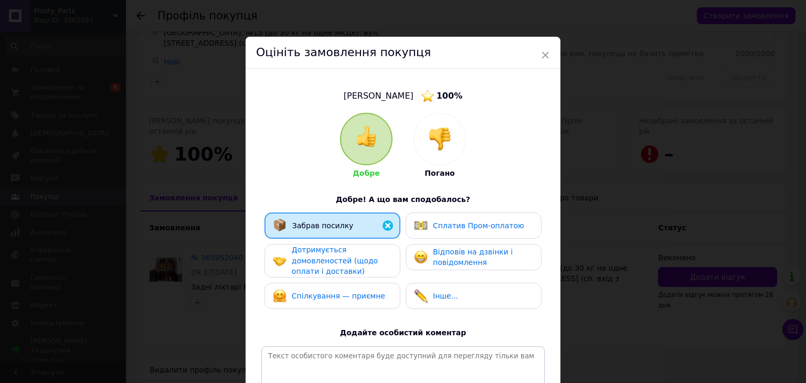
click at [388, 255] on div "Дотримується домовленостей (щодо оплати і доставки)" at bounding box center [342, 261] width 100 height 33
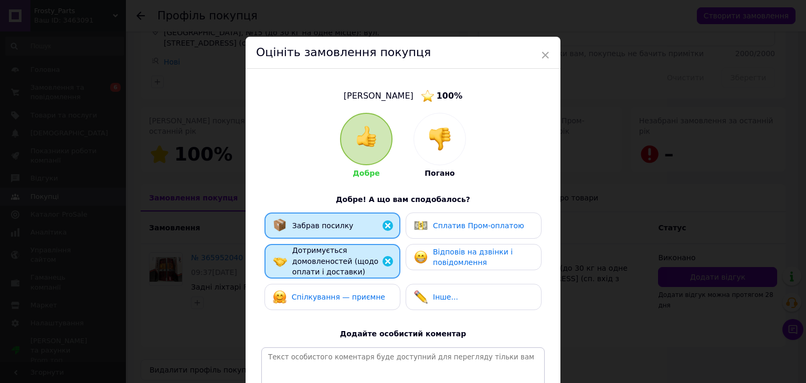
click at [388, 296] on div "Спілкування — приємне" at bounding box center [332, 297] width 119 height 14
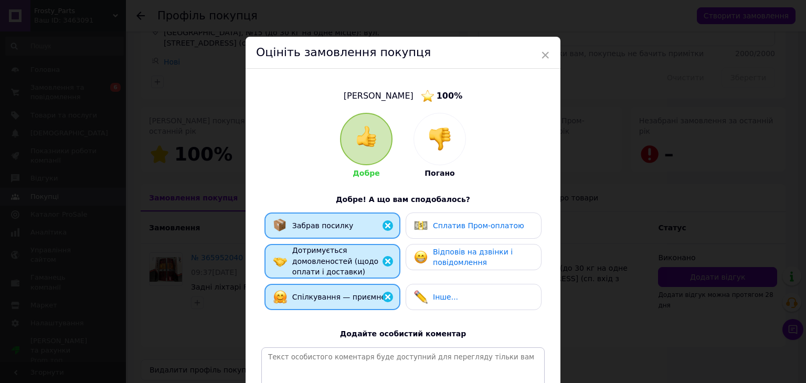
drag, startPoint x: 439, startPoint y: 261, endPoint x: 609, endPoint y: 164, distance: 195.6
click at [439, 260] on span "Відповів на дзвінки і повідомлення" at bounding box center [473, 257] width 80 height 19
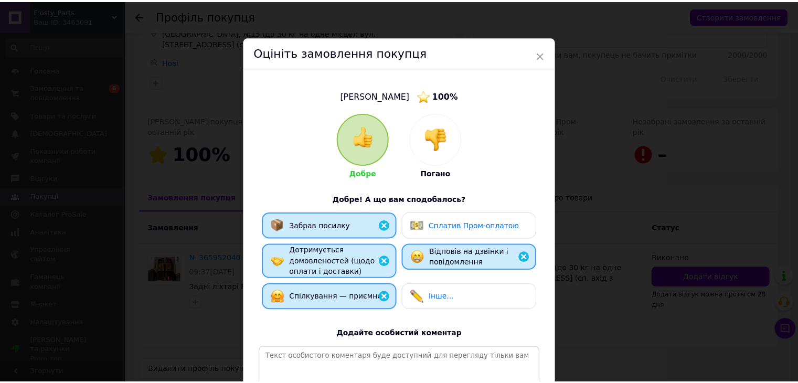
scroll to position [138, 0]
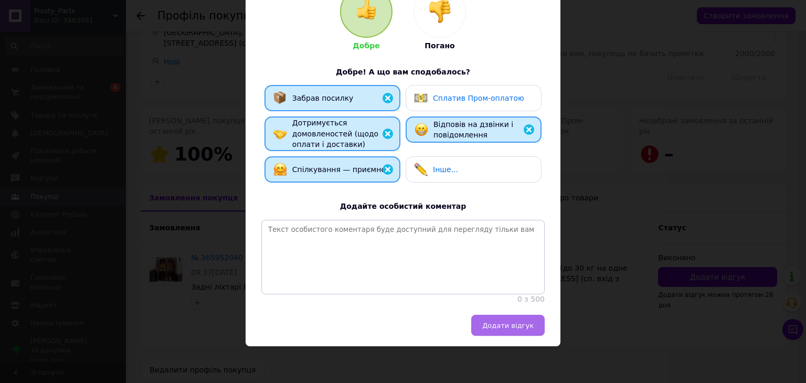
click at [500, 333] on button "Додати відгук" at bounding box center [507, 325] width 73 height 21
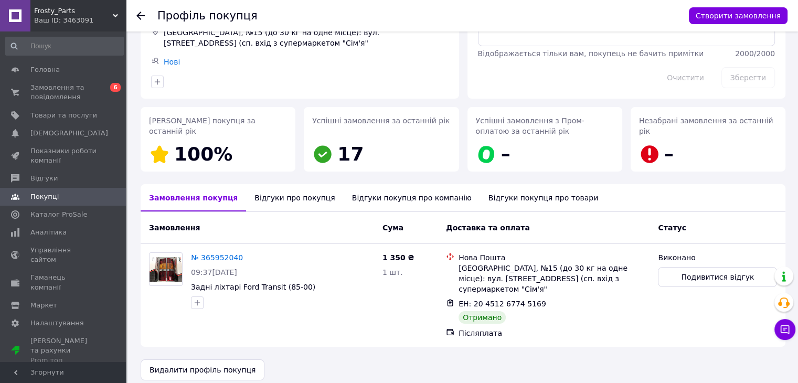
click at [139, 16] on icon at bounding box center [140, 16] width 8 height 8
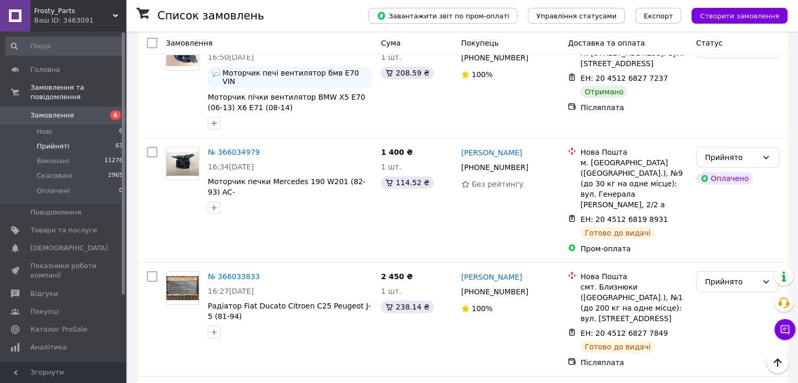
scroll to position [4003, 0]
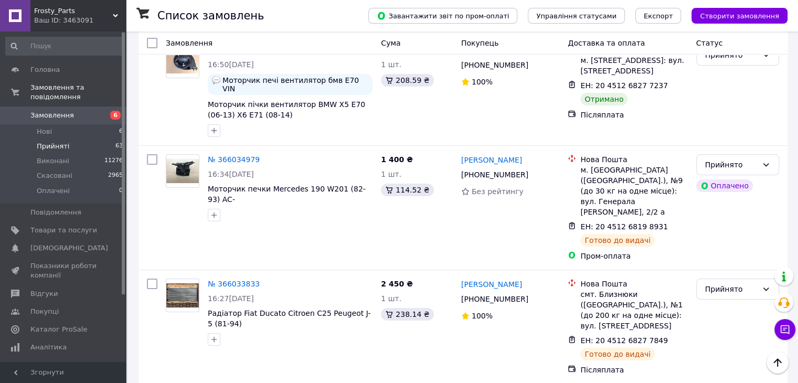
click at [745, 254] on li "Виконано" at bounding box center [738, 251] width 82 height 19
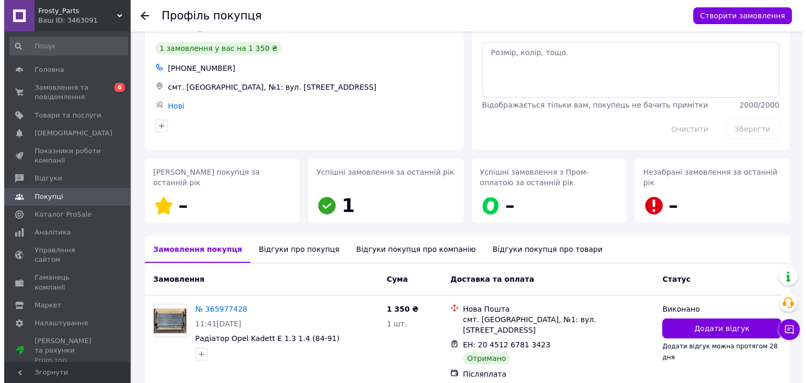
scroll to position [73, 0]
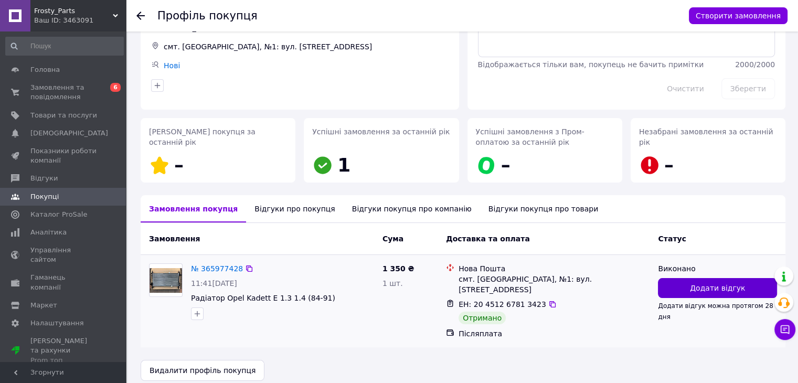
click at [723, 288] on span "Додати відгук" at bounding box center [717, 288] width 55 height 10
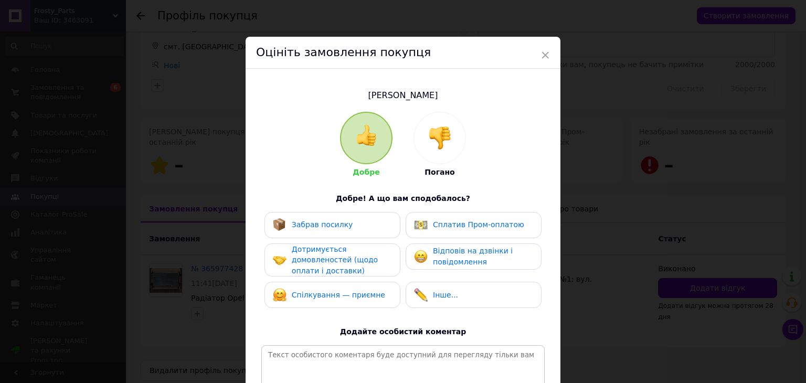
click at [363, 233] on div "Забрав посилку" at bounding box center [333, 225] width 136 height 26
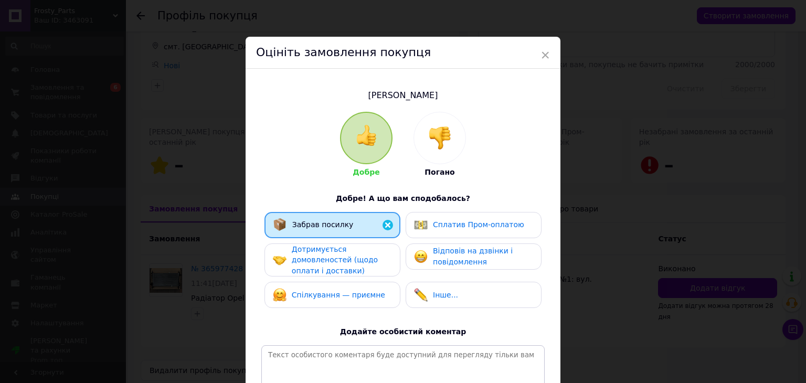
drag, startPoint x: 371, startPoint y: 261, endPoint x: 373, endPoint y: 275, distance: 14.4
click at [371, 261] on div "Дотримується домовленостей (щодо оплати і доставки)" at bounding box center [342, 260] width 100 height 33
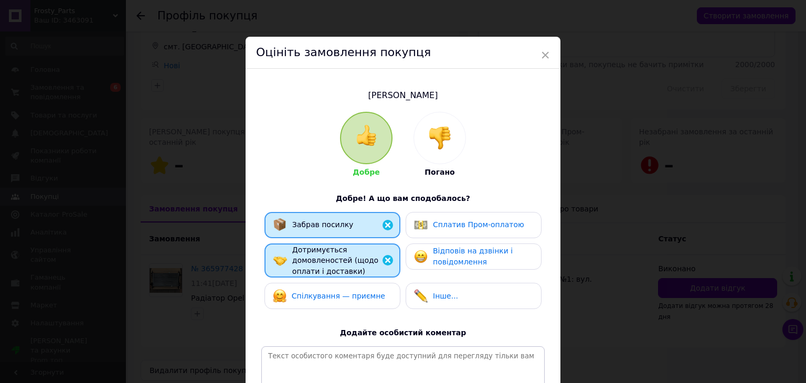
click at [376, 294] on div "Спілкування — приємне" at bounding box center [332, 296] width 119 height 14
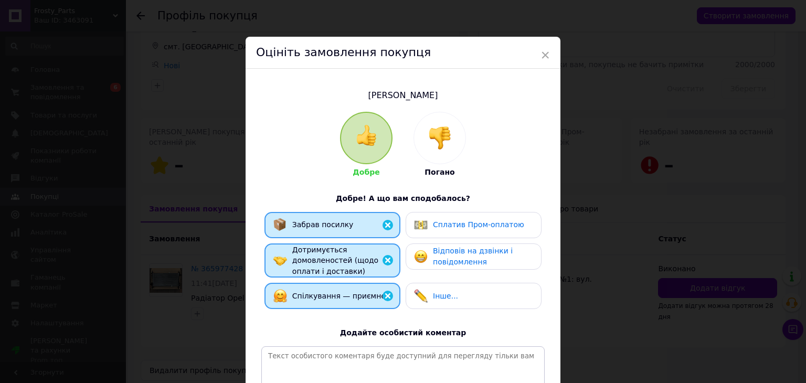
click at [458, 249] on span "Відповів на дзвінки і повідомлення" at bounding box center [473, 256] width 80 height 19
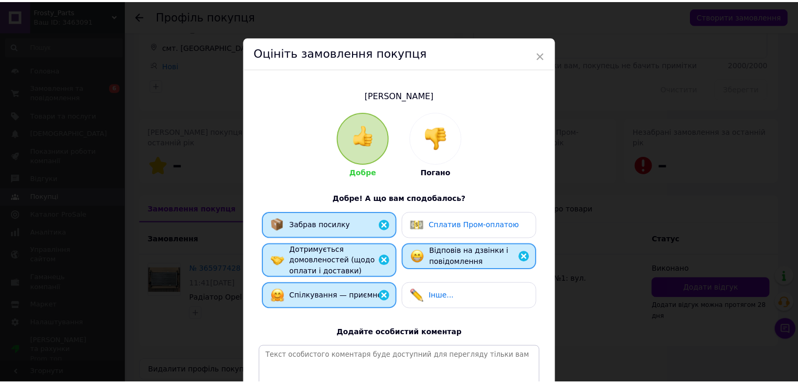
scroll to position [136, 0]
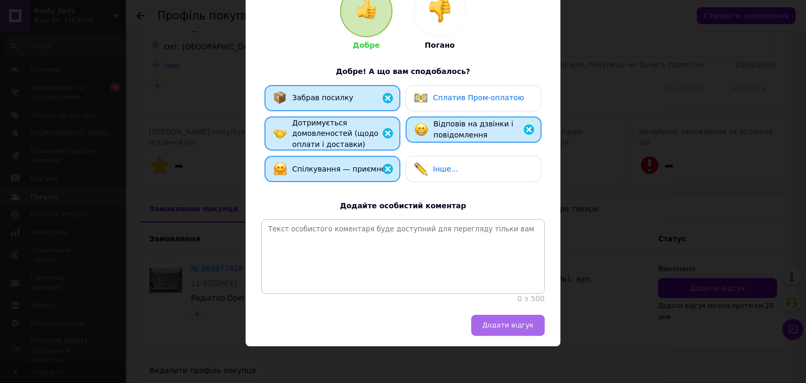
click at [523, 333] on button "Додати відгук" at bounding box center [507, 325] width 73 height 21
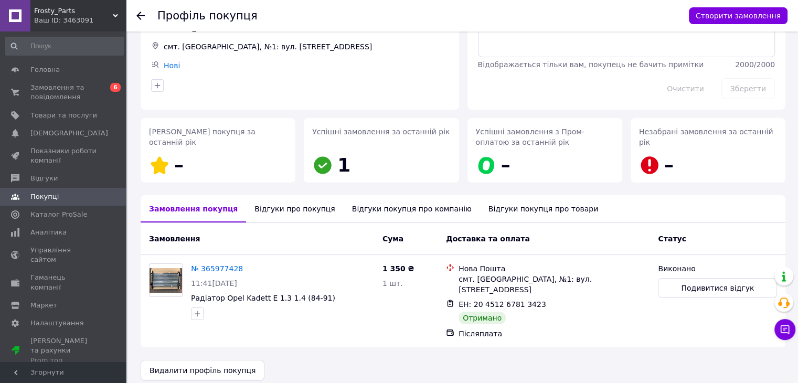
click at [141, 14] on icon at bounding box center [140, 16] width 8 height 8
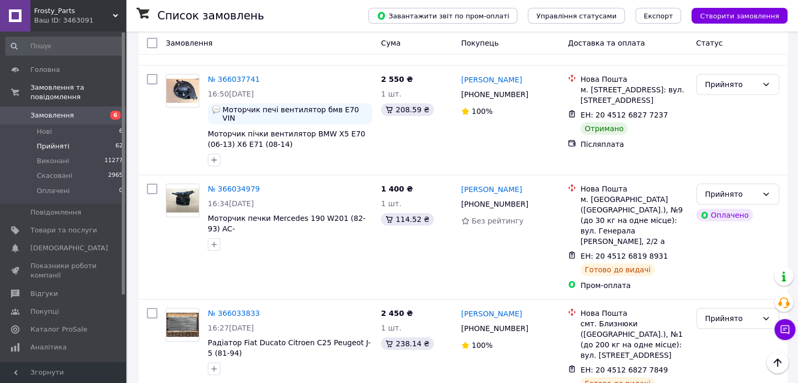
scroll to position [3944, 0]
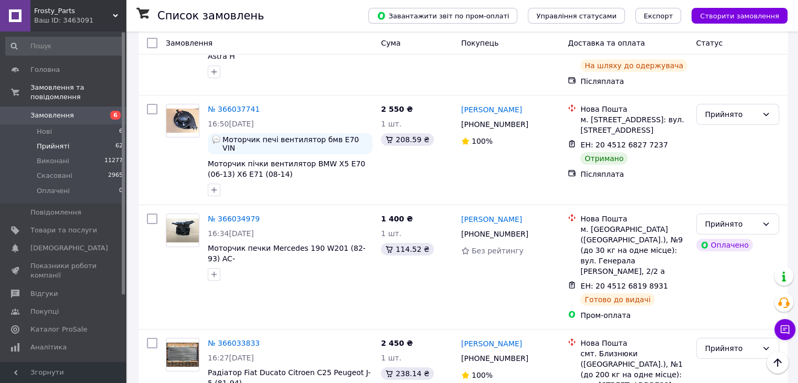
click at [739, 207] on li "Виконано" at bounding box center [738, 207] width 82 height 19
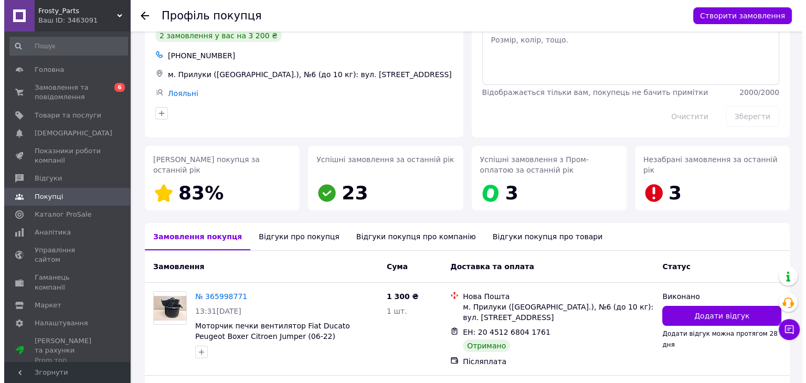
scroll to position [177, 0]
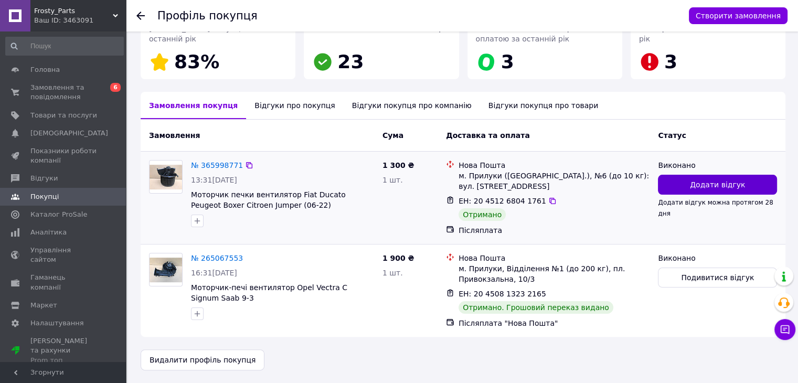
click at [691, 180] on button "Додати відгук" at bounding box center [717, 185] width 119 height 20
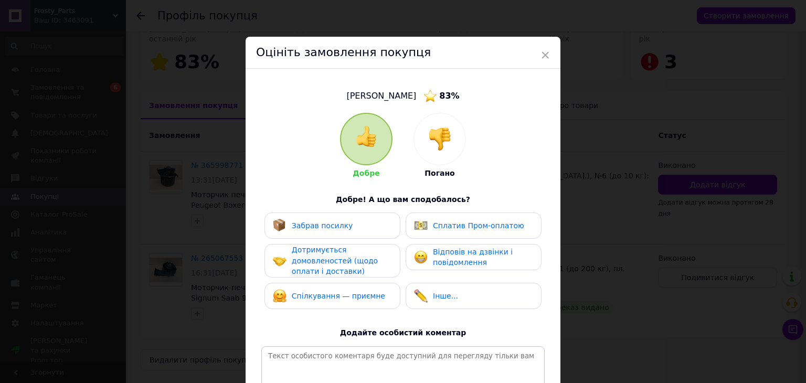
click at [366, 230] on div "Забрав посилку" at bounding box center [332, 226] width 119 height 14
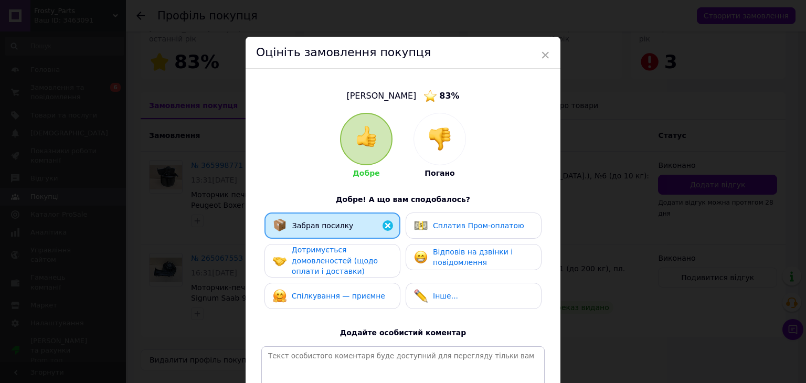
click at [361, 263] on span "Дотримується домовленостей (щодо оплати і доставки)" at bounding box center [335, 261] width 86 height 30
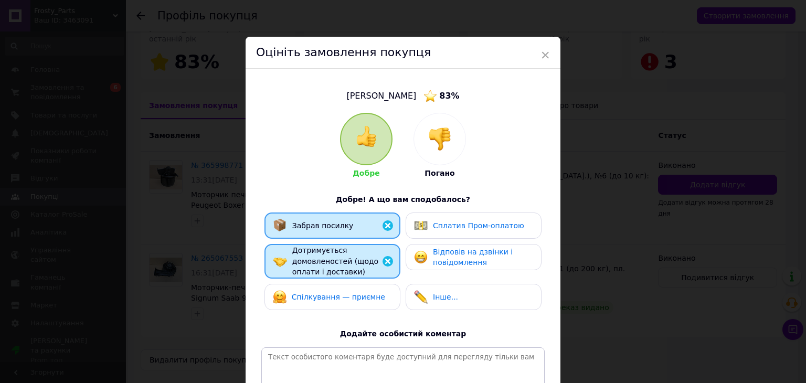
click at [361, 288] on div "Спілкування — приємне" at bounding box center [333, 297] width 136 height 26
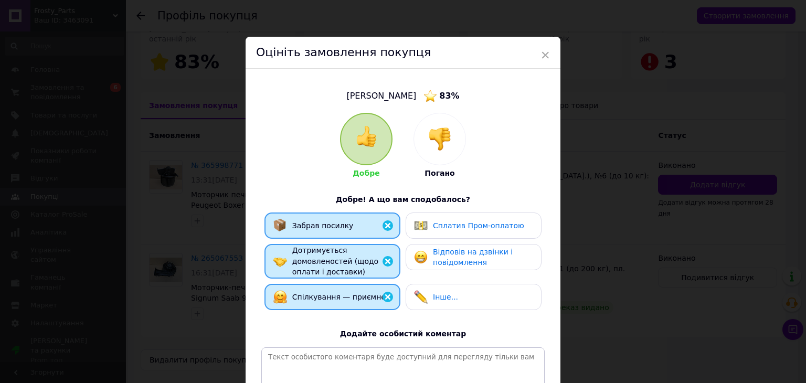
click at [443, 261] on span "Відповів на дзвінки і повідомлення" at bounding box center [473, 257] width 80 height 19
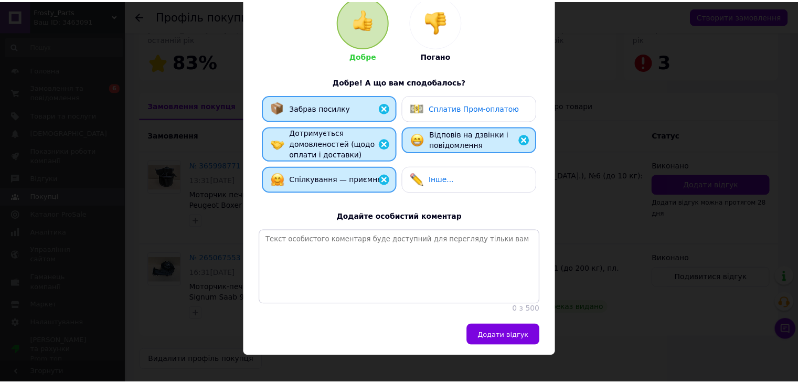
scroll to position [138, 0]
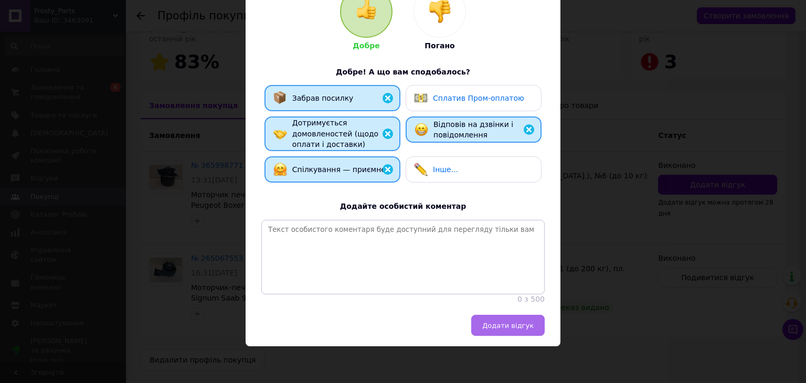
click at [509, 318] on button "Додати відгук" at bounding box center [507, 325] width 73 height 21
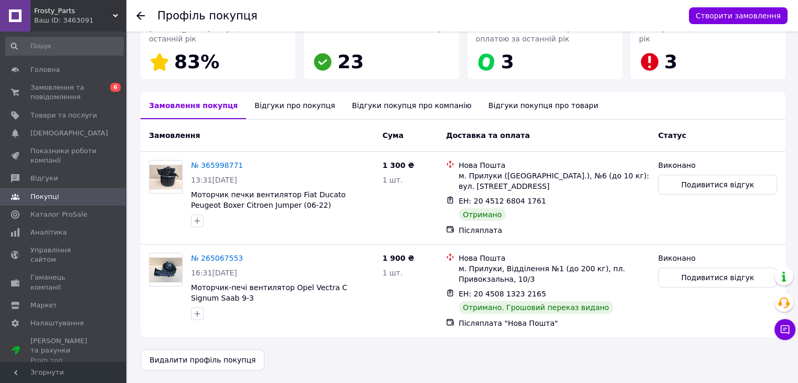
click at [139, 15] on use at bounding box center [140, 16] width 8 height 8
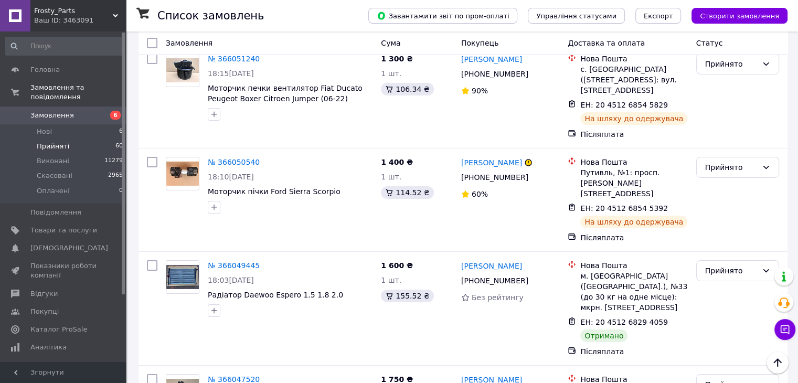
scroll to position [3588, 0]
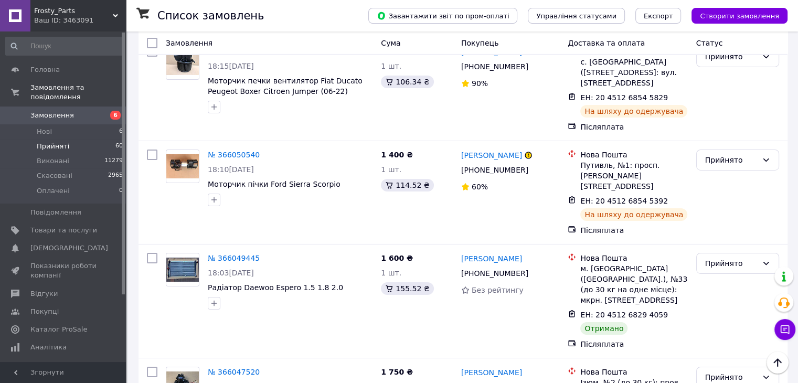
click at [722, 227] on li "Виконано" at bounding box center [738, 236] width 82 height 19
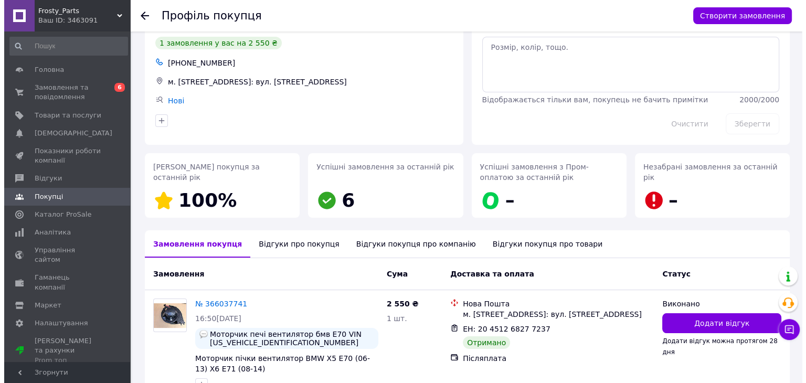
scroll to position [101, 0]
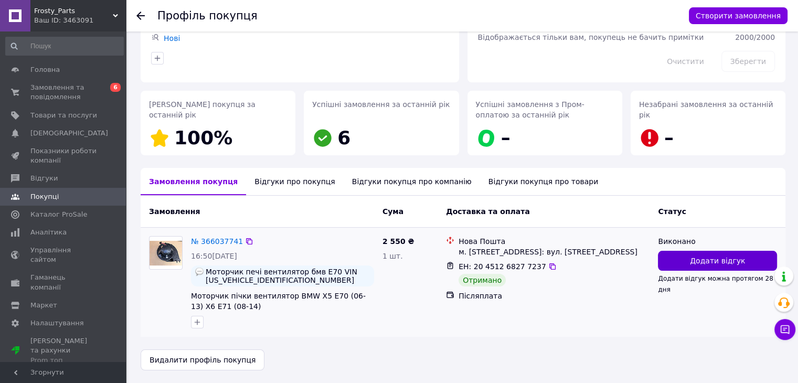
click at [719, 258] on span "Додати відгук" at bounding box center [717, 261] width 55 height 10
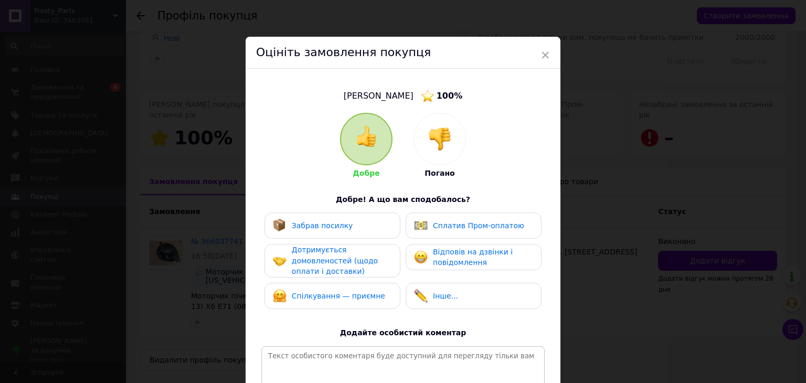
click at [374, 223] on div "Забрав посилку" at bounding box center [332, 226] width 119 height 14
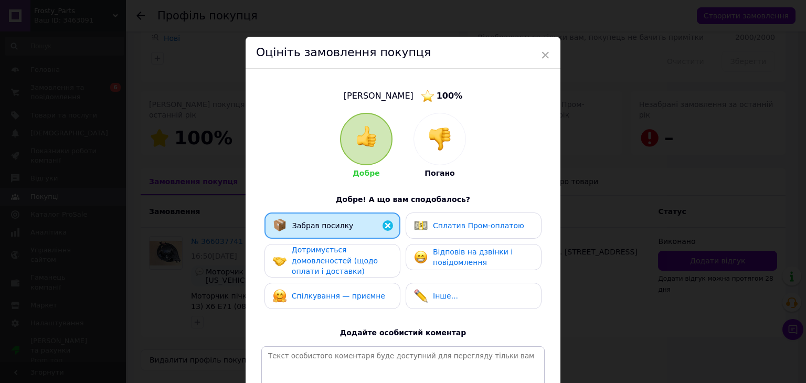
click at [376, 257] on div "Дотримується домовленостей (щодо оплати і доставки)" at bounding box center [342, 261] width 100 height 33
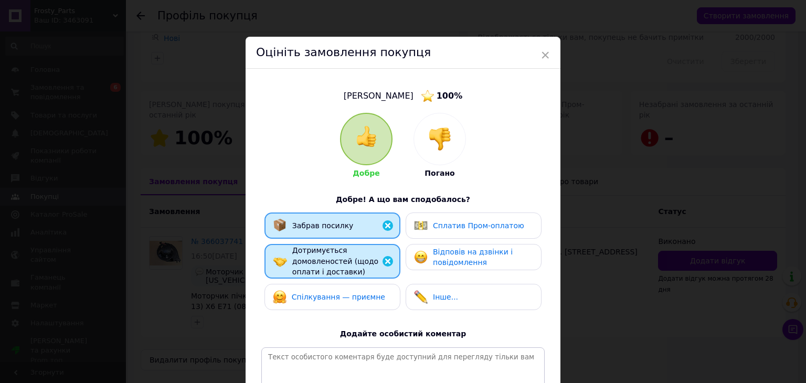
click at [377, 291] on div "Спілкування — приємне" at bounding box center [332, 297] width 119 height 14
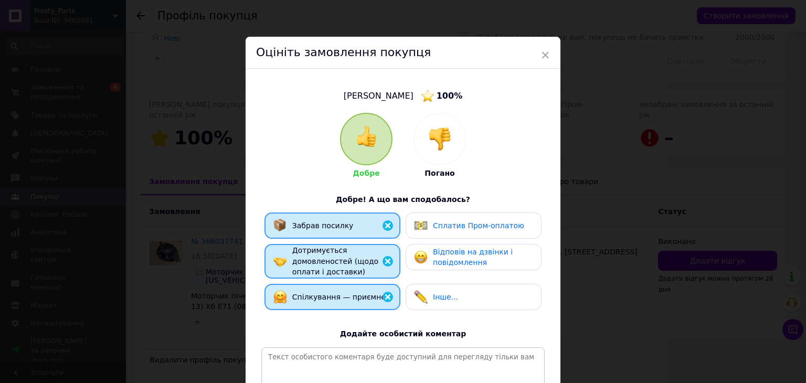
click at [428, 262] on div "Відповів на дзвінки і повідомлення" at bounding box center [473, 258] width 119 height 22
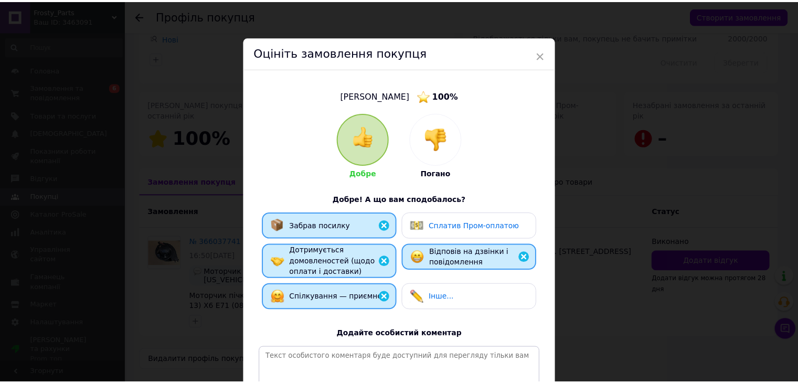
scroll to position [138, 0]
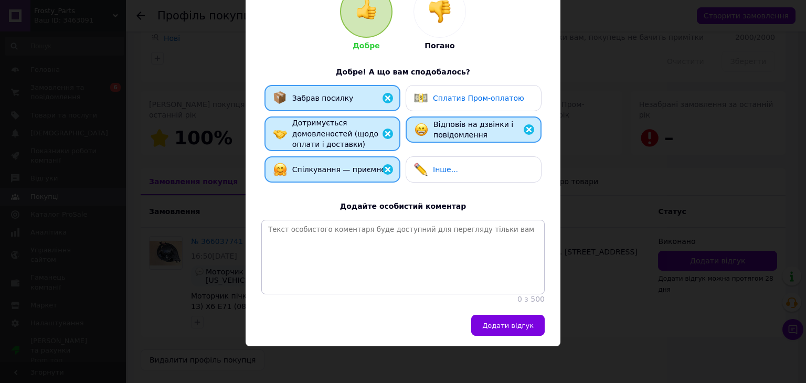
click at [499, 325] on span "Додати відгук" at bounding box center [507, 326] width 51 height 8
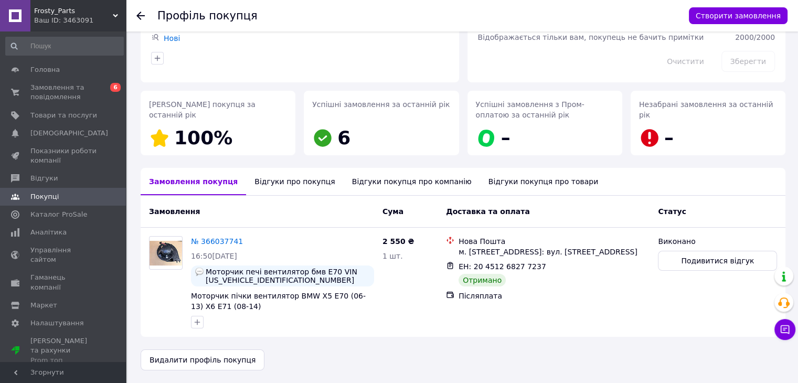
click at [141, 15] on icon at bounding box center [140, 16] width 8 height 8
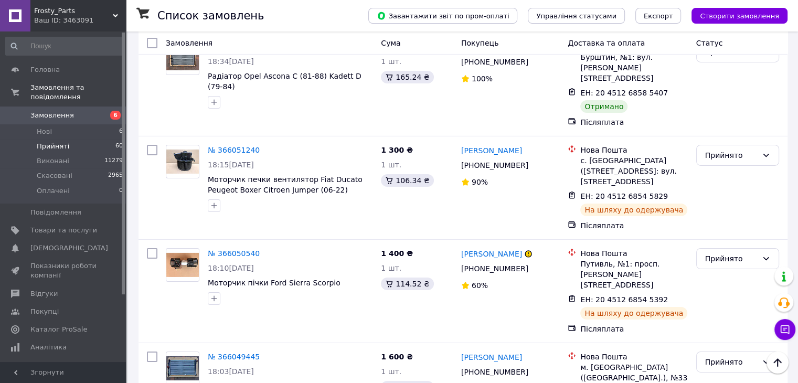
scroll to position [3412, 0]
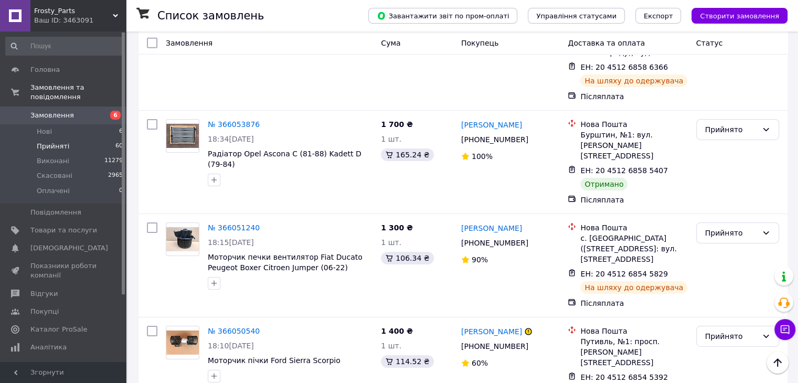
click at [729, 209] on li "Виконано" at bounding box center [738, 205] width 82 height 19
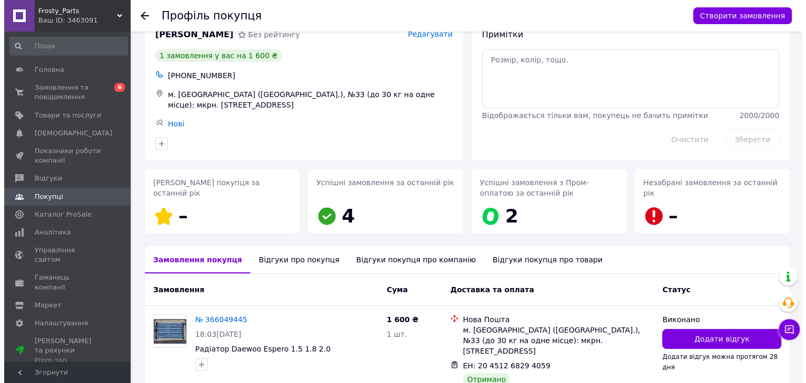
scroll to position [88, 0]
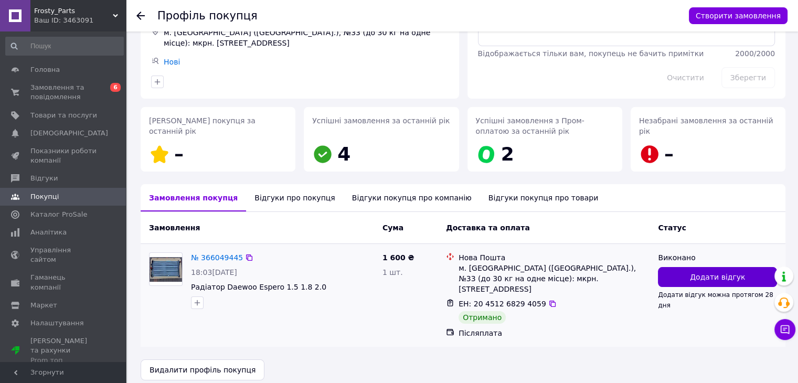
click at [681, 272] on button "Додати відгук" at bounding box center [717, 277] width 119 height 20
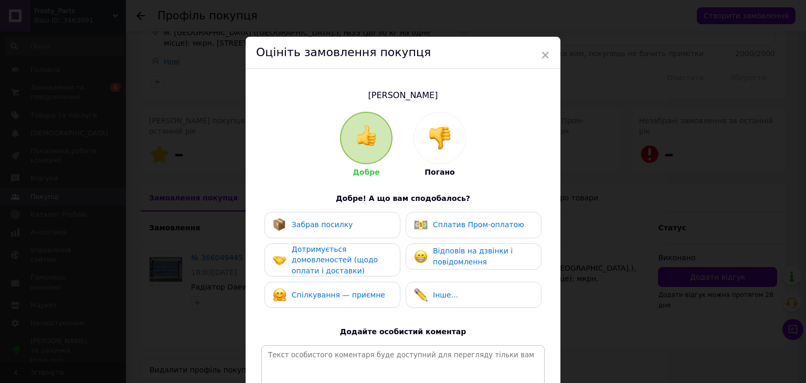
click at [357, 233] on div "Забрав посилку" at bounding box center [333, 225] width 136 height 26
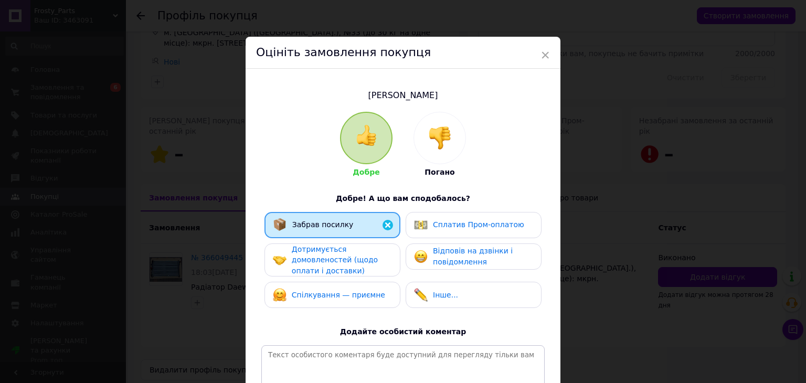
click at [358, 262] on span "Дотримується домовленостей (щодо оплати і доставки)" at bounding box center [335, 260] width 86 height 30
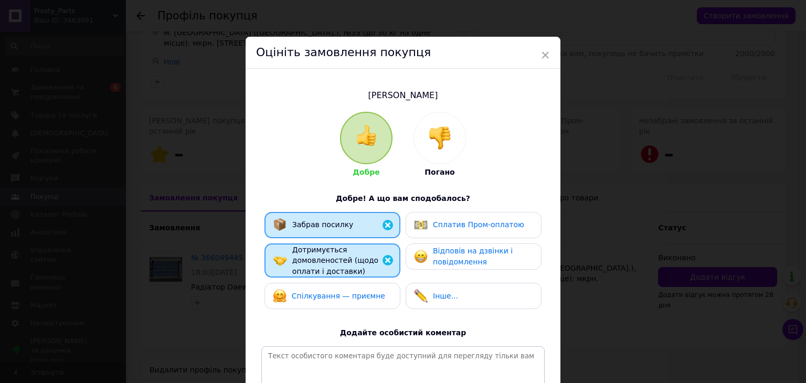
click at [358, 283] on div "Спілкування — приємне" at bounding box center [333, 296] width 136 height 26
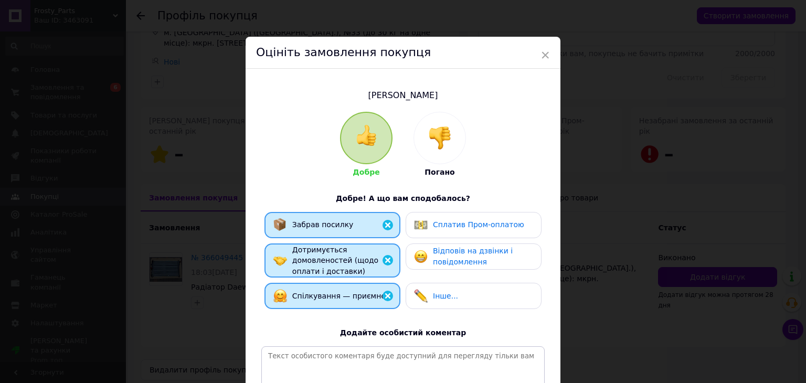
click at [458, 252] on span "Відповів на дзвінки і повідомлення" at bounding box center [473, 256] width 80 height 19
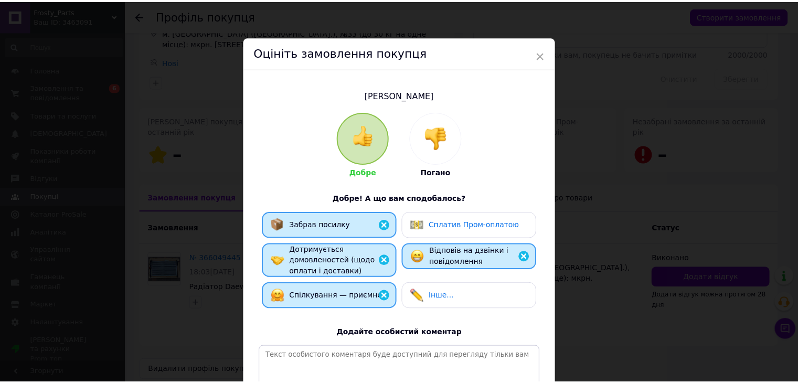
scroll to position [136, 0]
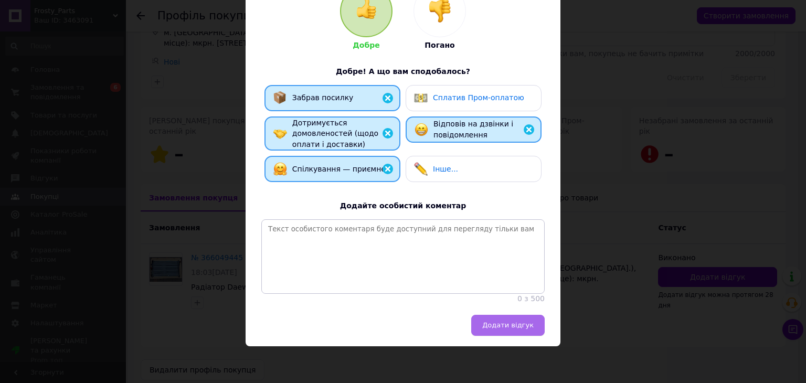
click at [525, 324] on span "Додати відгук" at bounding box center [507, 325] width 51 height 8
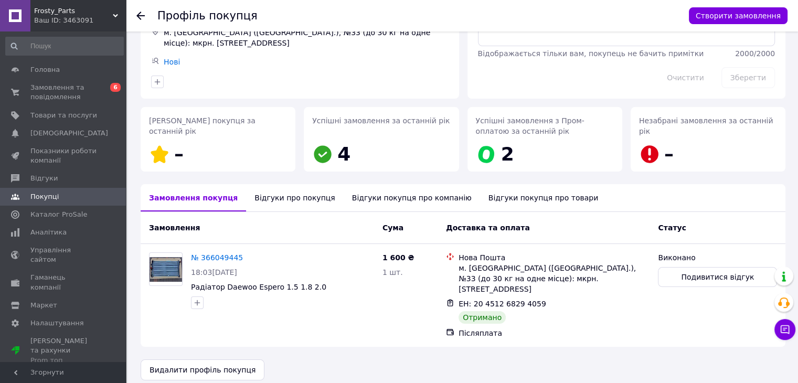
click at [140, 14] on icon at bounding box center [140, 16] width 8 height 8
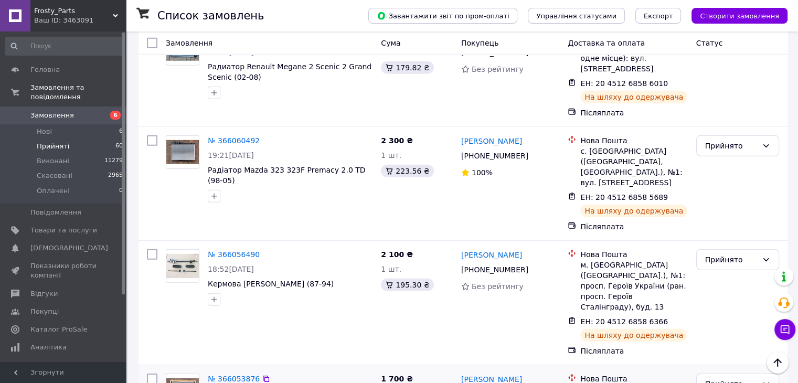
scroll to position [3150, 0]
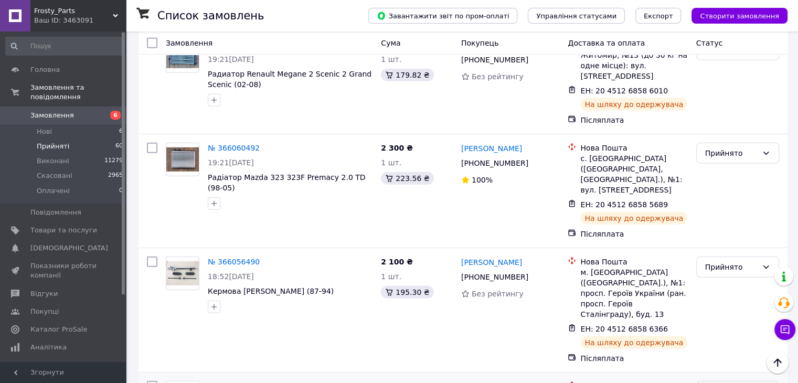
click at [710, 189] on li "Виконано" at bounding box center [738, 187] width 82 height 19
click at [497, 382] on link "[PERSON_NAME]" at bounding box center [491, 387] width 61 height 10
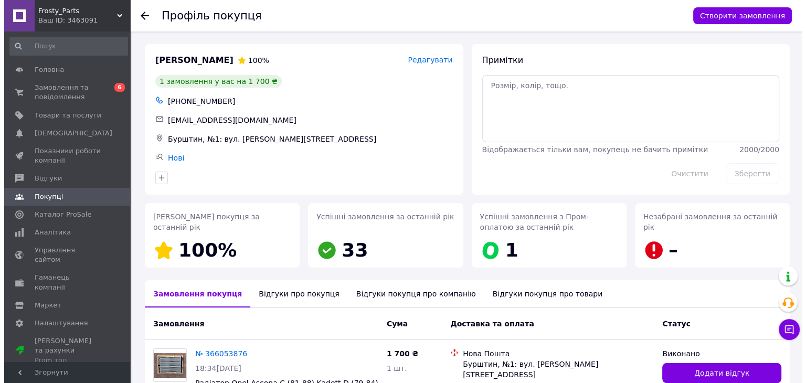
scroll to position [86, 0]
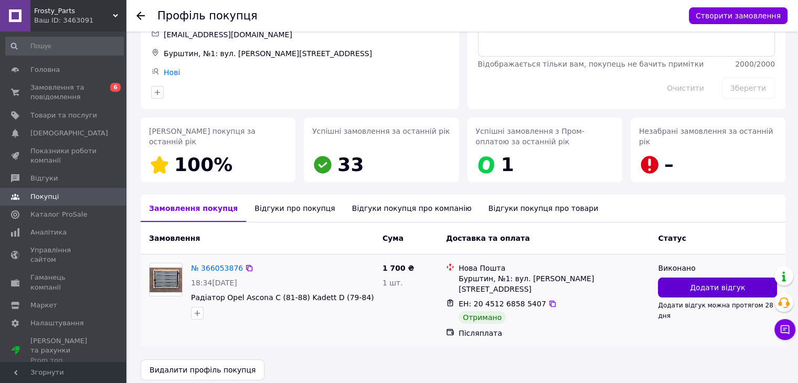
click at [679, 288] on button "Додати відгук" at bounding box center [717, 288] width 119 height 20
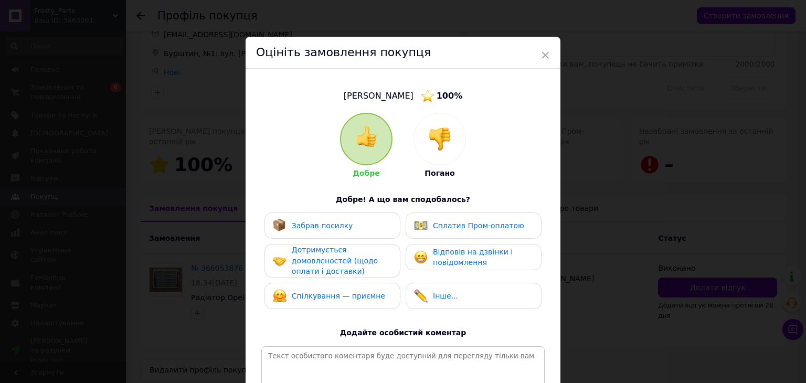
click at [390, 240] on div "Забрав посилку Сплатив Пром-оплатою Дотримується домовленостей (щодо оплати і д…" at bounding box center [402, 264] width 283 height 102
click at [374, 235] on div "Забрав посилку" at bounding box center [333, 226] width 136 height 26
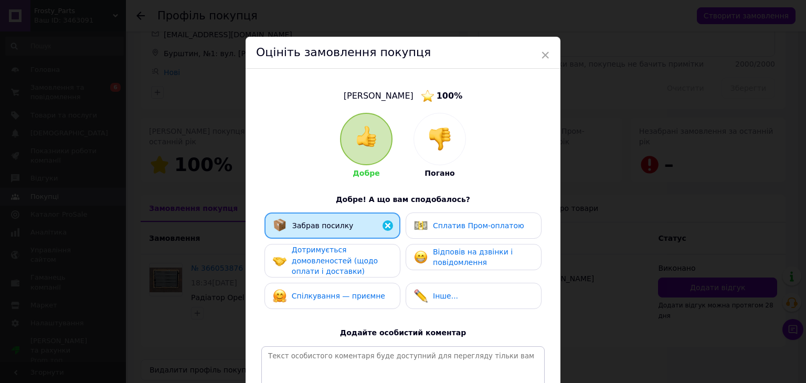
click at [375, 259] on div "Дотримується домовленостей (щодо оплати і доставки)" at bounding box center [342, 261] width 100 height 33
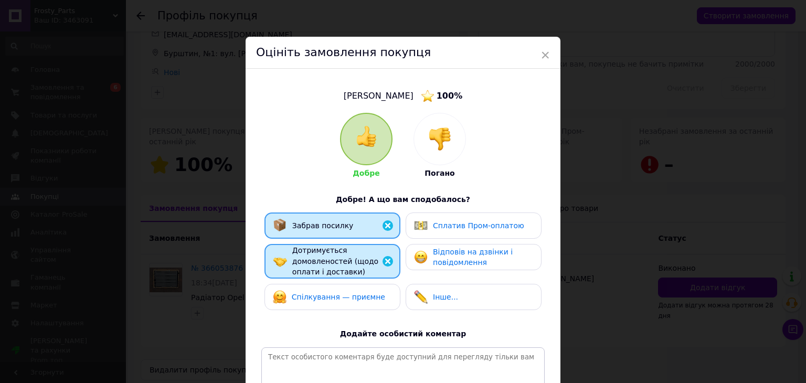
click at [375, 290] on div "Спілкування — приємне" at bounding box center [332, 297] width 119 height 14
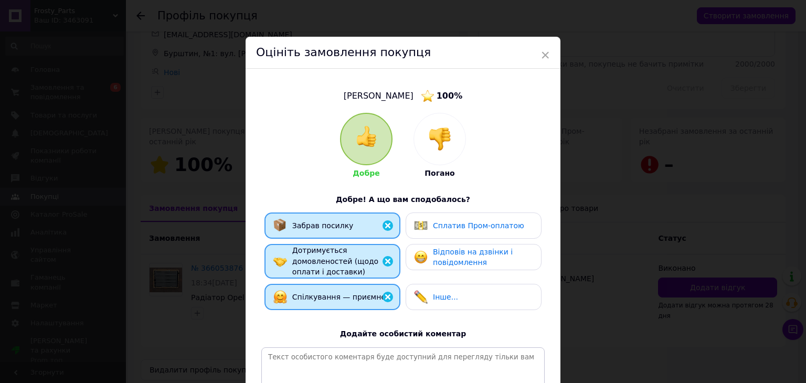
drag, startPoint x: 457, startPoint y: 248, endPoint x: 487, endPoint y: 224, distance: 38.4
click at [457, 248] on span "Відповів на дзвінки і повідомлення" at bounding box center [473, 257] width 80 height 19
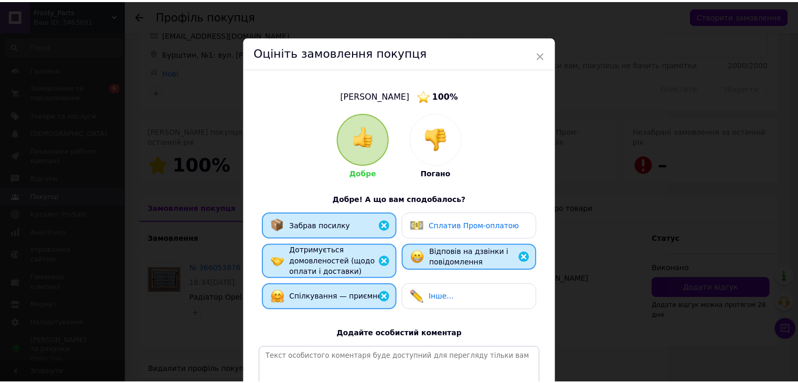
scroll to position [138, 0]
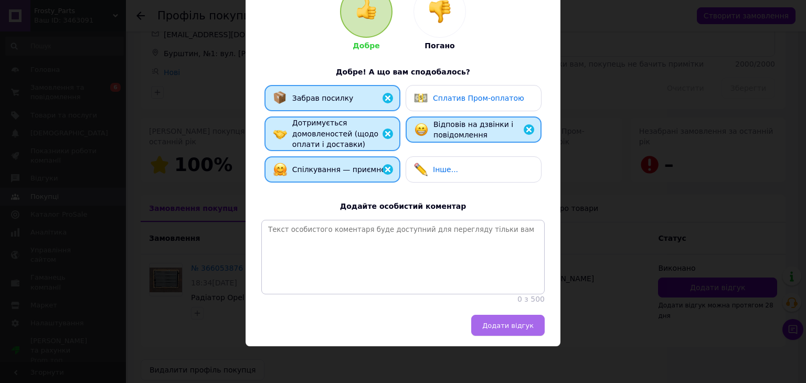
click at [489, 330] on button "Додати відгук" at bounding box center [507, 325] width 73 height 21
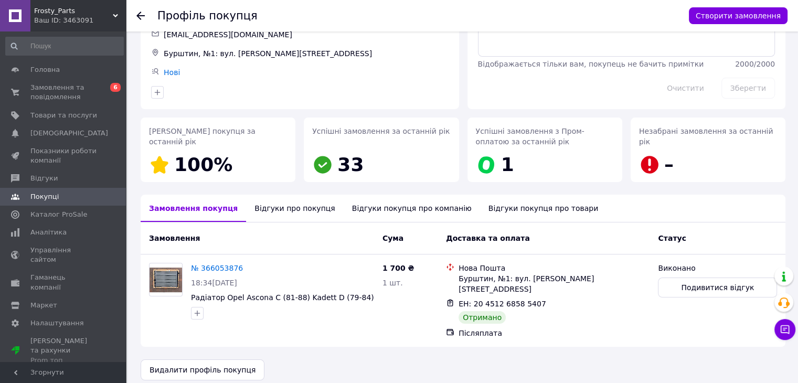
click at [139, 17] on use at bounding box center [140, 16] width 8 height 8
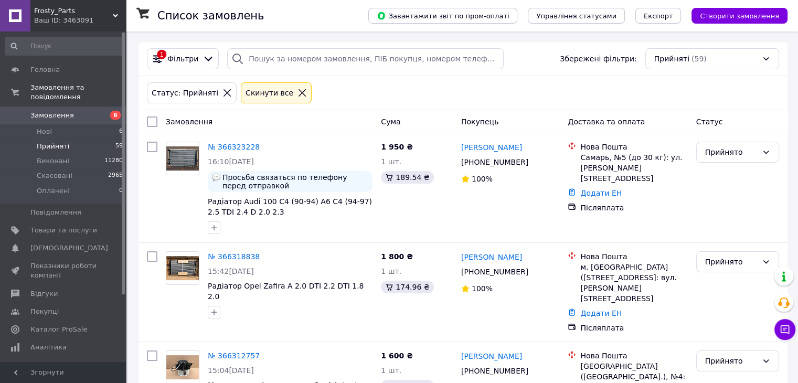
drag, startPoint x: 87, startPoint y: 108, endPoint x: 79, endPoint y: 24, distance: 84.3
click at [87, 111] on span "Замовлення" at bounding box center [63, 115] width 67 height 9
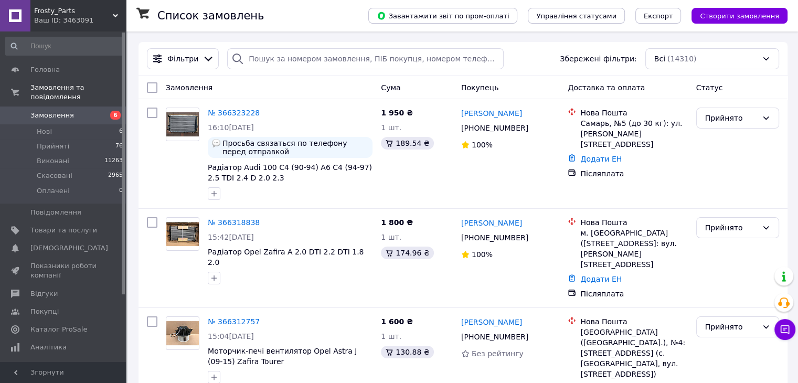
click at [108, 111] on span "6" at bounding box center [111, 115] width 29 height 9
click at [93, 141] on li "Прийняті 57" at bounding box center [64, 146] width 129 height 15
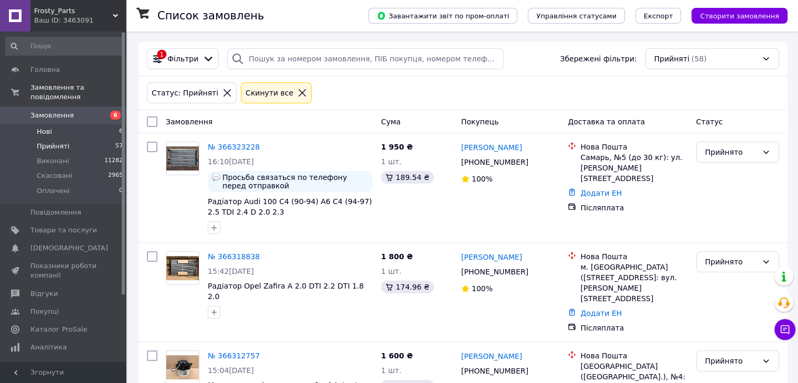
click at [64, 124] on li "Нові 6" at bounding box center [64, 131] width 129 height 15
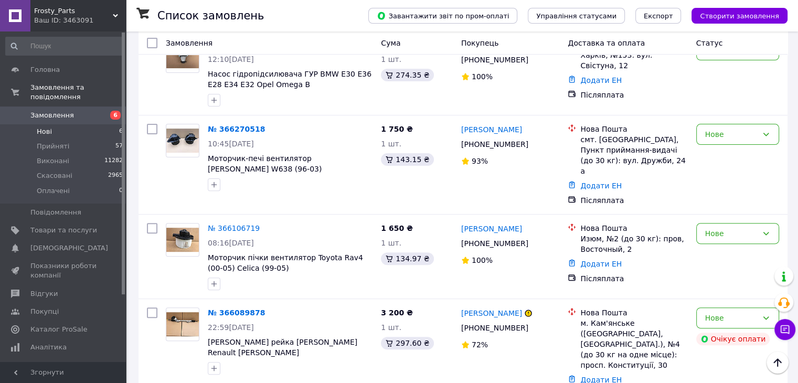
scroll to position [315, 0]
